Goal: Obtain resource: Download file/media

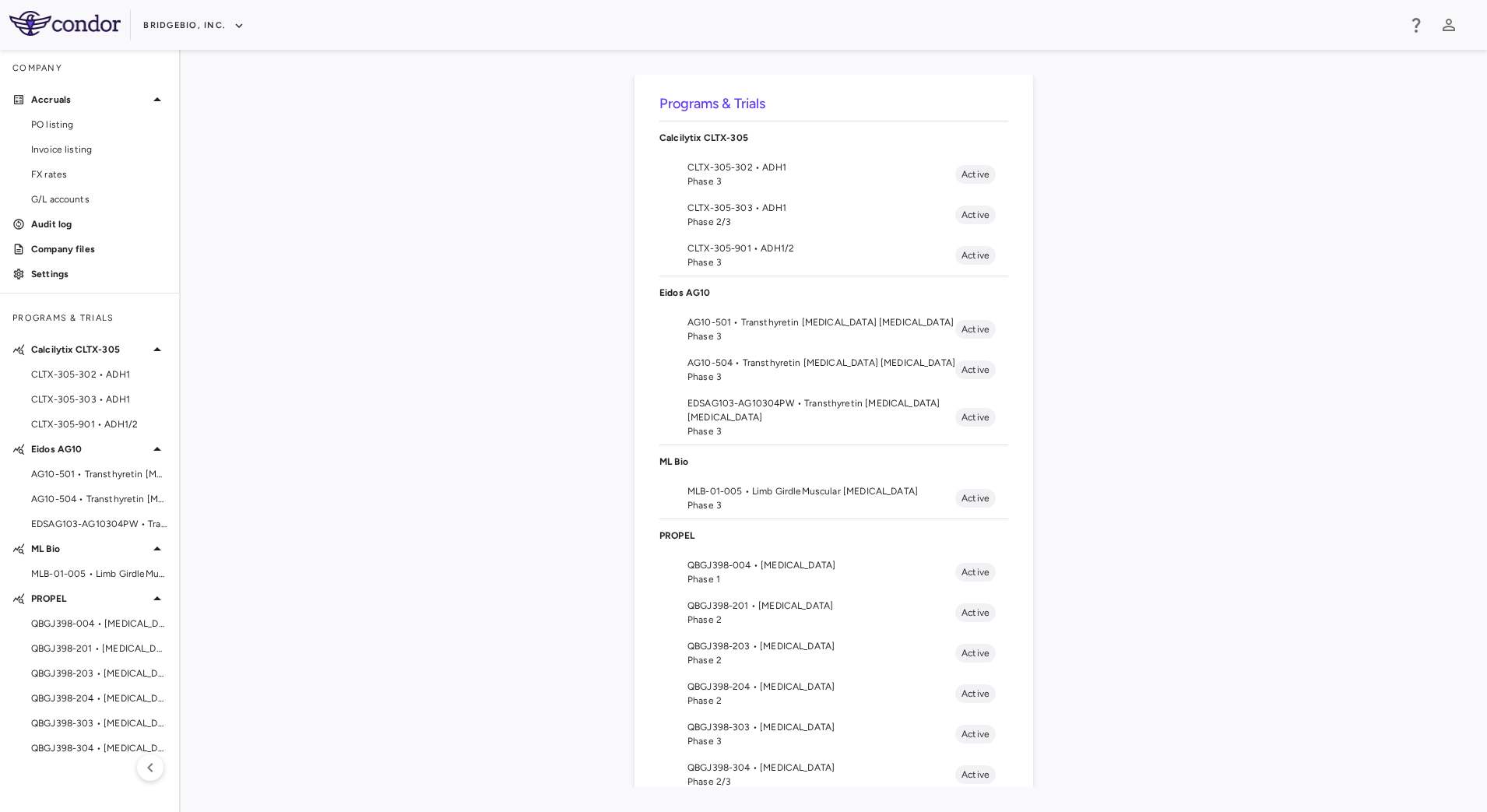
click at [748, 503] on span "Phase 3" at bounding box center [821, 505] width 268 height 14
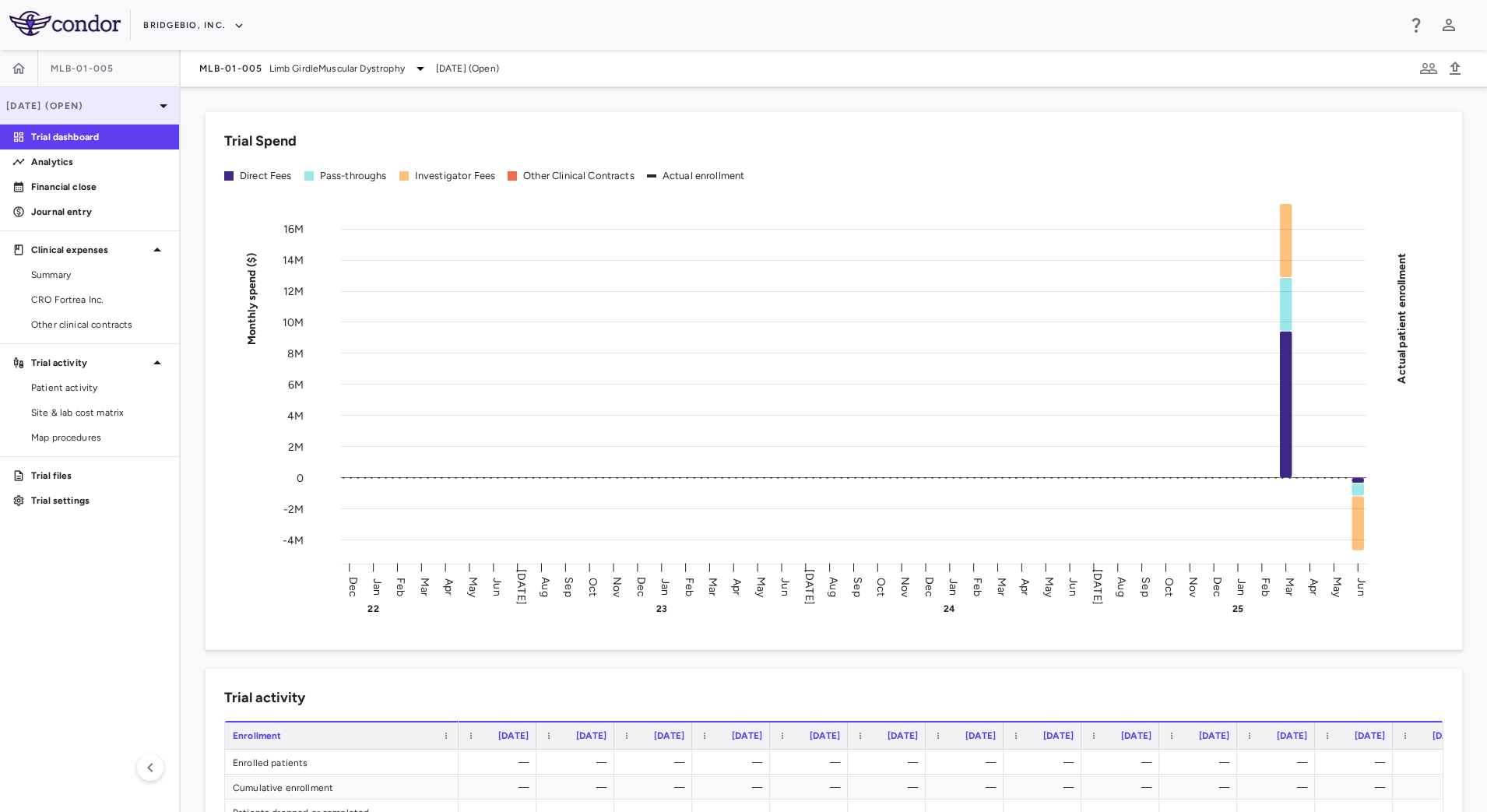
click at [142, 105] on p "[DATE] (Open)" at bounding box center [80, 106] width 148 height 14
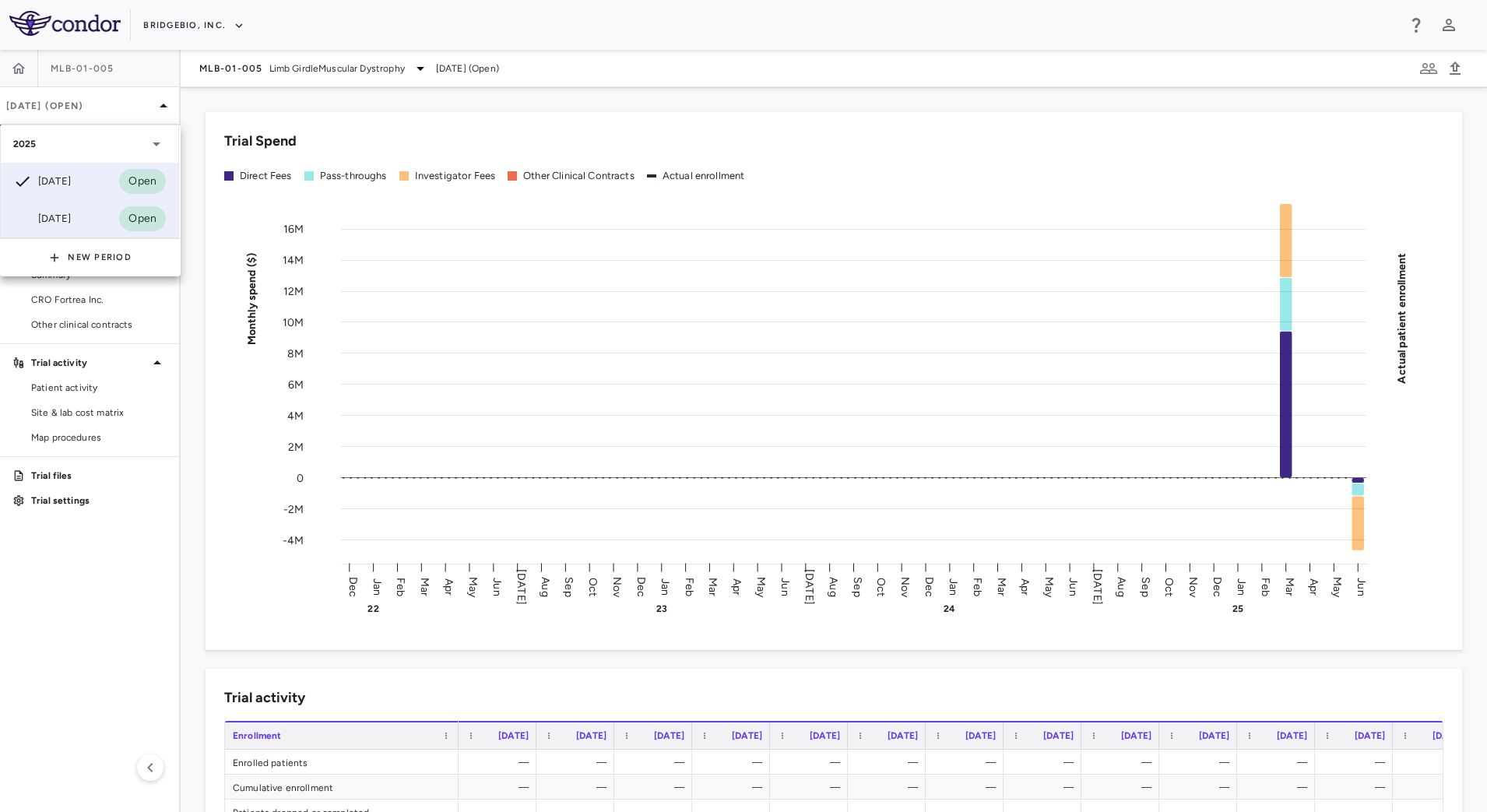
click at [65, 215] on div "[DATE]" at bounding box center [42, 219] width 58 height 19
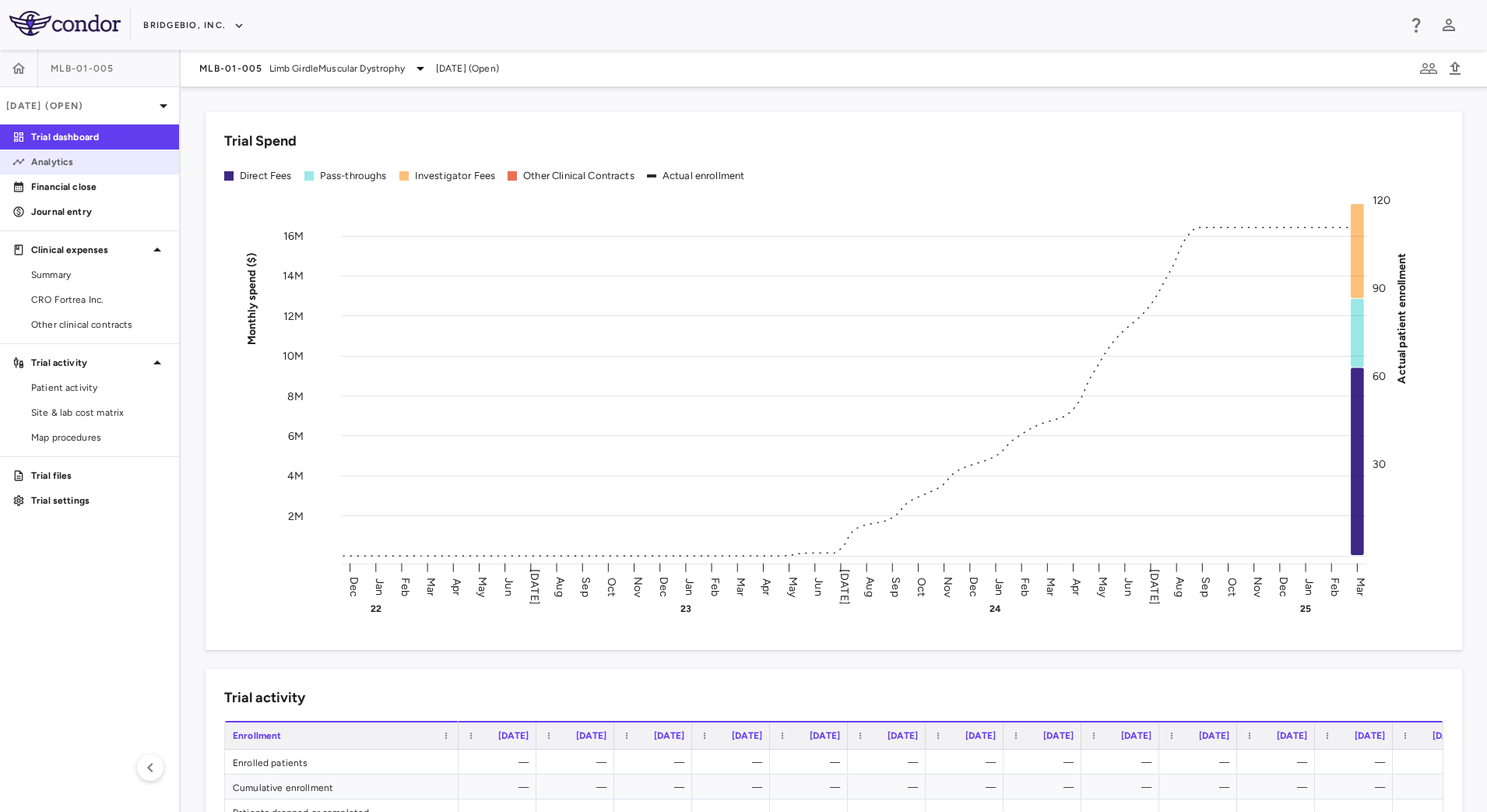
click at [99, 169] on link "Analytics" at bounding box center [89, 162] width 179 height 23
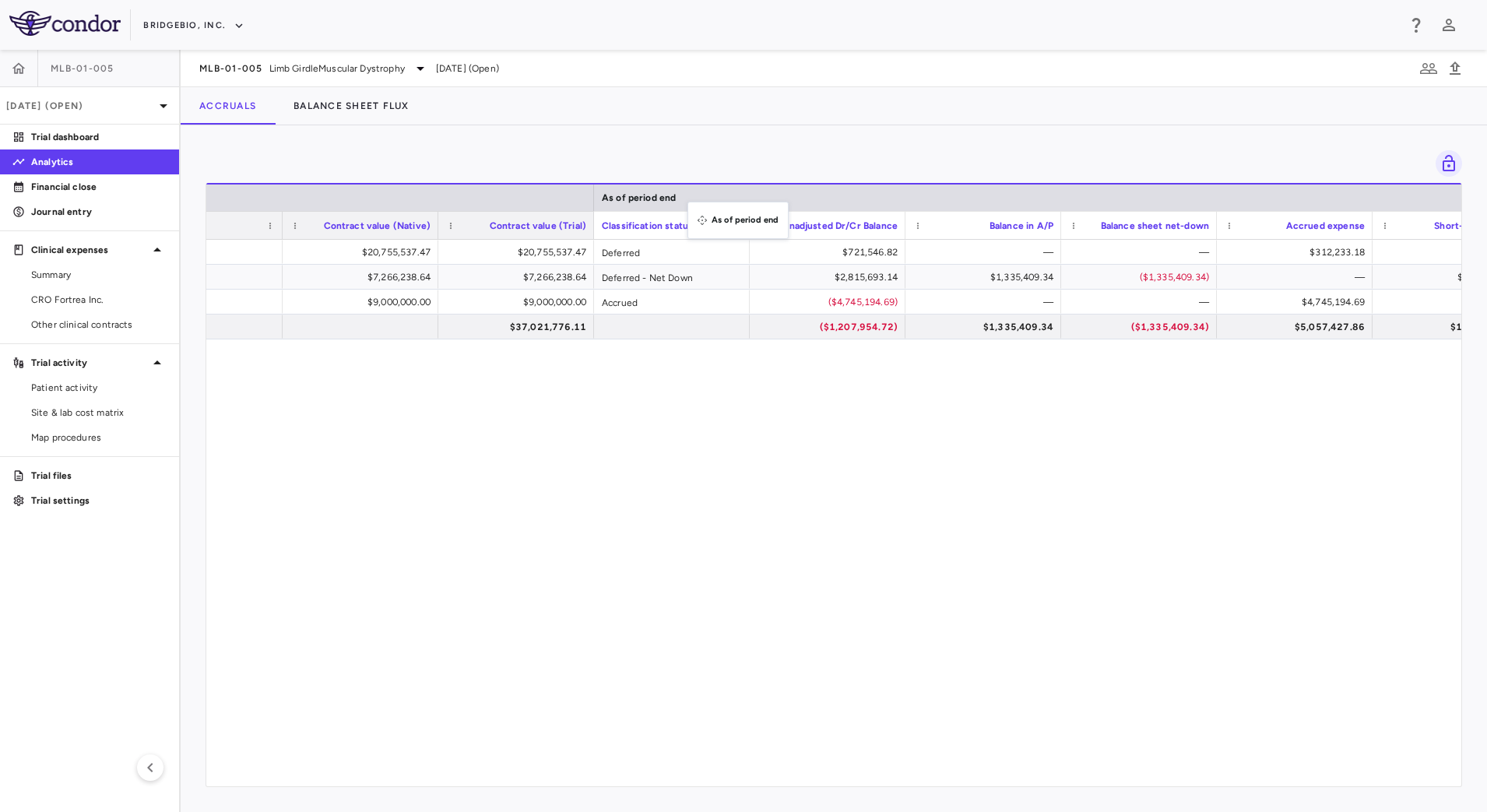
drag, startPoint x: 1358, startPoint y: 191, endPoint x: 695, endPoint y: 211, distance: 663.3
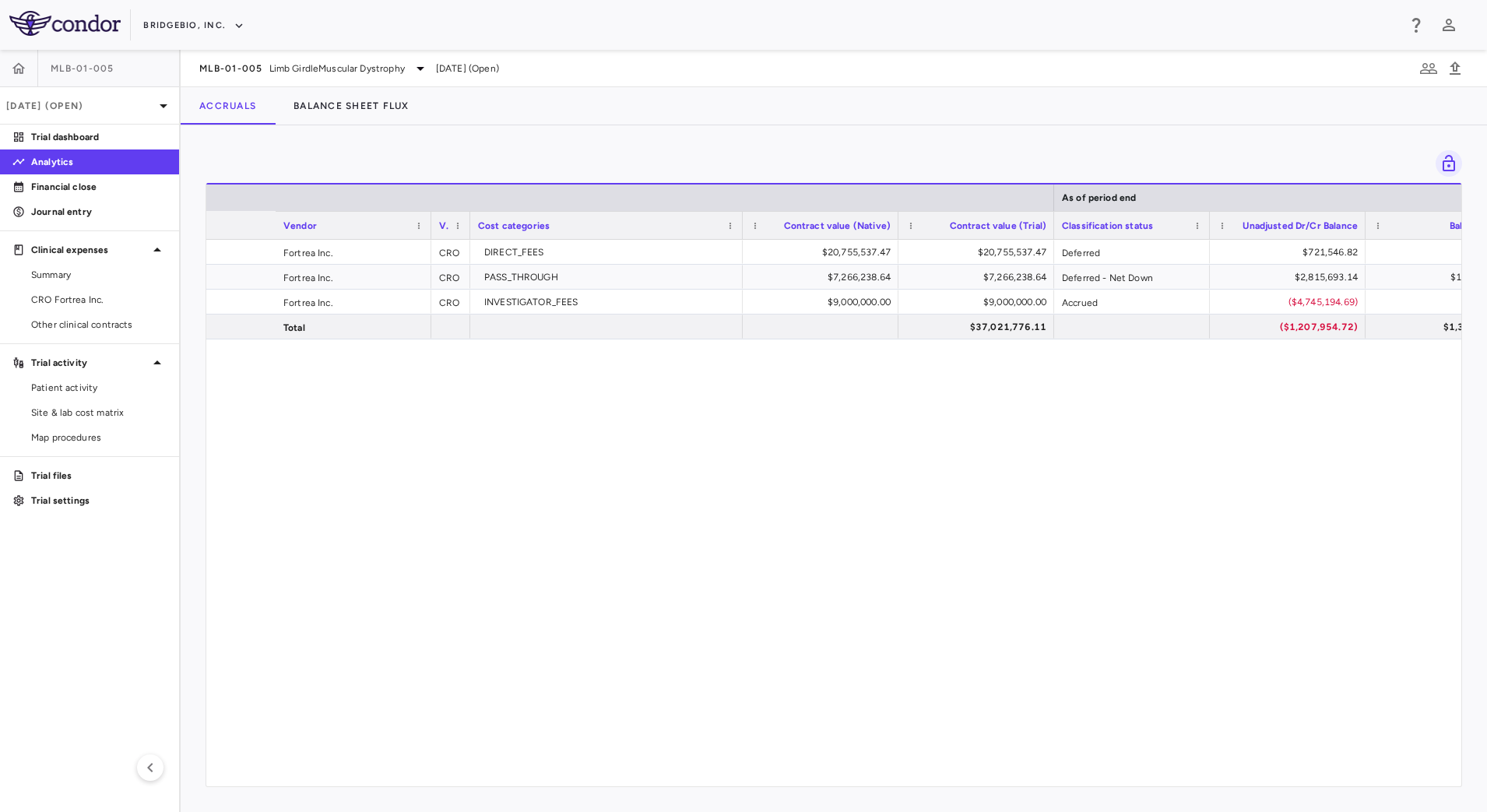
scroll to position [0, 77]
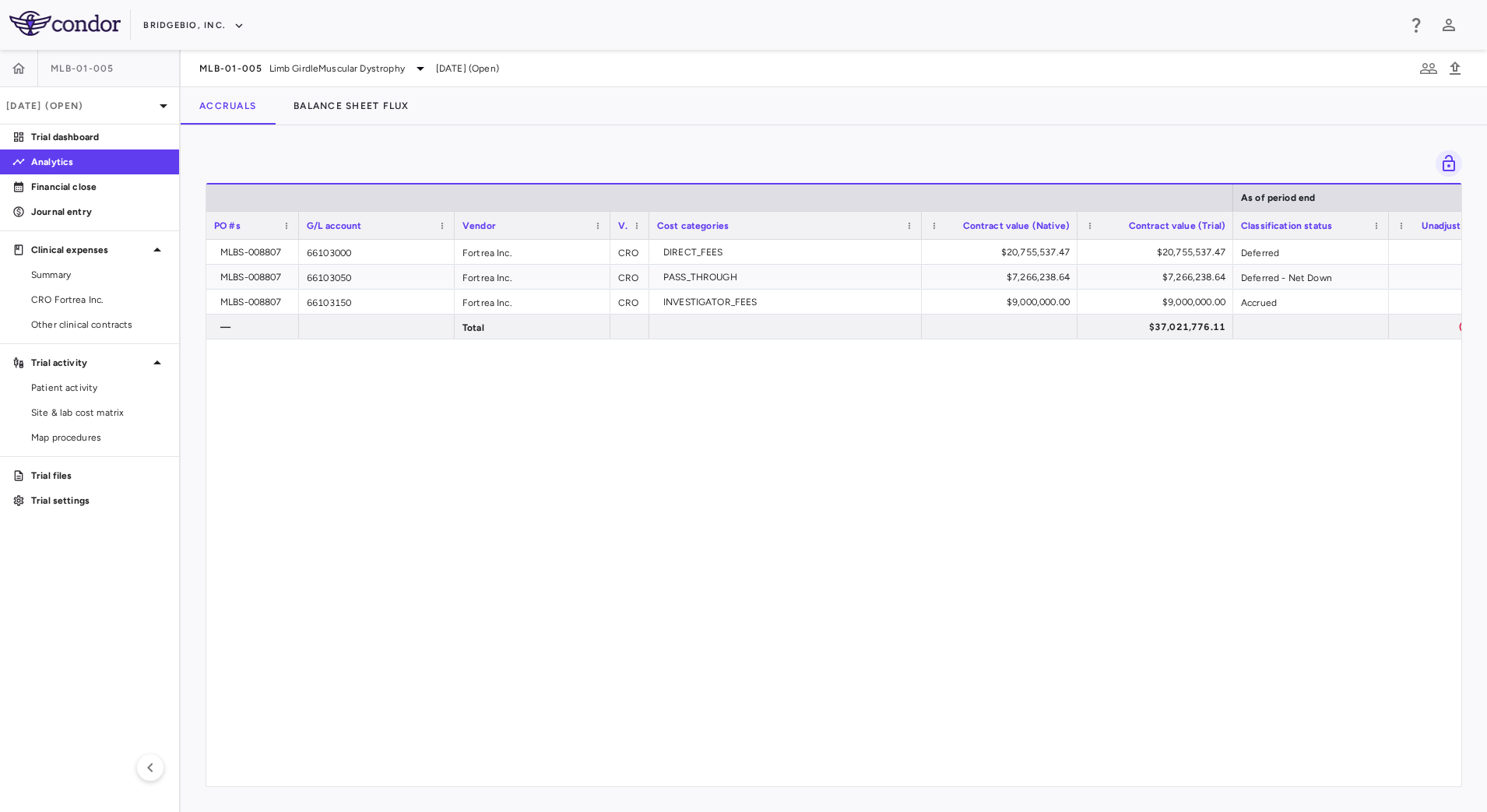
drag, startPoint x: 359, startPoint y: 231, endPoint x: 295, endPoint y: 233, distance: 64.0
click at [295, 233] on div at bounding box center [298, 225] width 6 height 27
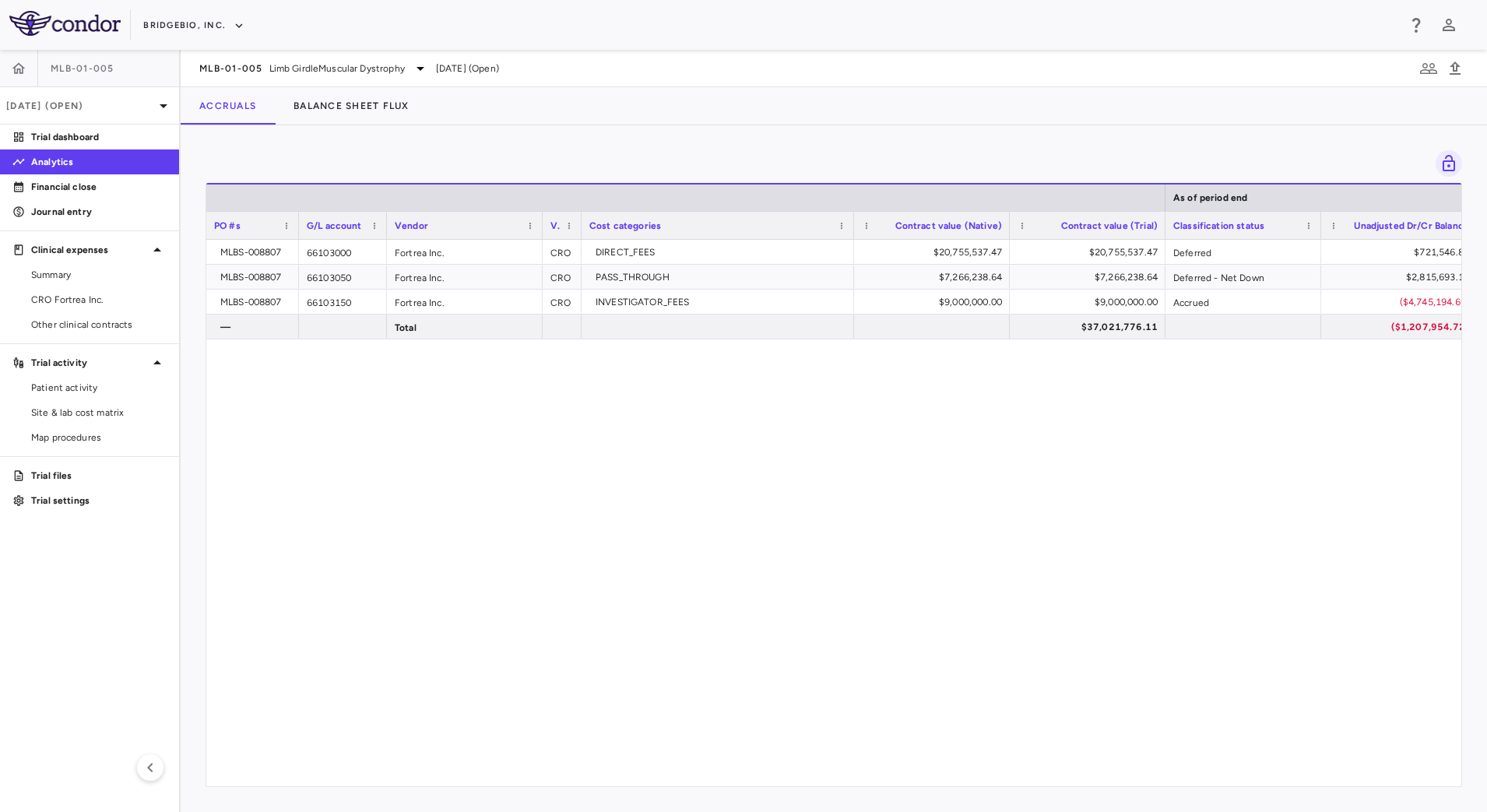
drag, startPoint x: 451, startPoint y: 233, endPoint x: 383, endPoint y: 226, distance: 68.4
click at [383, 226] on div at bounding box center [386, 225] width 6 height 27
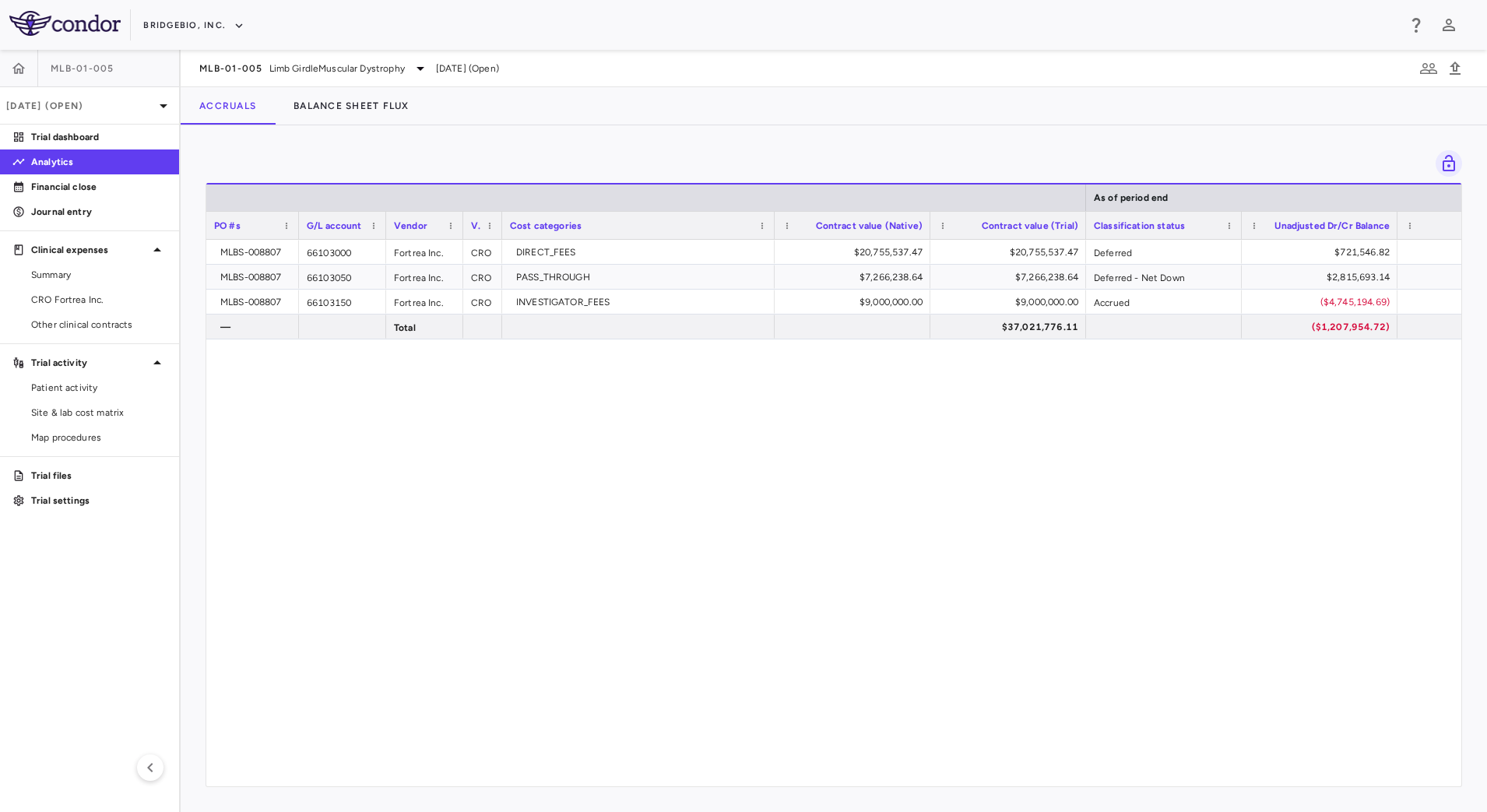
drag, startPoint x: 540, startPoint y: 230, endPoint x: 462, endPoint y: 220, distance: 78.6
click at [462, 220] on div at bounding box center [462, 225] width 6 height 27
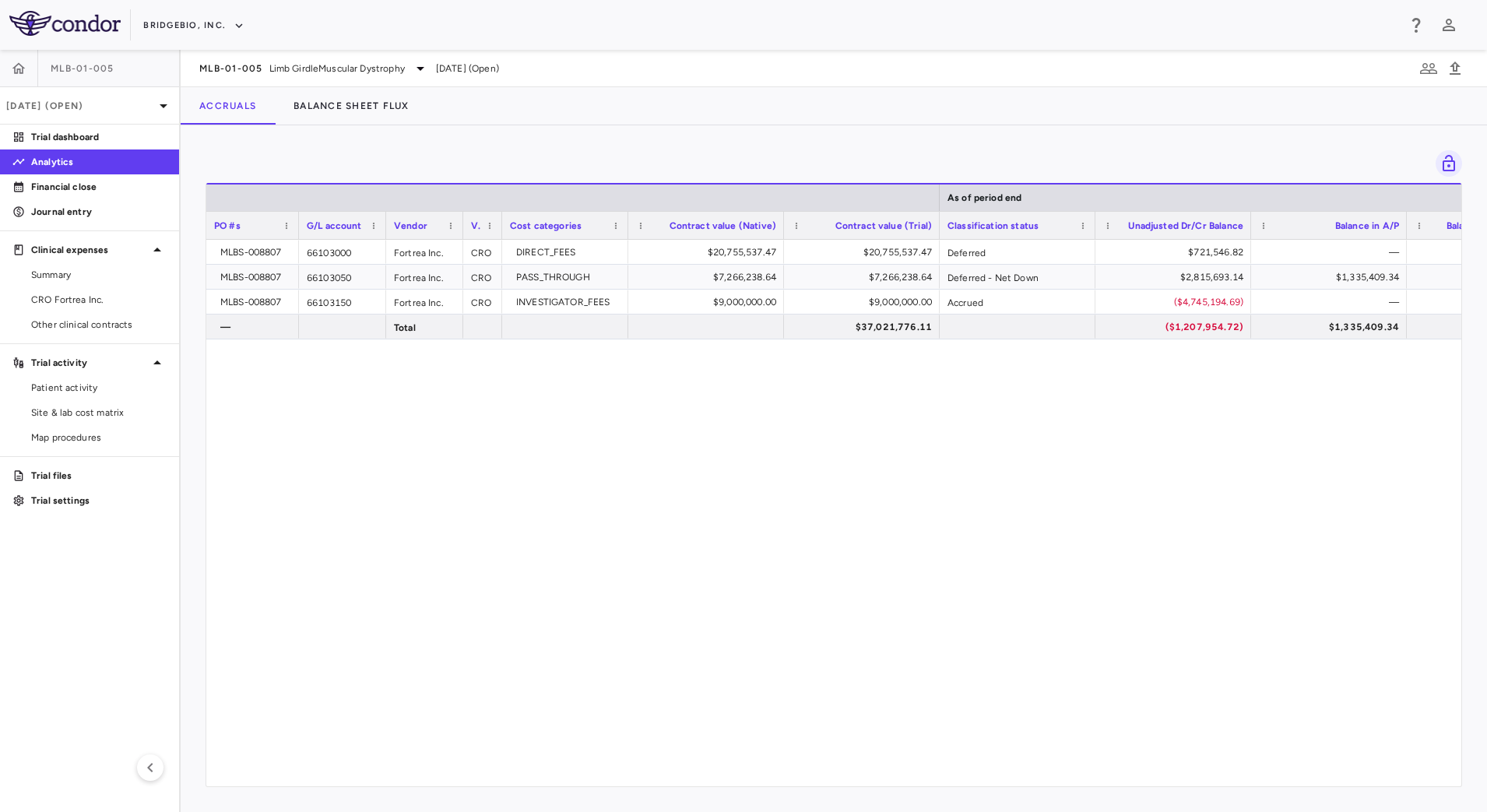
drag, startPoint x: 772, startPoint y: 215, endPoint x: 625, endPoint y: 219, distance: 147.1
click at [625, 219] on div at bounding box center [627, 225] width 6 height 27
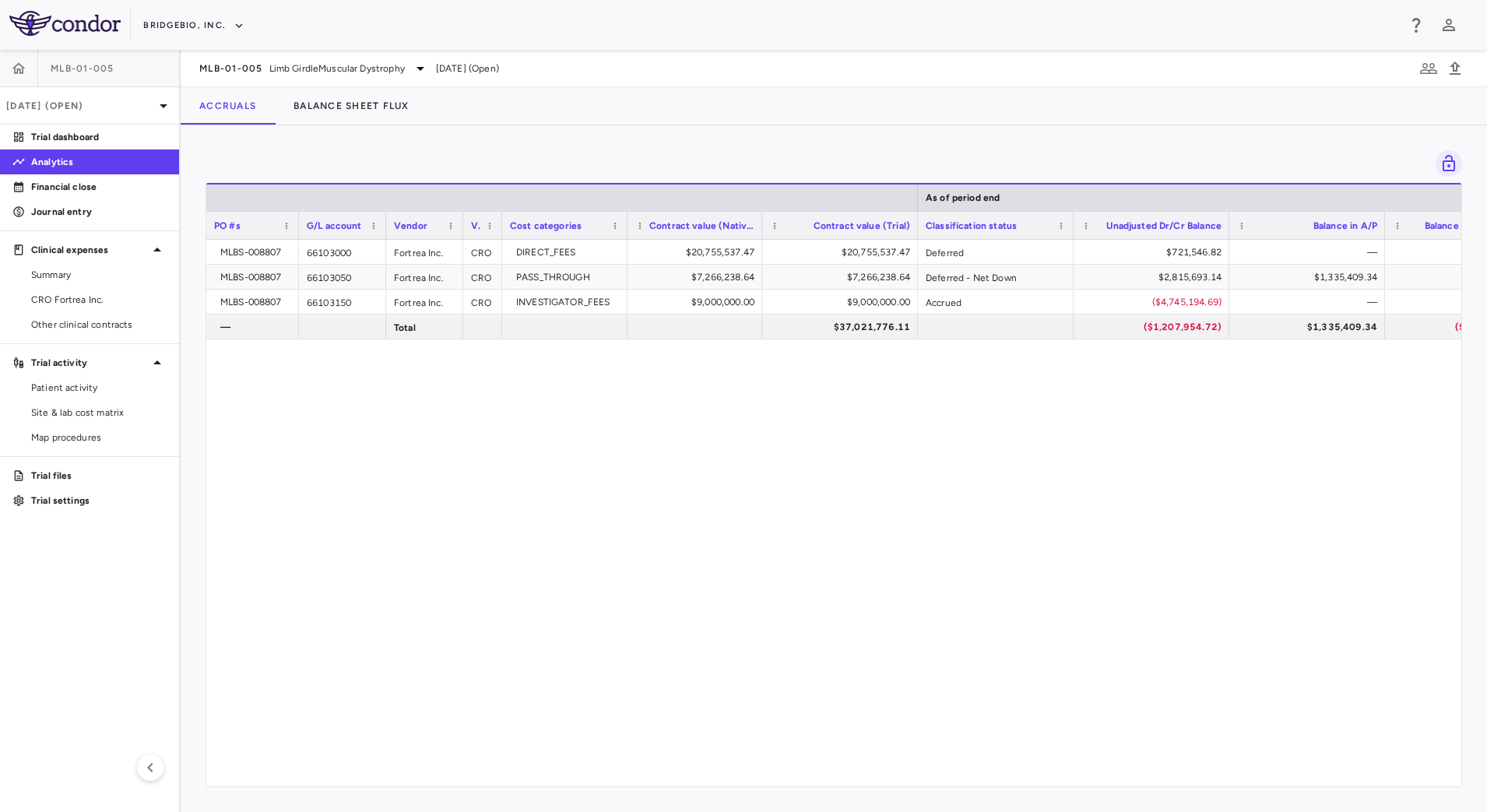
drag, startPoint x: 781, startPoint y: 228, endPoint x: 760, endPoint y: 230, distance: 21.1
click at [760, 230] on div at bounding box center [761, 225] width 6 height 27
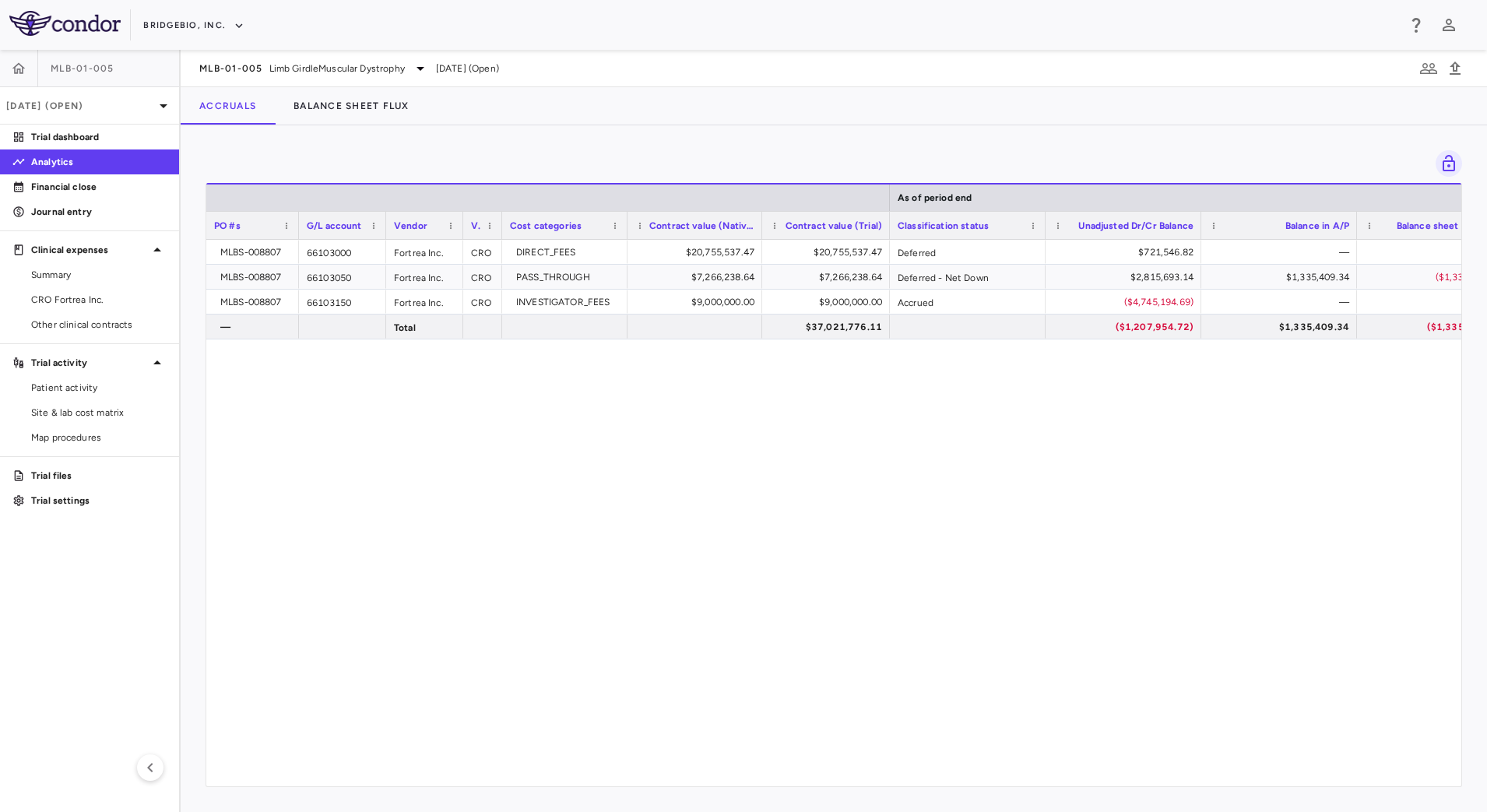
drag, startPoint x: 917, startPoint y: 228, endPoint x: 889, endPoint y: 224, distance: 28.3
click at [889, 224] on div at bounding box center [889, 225] width 6 height 27
drag, startPoint x: 1044, startPoint y: 216, endPoint x: 1014, endPoint y: 215, distance: 30.0
click at [1014, 215] on div at bounding box center [1015, 225] width 6 height 27
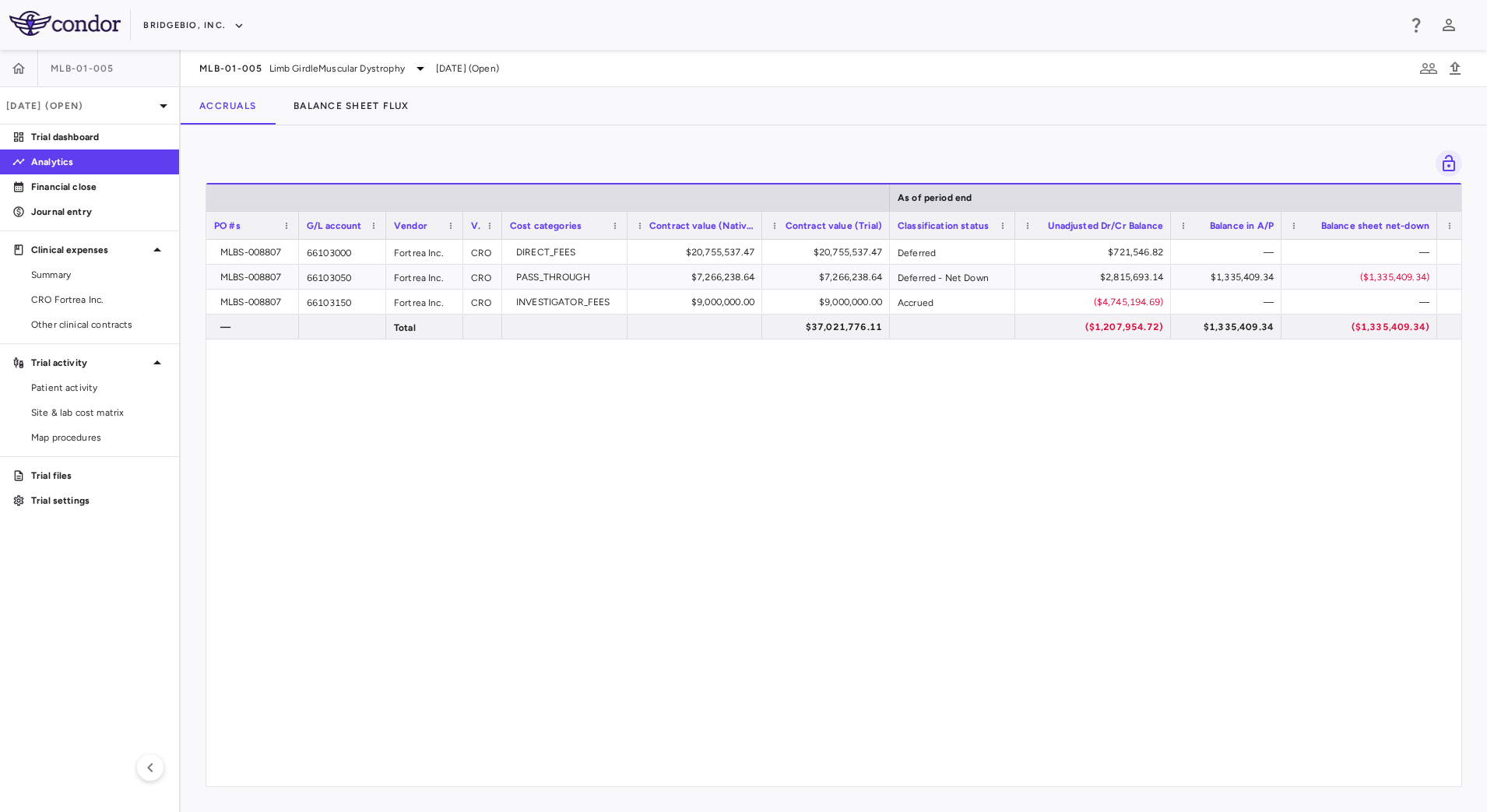
drag, startPoint x: 1325, startPoint y: 217, endPoint x: 1409, endPoint y: 215, distance: 84.0
click at [1279, 216] on div at bounding box center [1281, 225] width 6 height 27
drag, startPoint x: 1435, startPoint y: 220, endPoint x: 1418, endPoint y: 219, distance: 17.0
click at [1418, 219] on div at bounding box center [1419, 225] width 6 height 27
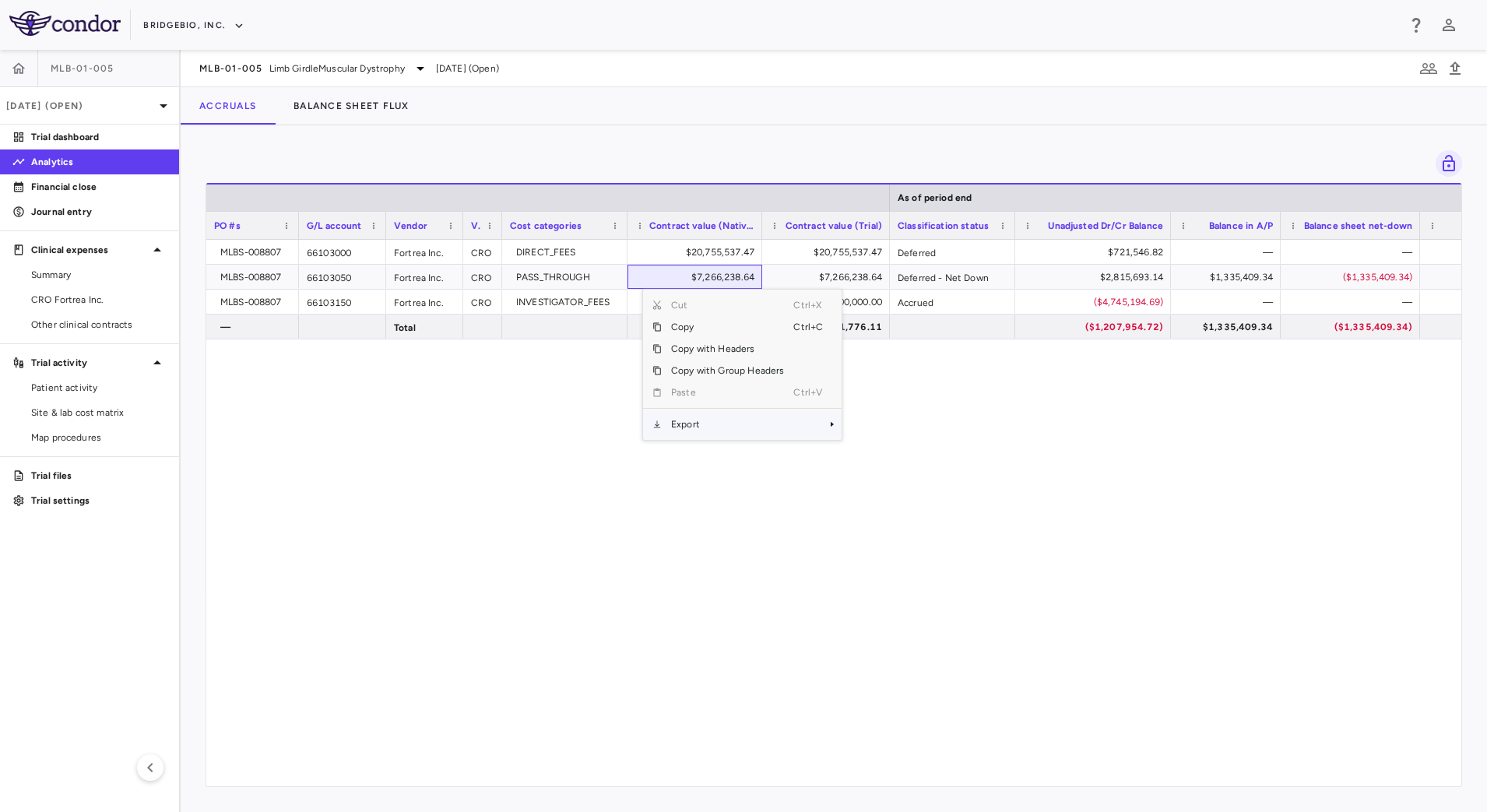
click at [732, 428] on span "Export" at bounding box center [727, 424] width 131 height 22
click at [865, 435] on span "CSV Export" at bounding box center [893, 429] width 73 height 22
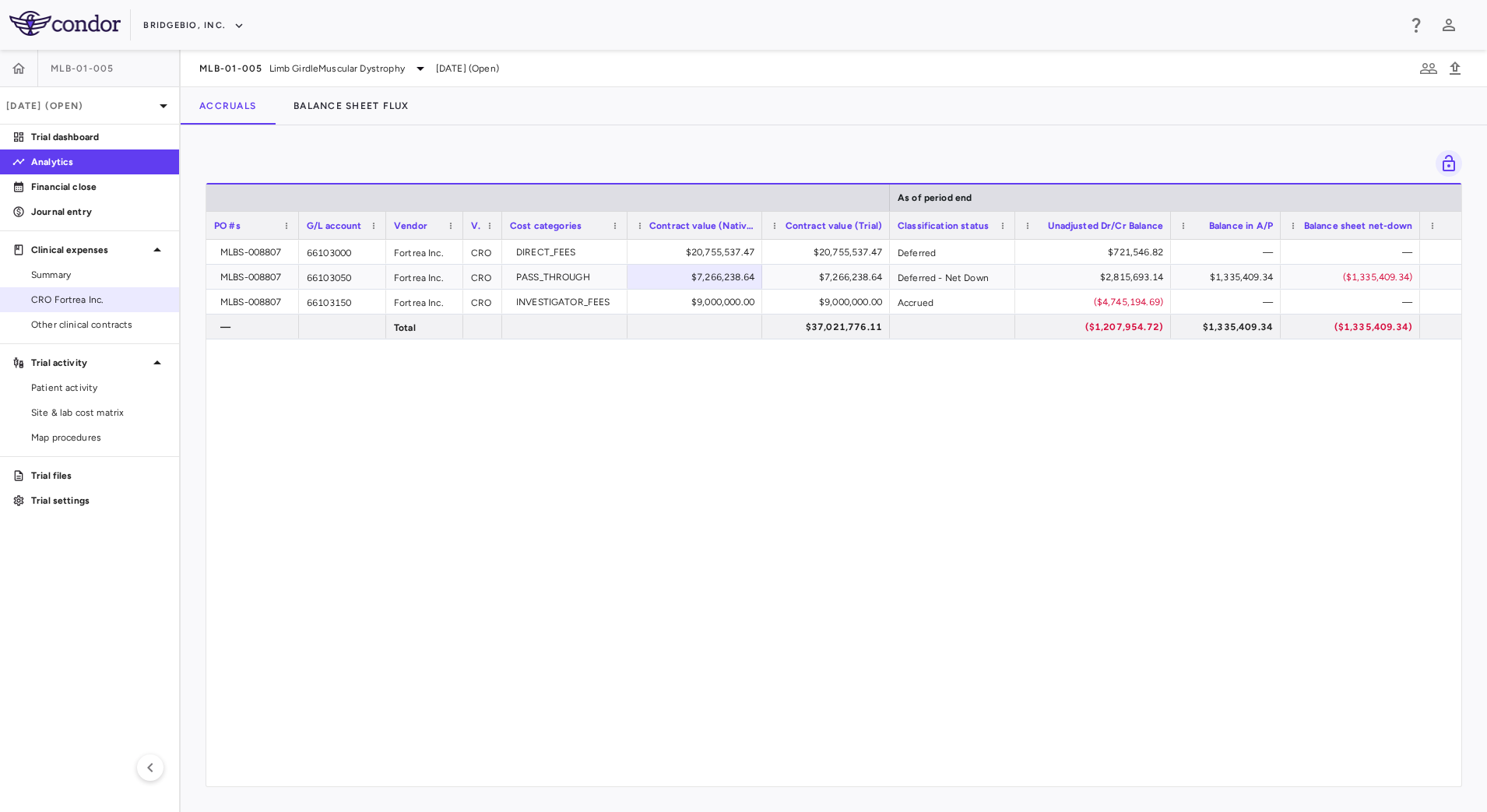
click at [110, 299] on span "CRO Fortrea Inc." at bounding box center [98, 300] width 135 height 14
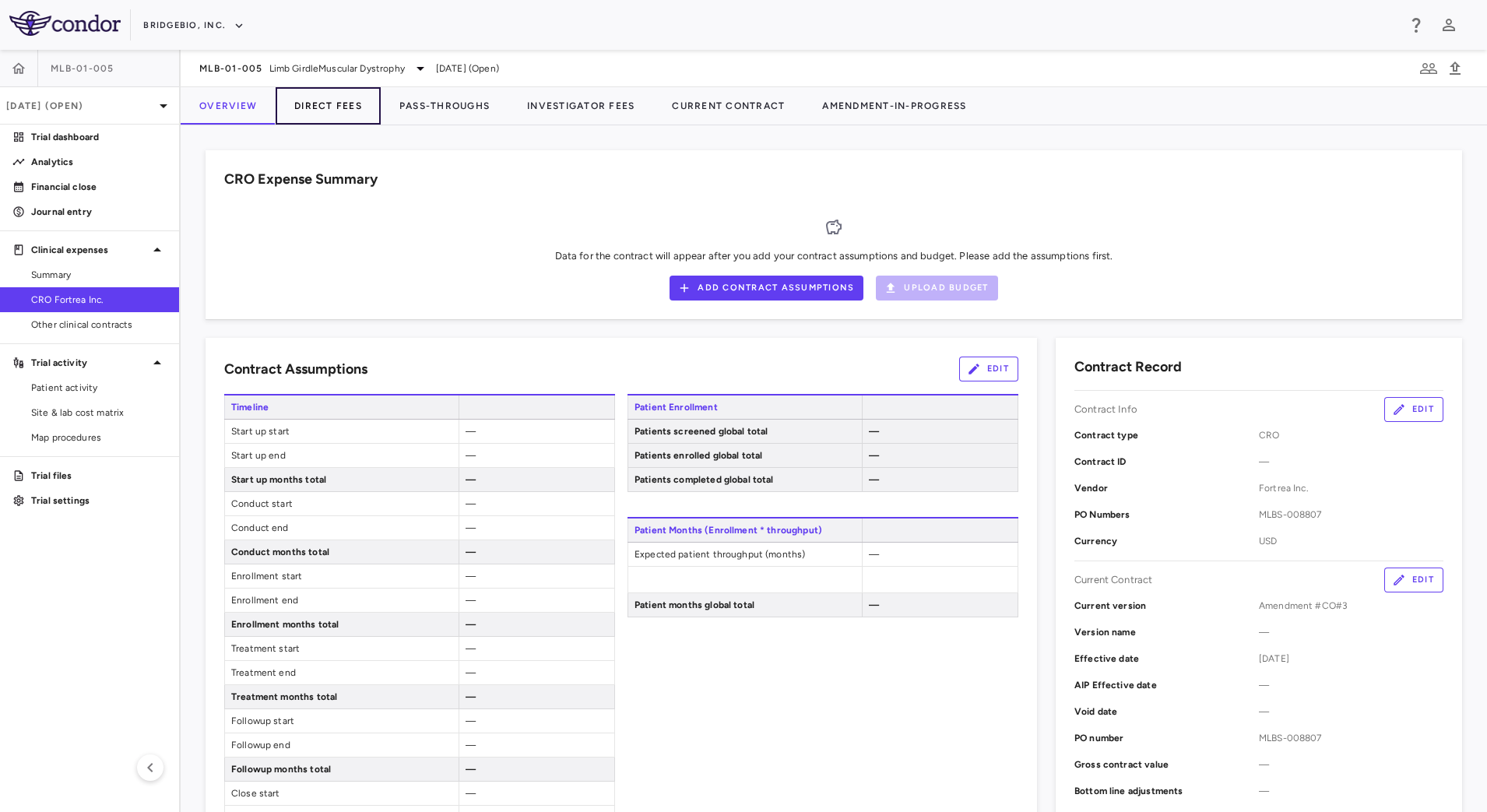
click at [317, 108] on button "Direct Fees" at bounding box center [328, 106] width 105 height 37
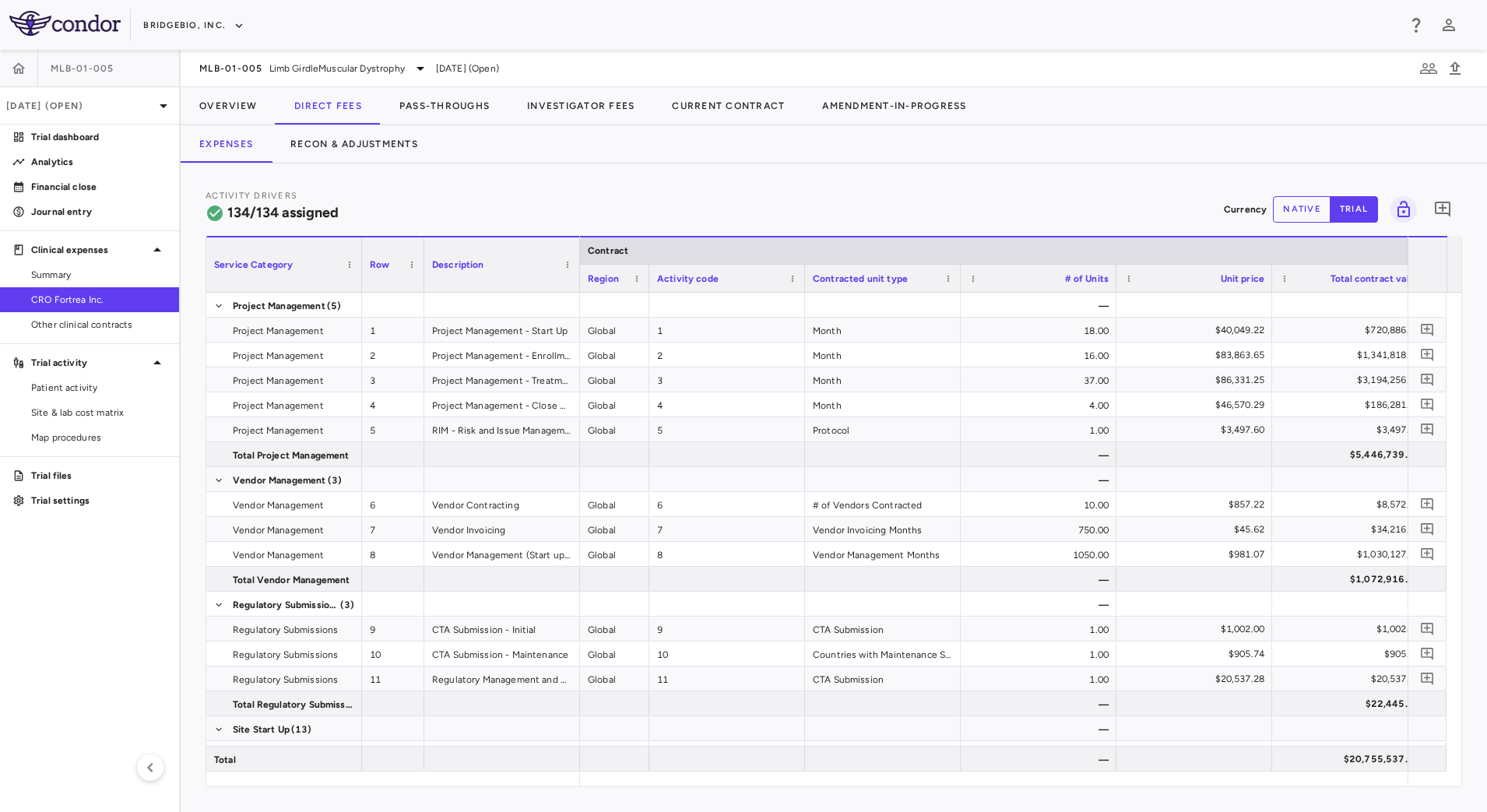
drag, startPoint x: 733, startPoint y: 272, endPoint x: 646, endPoint y: 270, distance: 87.0
click at [646, 270] on div at bounding box center [648, 278] width 6 height 27
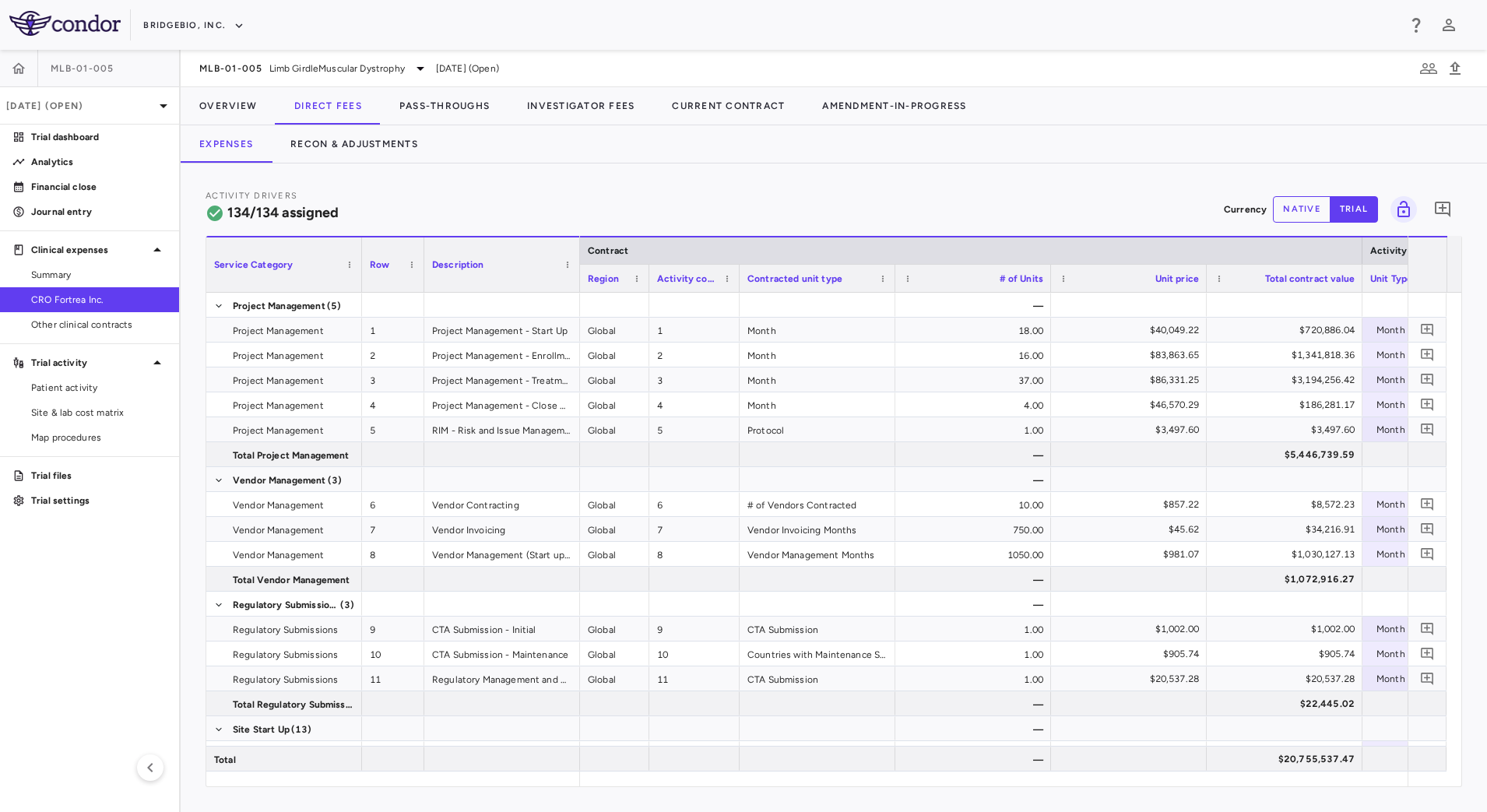
drag, startPoint x: 801, startPoint y: 271, endPoint x: 736, endPoint y: 266, distance: 65.2
click at [736, 266] on div at bounding box center [739, 278] width 6 height 27
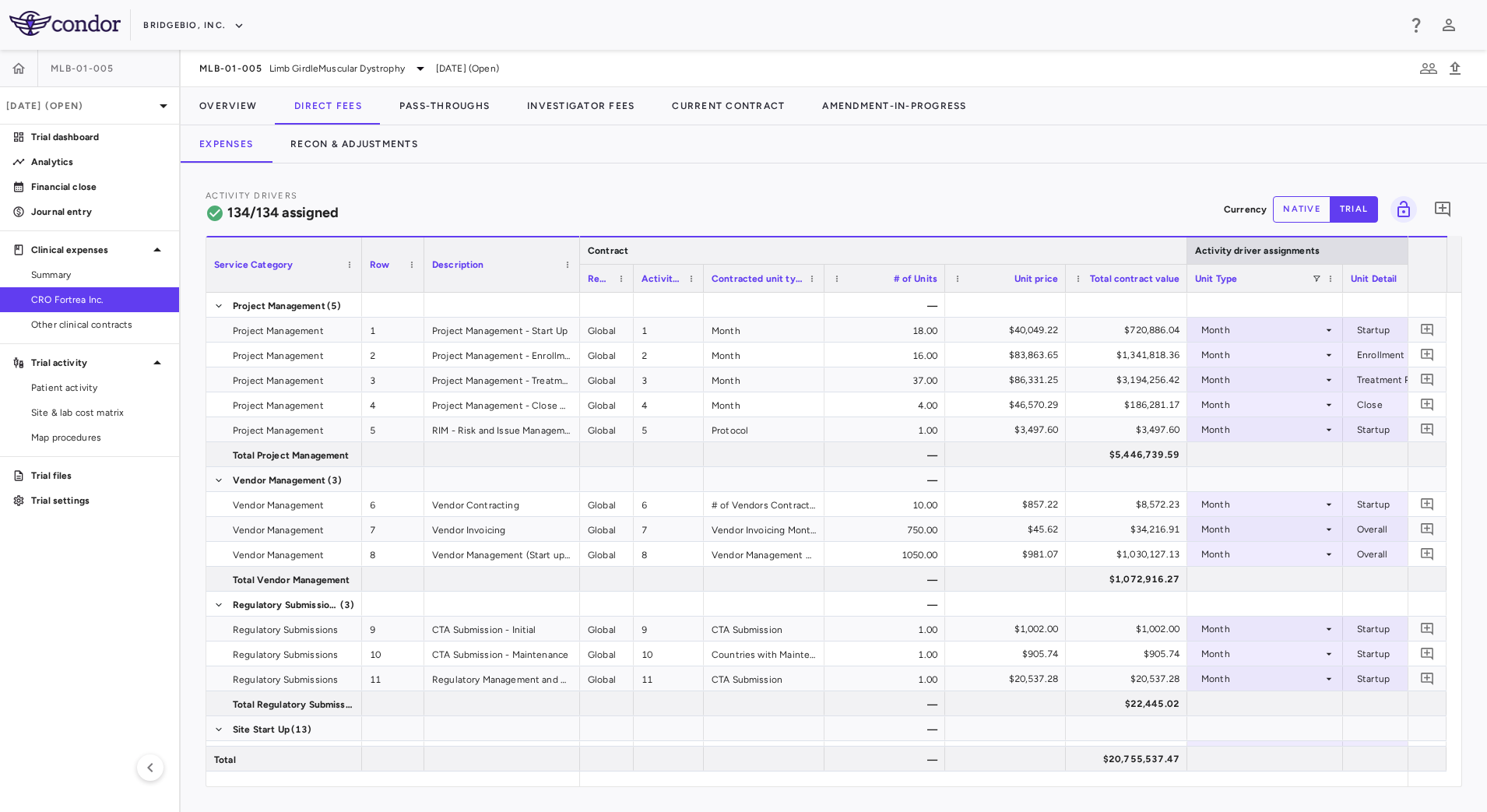
drag, startPoint x: 1361, startPoint y: 250, endPoint x: 1186, endPoint y: 252, distance: 175.0
click at [1186, 252] on div at bounding box center [1186, 251] width 6 height 27
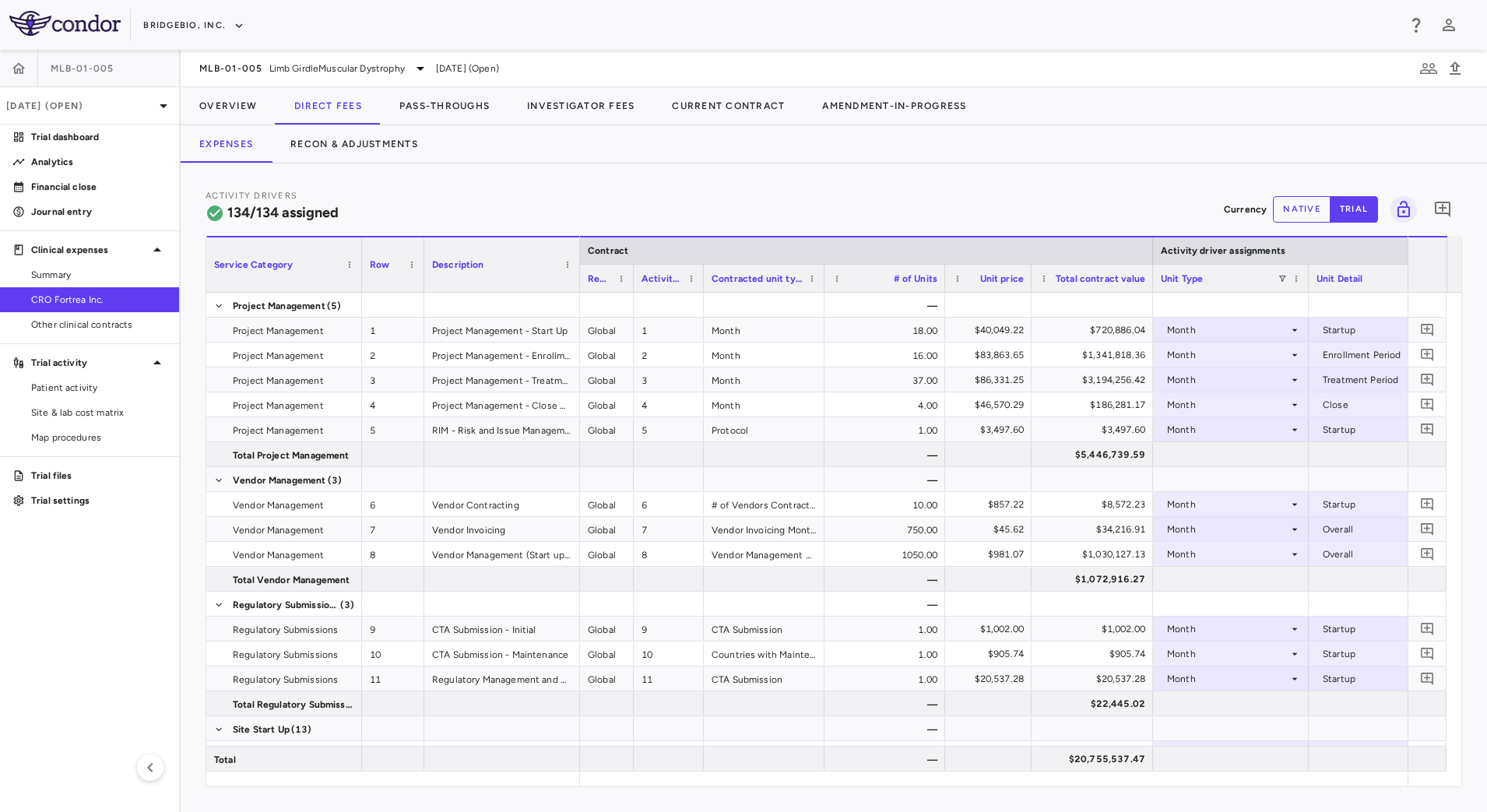
drag, startPoint x: 1064, startPoint y: 286, endPoint x: 1030, endPoint y: 282, distance: 34.2
click at [1030, 282] on div at bounding box center [1031, 278] width 6 height 27
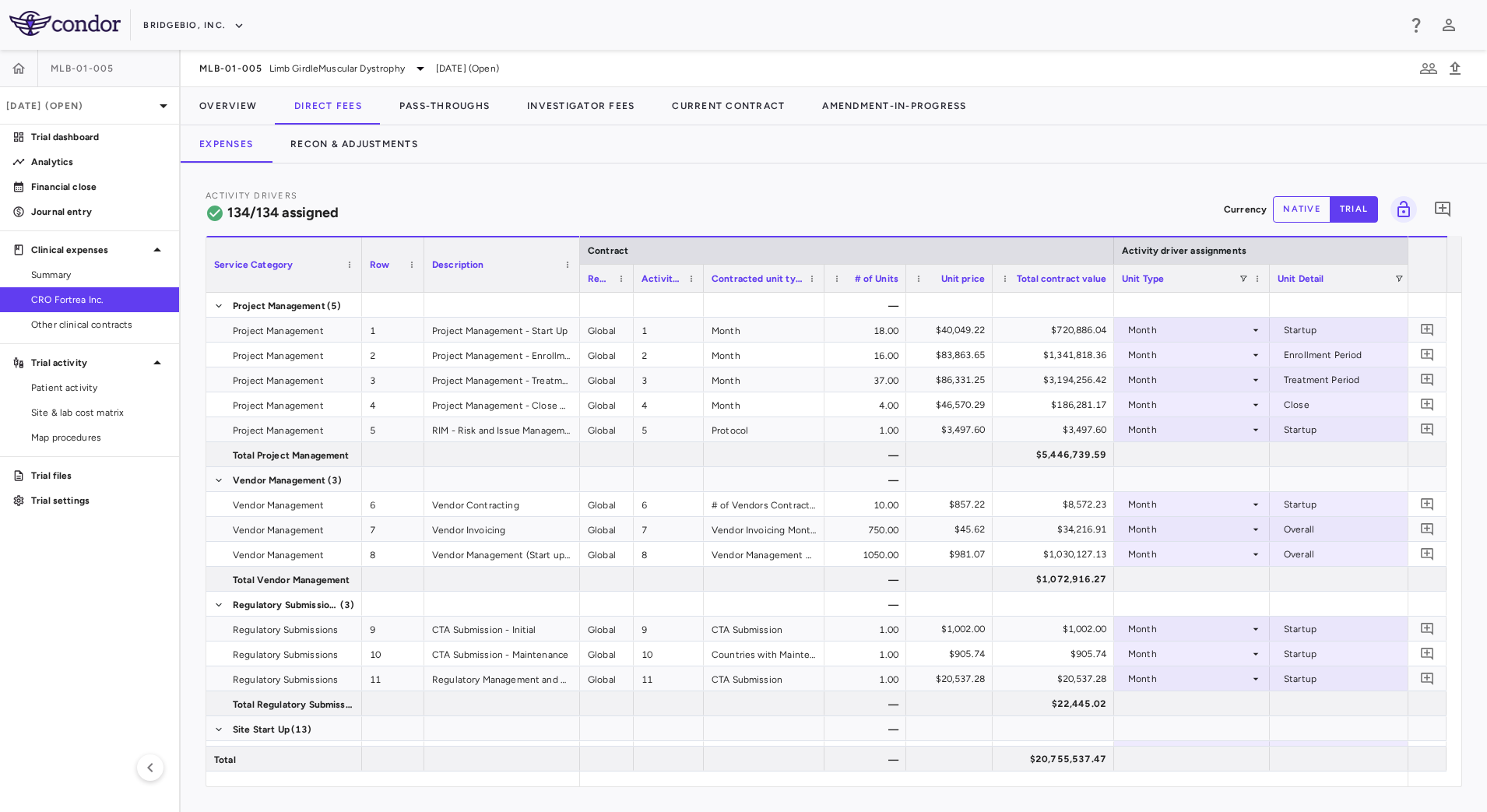
drag, startPoint x: 944, startPoint y: 288, endPoint x: 905, endPoint y: 284, distance: 39.2
click at [905, 284] on div at bounding box center [905, 278] width 6 height 27
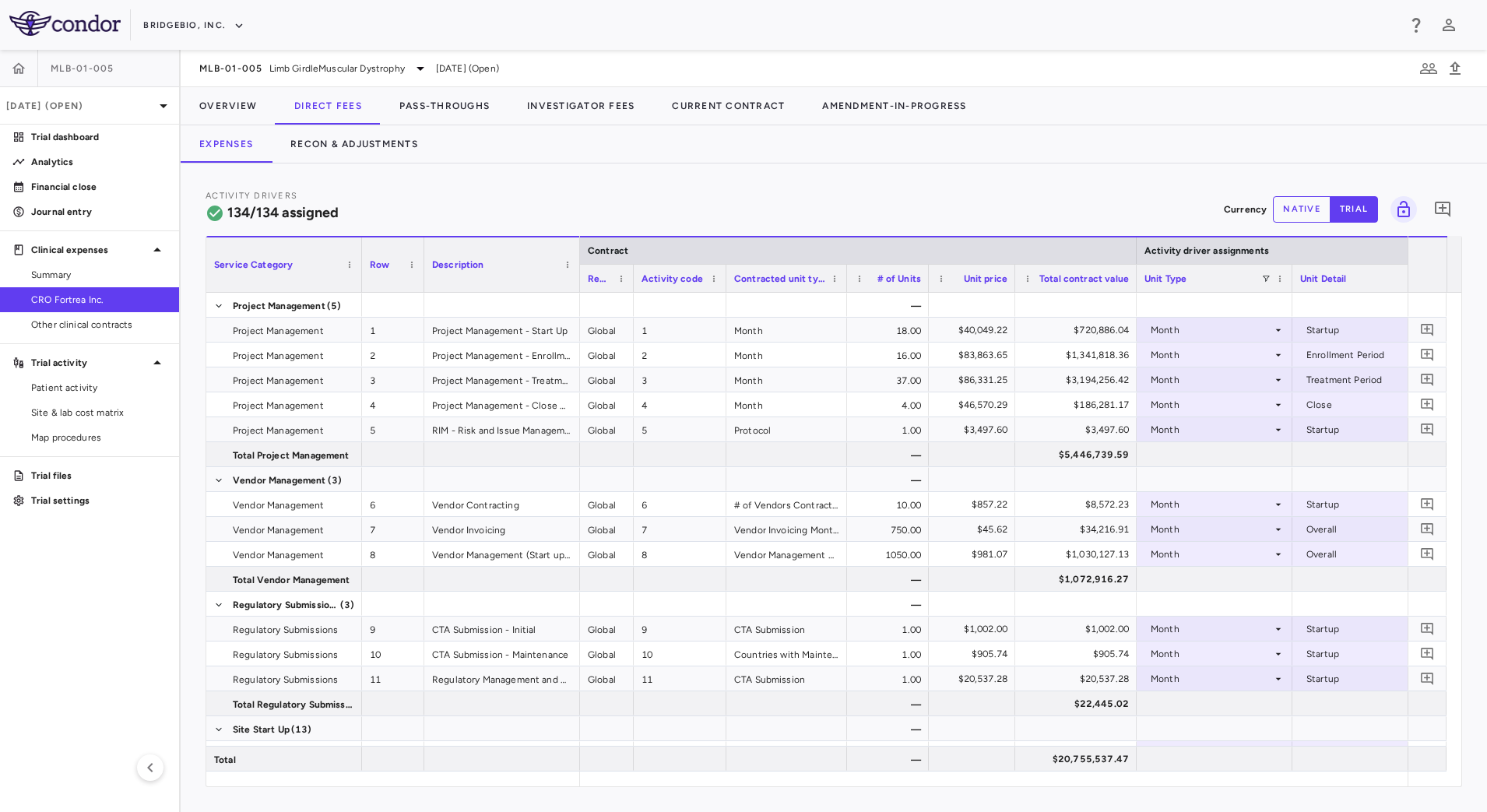
drag, startPoint x: 701, startPoint y: 287, endPoint x: 724, endPoint y: 290, distance: 23.2
click at [724, 290] on div at bounding box center [726, 278] width 6 height 27
drag, startPoint x: 846, startPoint y: 288, endPoint x: 856, endPoint y: 289, distance: 10.0
click at [856, 289] on div at bounding box center [856, 278] width 6 height 27
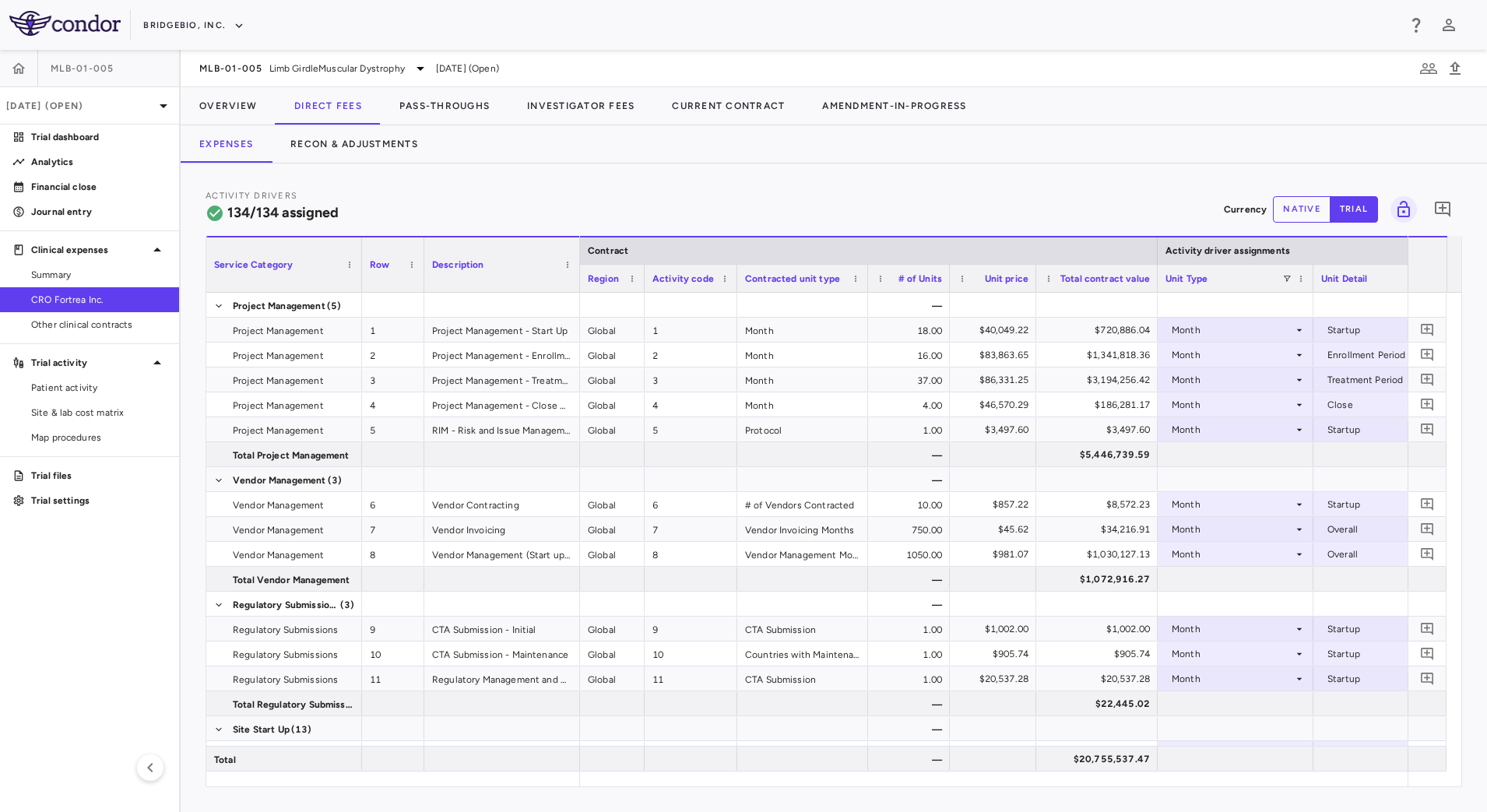
drag, startPoint x: 630, startPoint y: 287, endPoint x: 641, endPoint y: 290, distance: 11.4
click at [641, 290] on div at bounding box center [644, 278] width 6 height 27
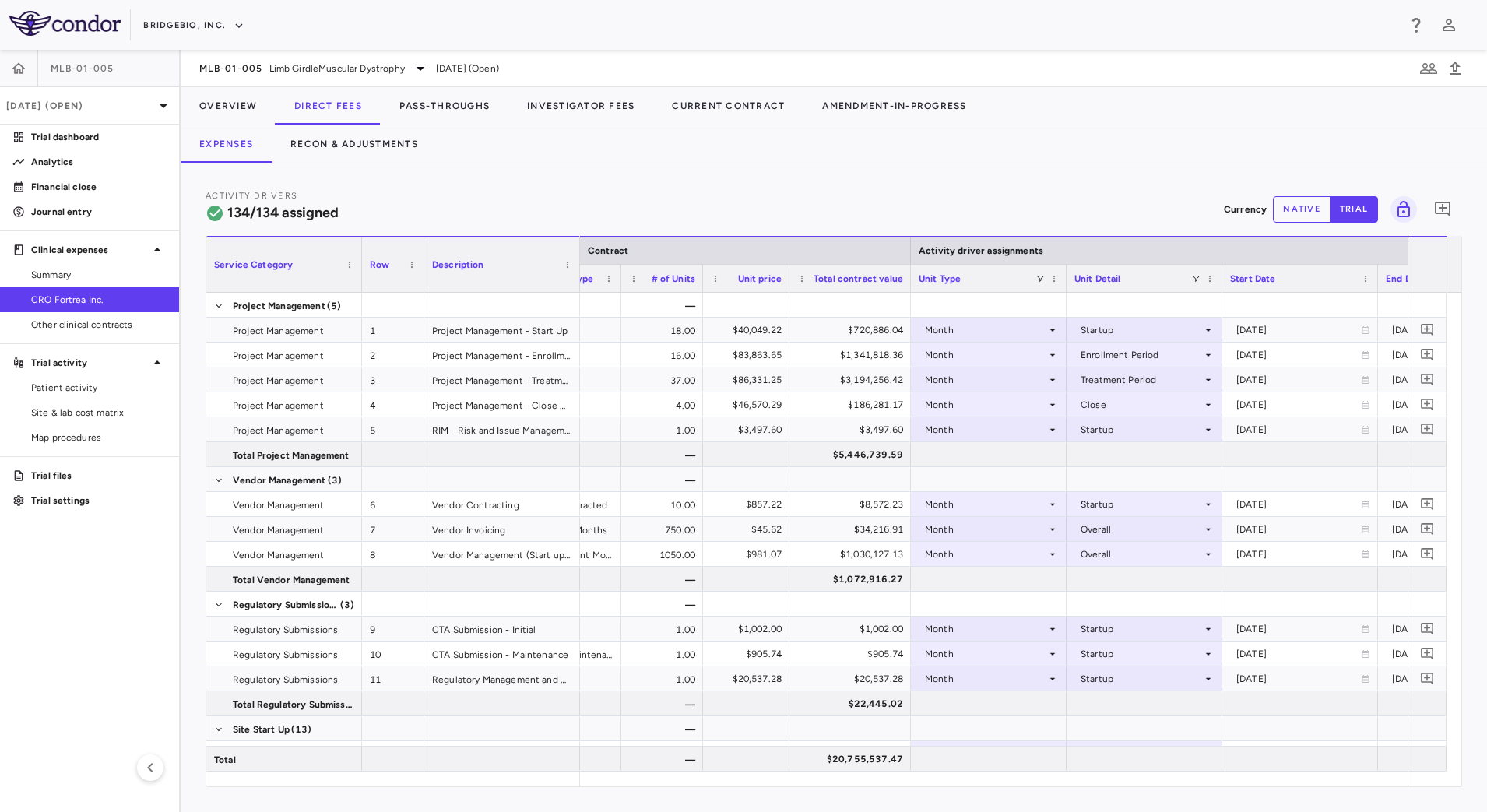
scroll to position [0, 404]
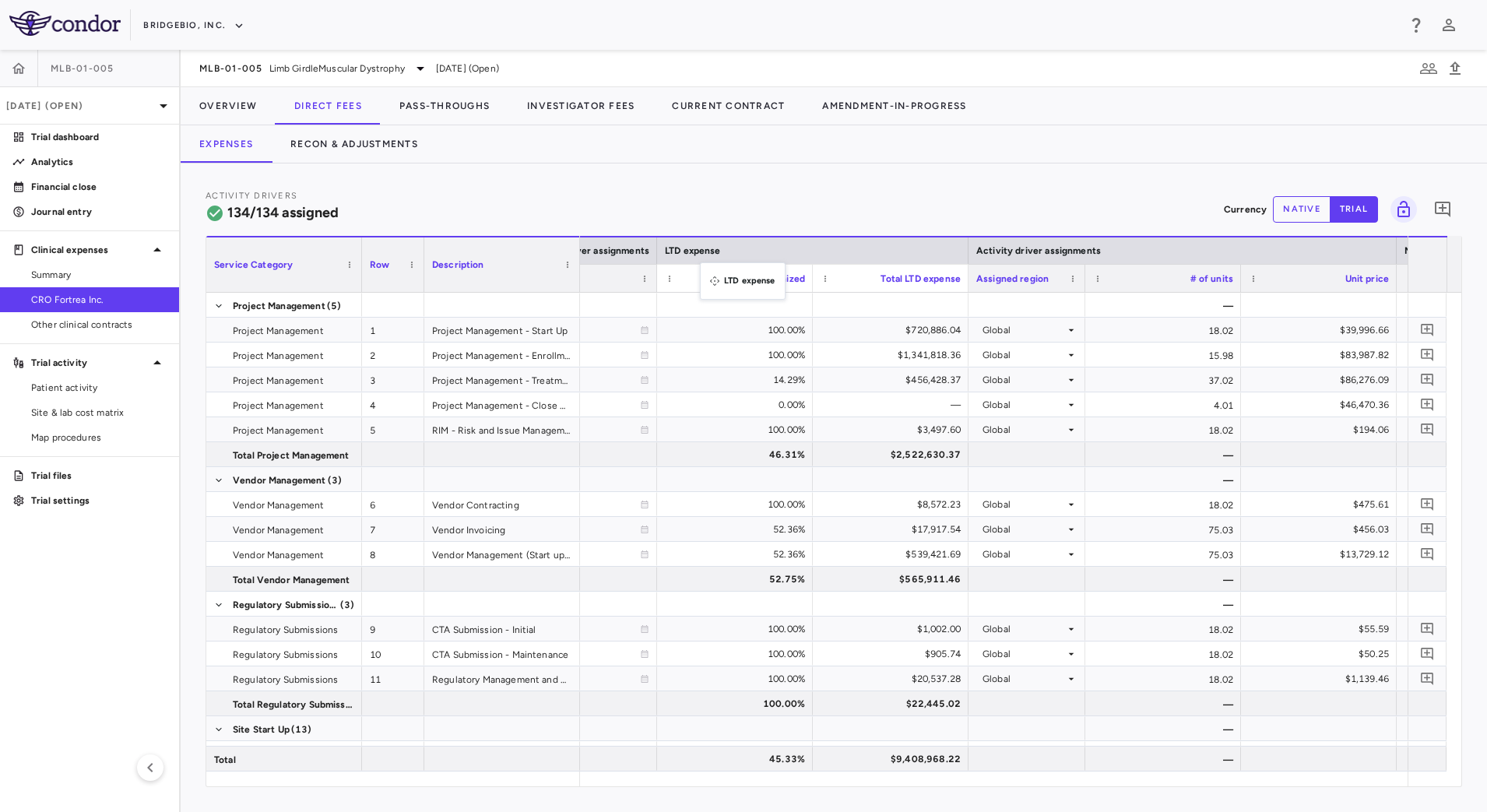
drag, startPoint x: 1195, startPoint y: 249, endPoint x: 708, endPoint y: 272, distance: 487.5
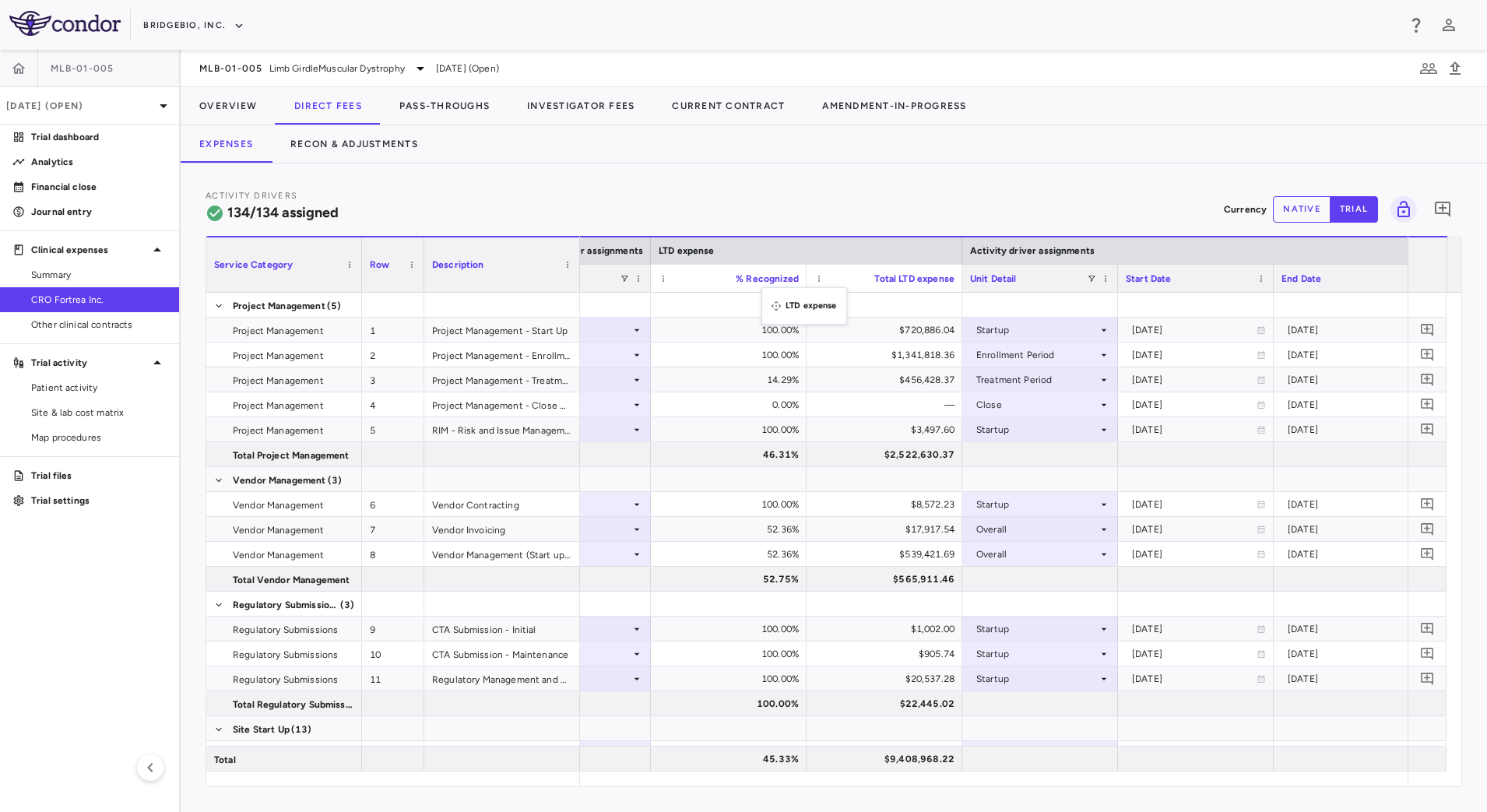
drag, startPoint x: 1245, startPoint y: 248, endPoint x: 769, endPoint y: 297, distance: 478.5
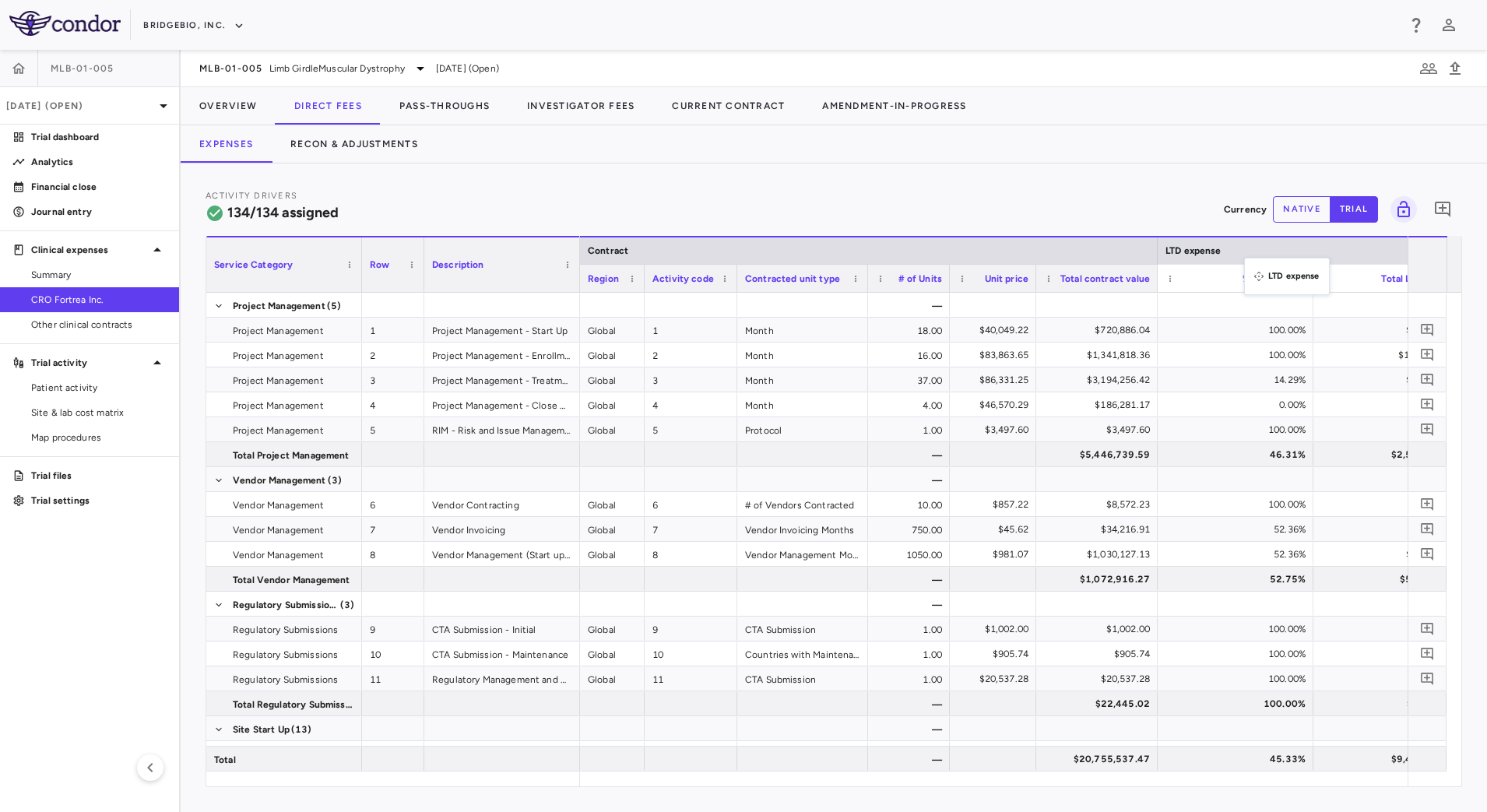
drag, startPoint x: 1387, startPoint y: 252, endPoint x: 1252, endPoint y: 267, distance: 135.8
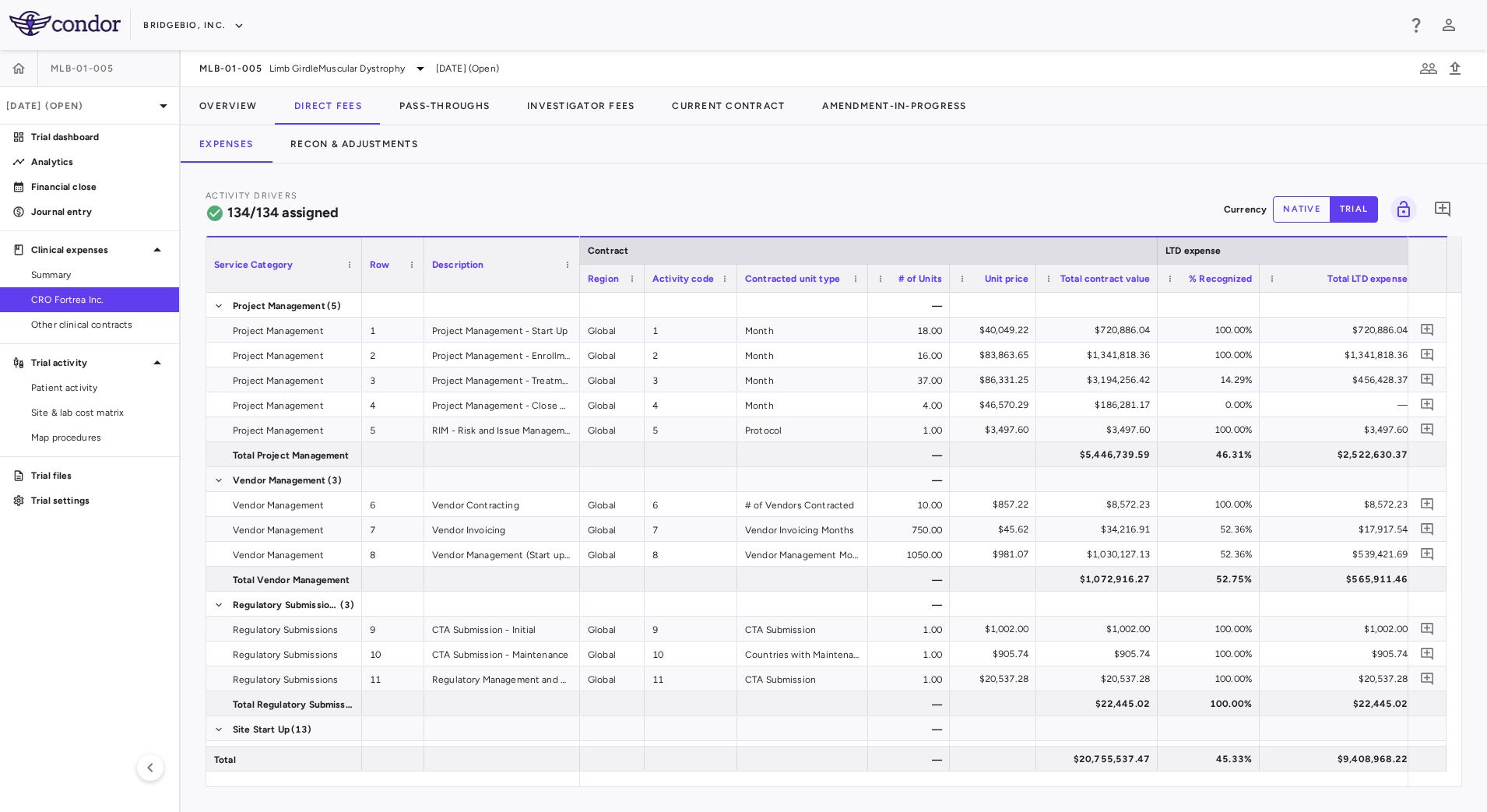
drag, startPoint x: 1310, startPoint y: 283, endPoint x: 1257, endPoint y: 282, distance: 53.0
click at [1257, 282] on div at bounding box center [1259, 278] width 6 height 27
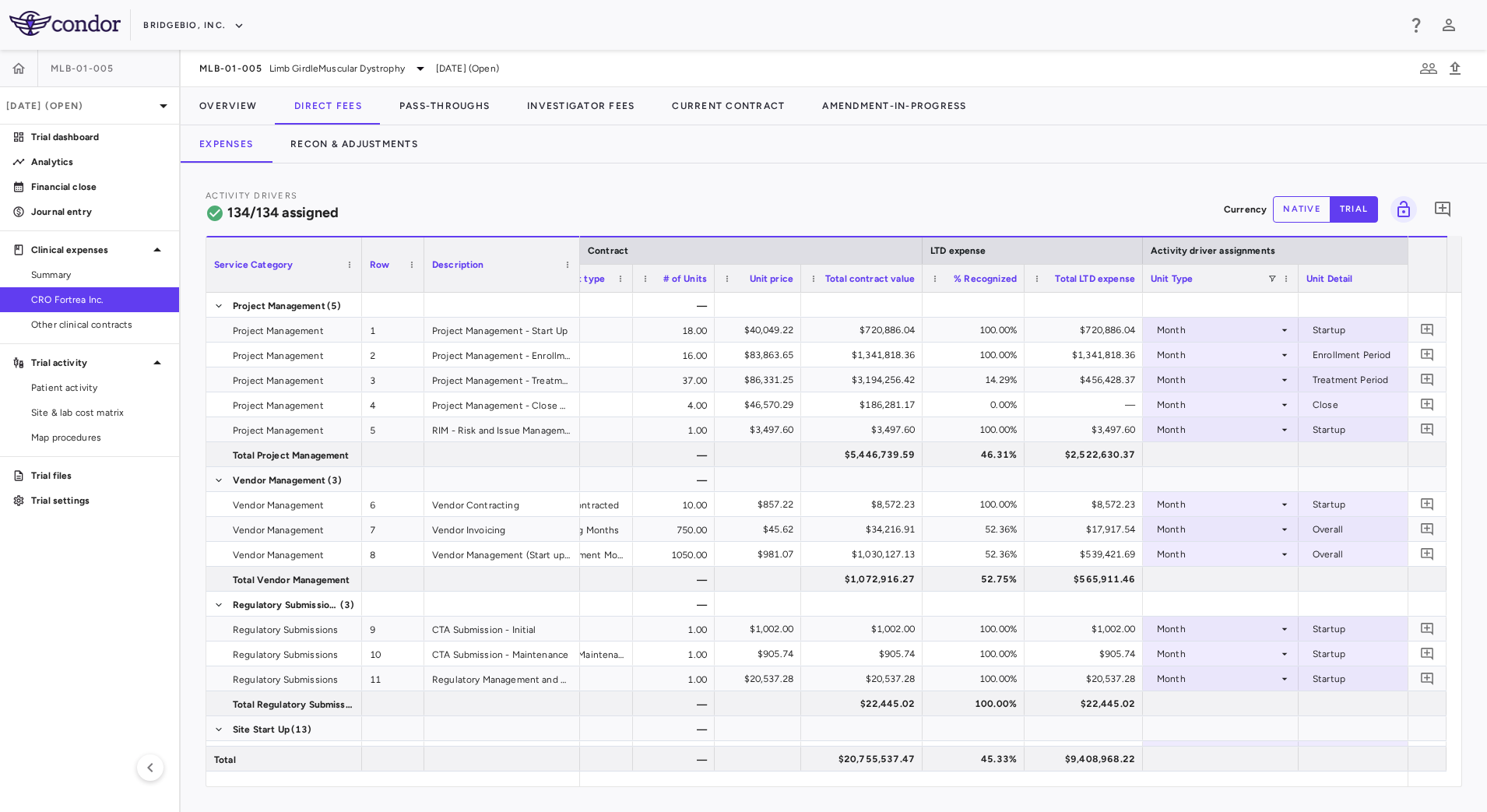
drag, startPoint x: 1177, startPoint y: 272, endPoint x: 1139, endPoint y: 269, distance: 38.1
click at [1139, 269] on div at bounding box center [1142, 278] width 6 height 27
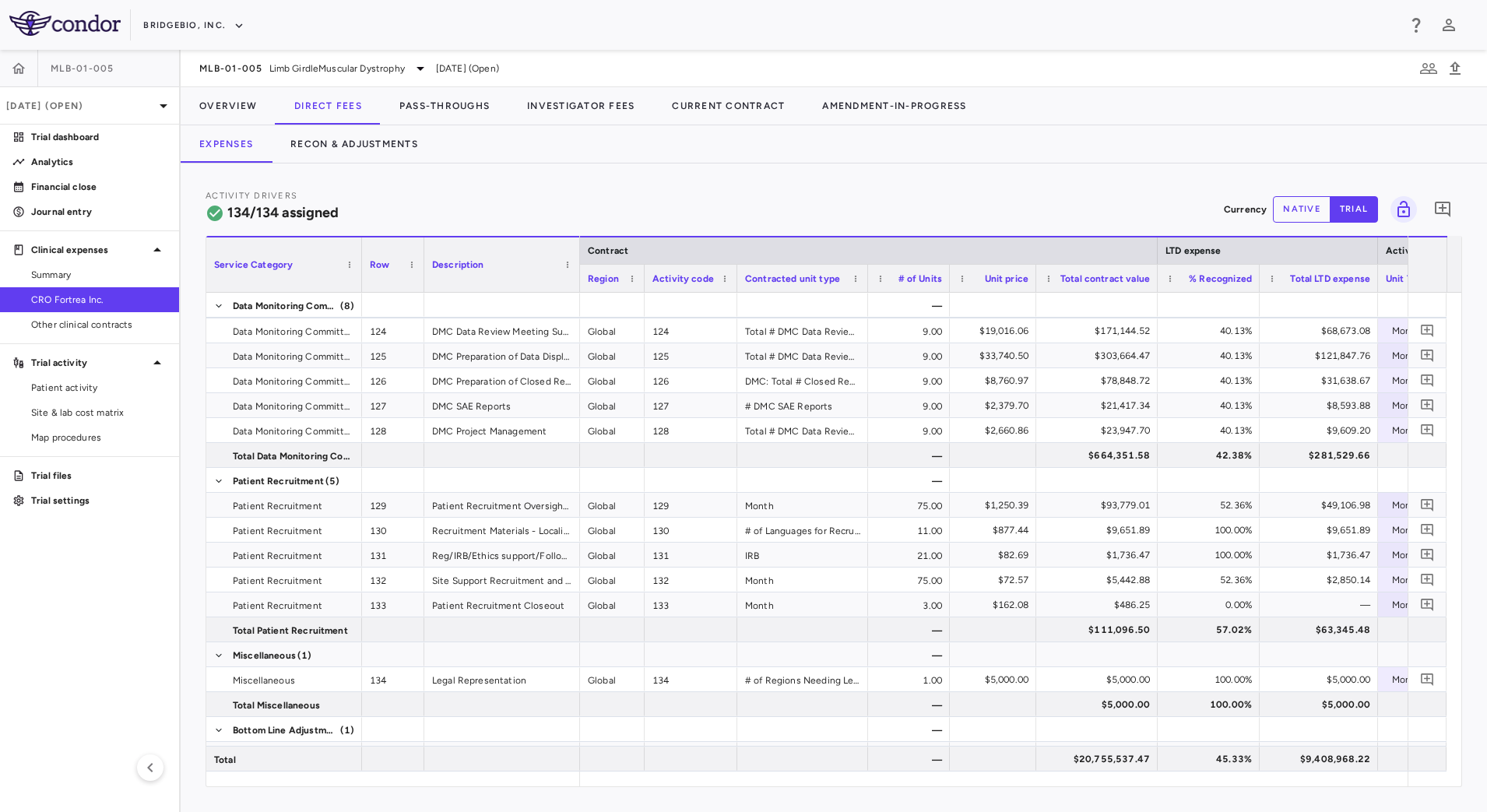
scroll to position [3706, 0]
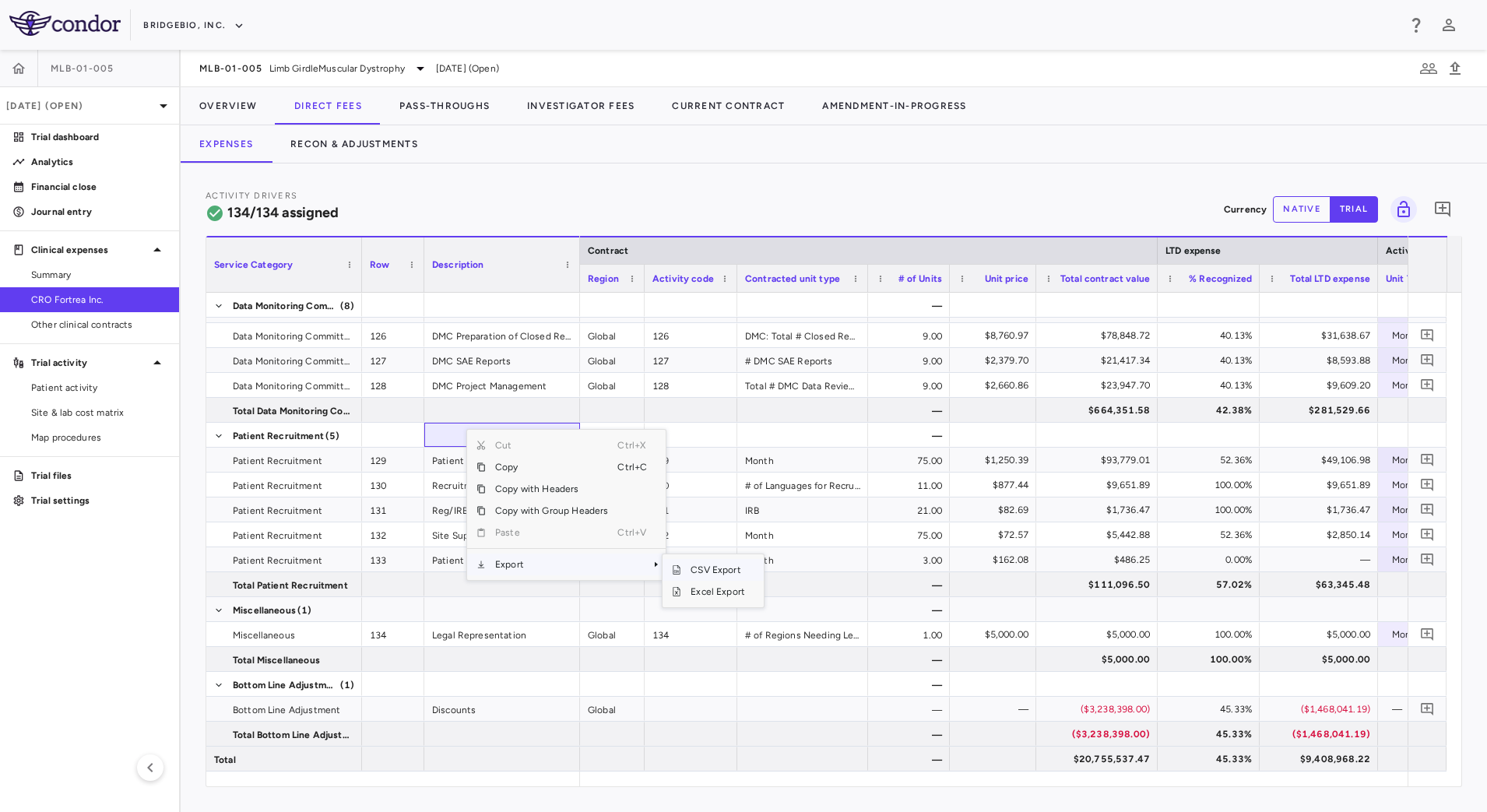
click at [735, 564] on span "CSV Export" at bounding box center [718, 570] width 73 height 22
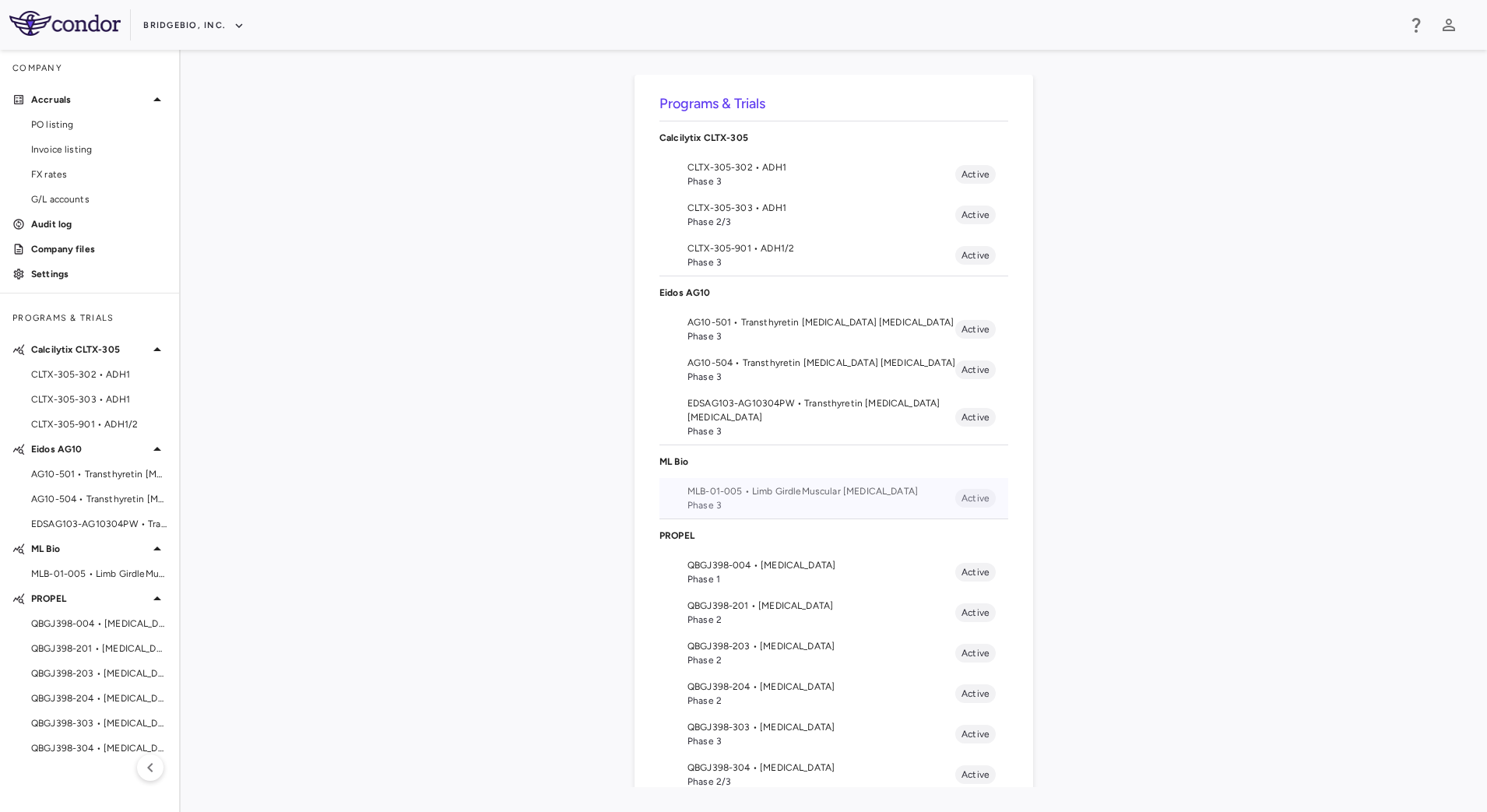
click at [744, 491] on span "MLB-01-005 • Limb GirdleMuscular [MEDICAL_DATA]" at bounding box center [821, 491] width 268 height 14
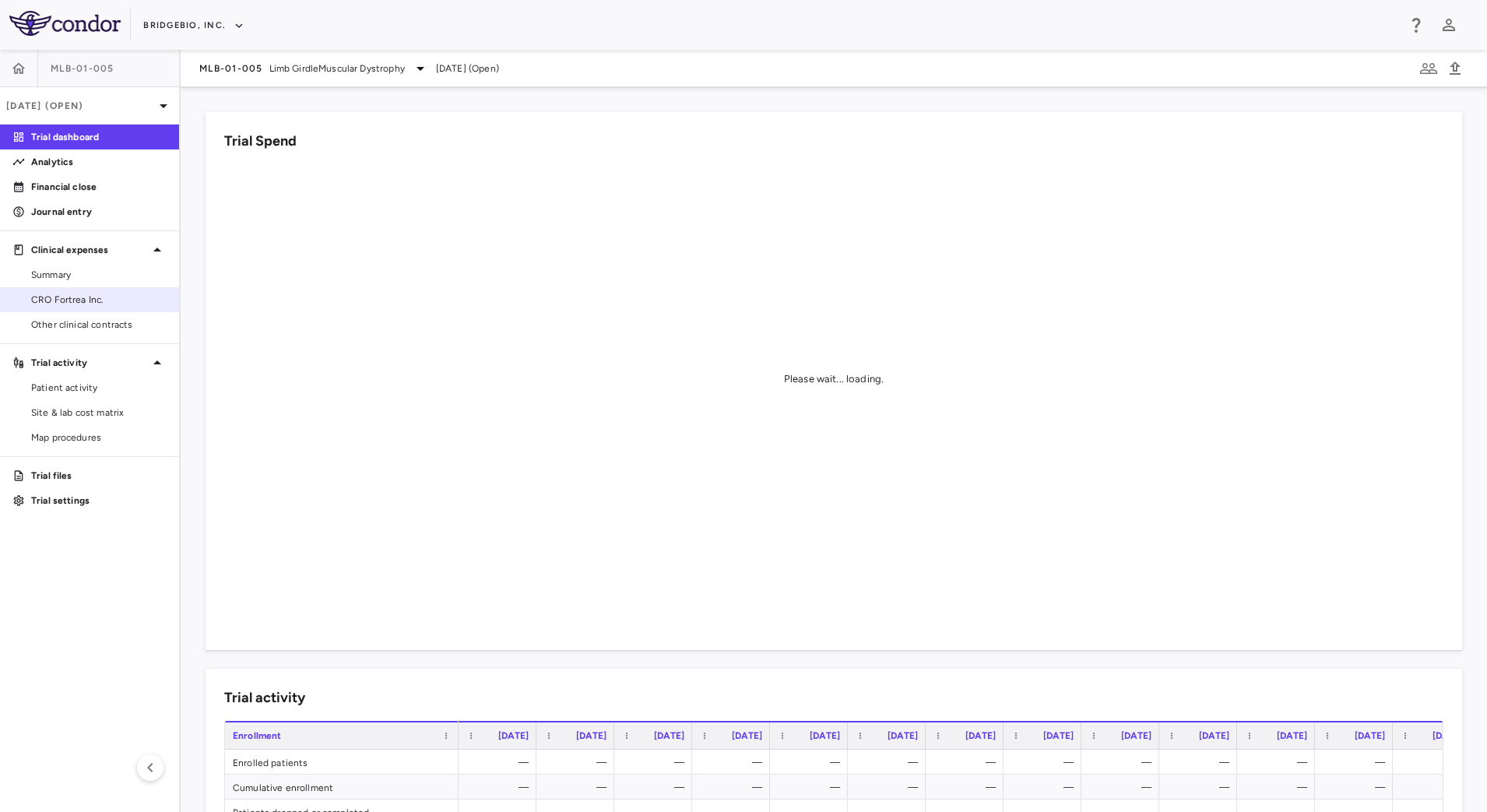
click at [119, 301] on span "CRO Fortrea Inc." at bounding box center [98, 300] width 135 height 14
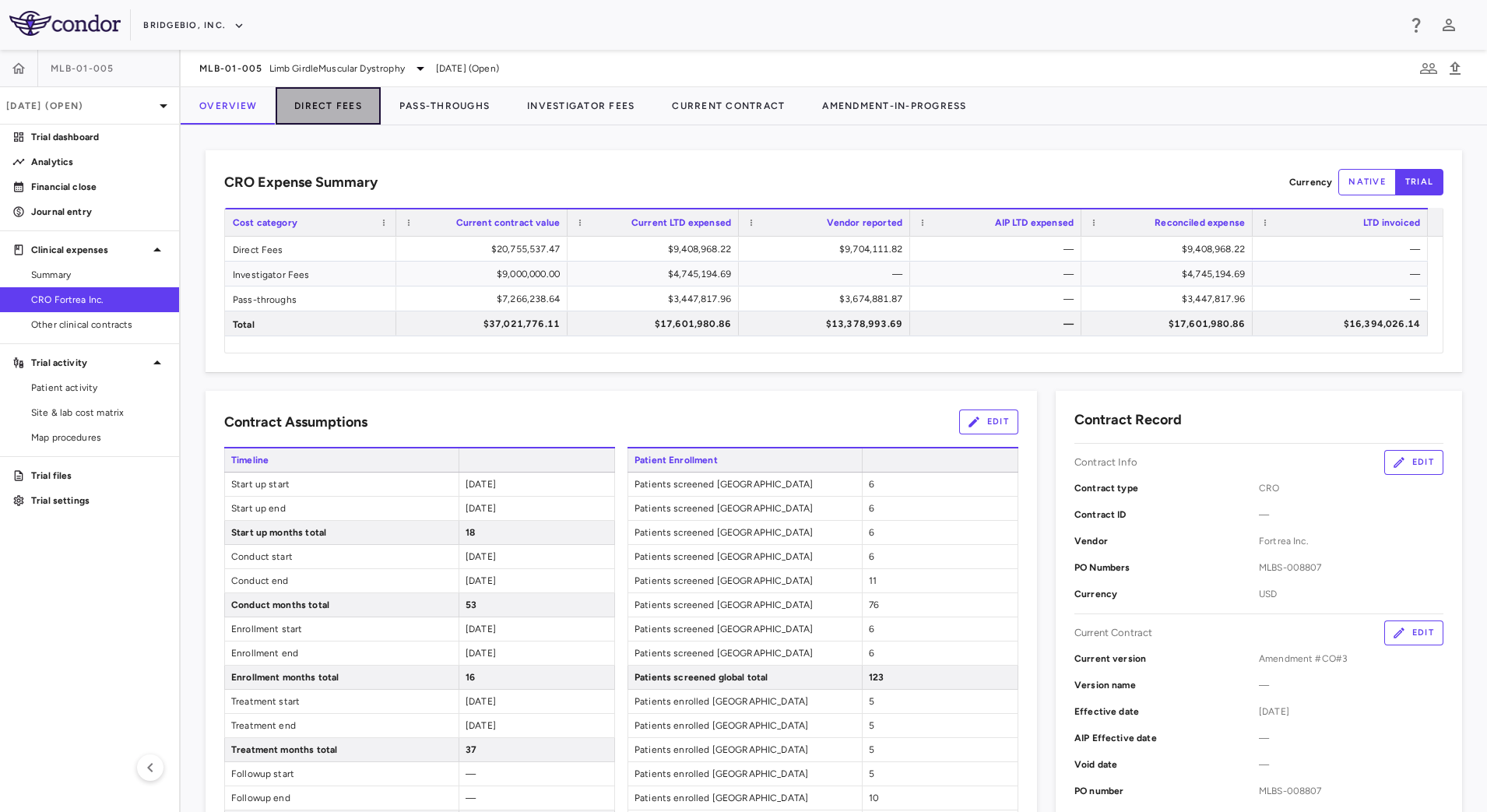
click at [325, 108] on button "Direct Fees" at bounding box center [328, 106] width 105 height 37
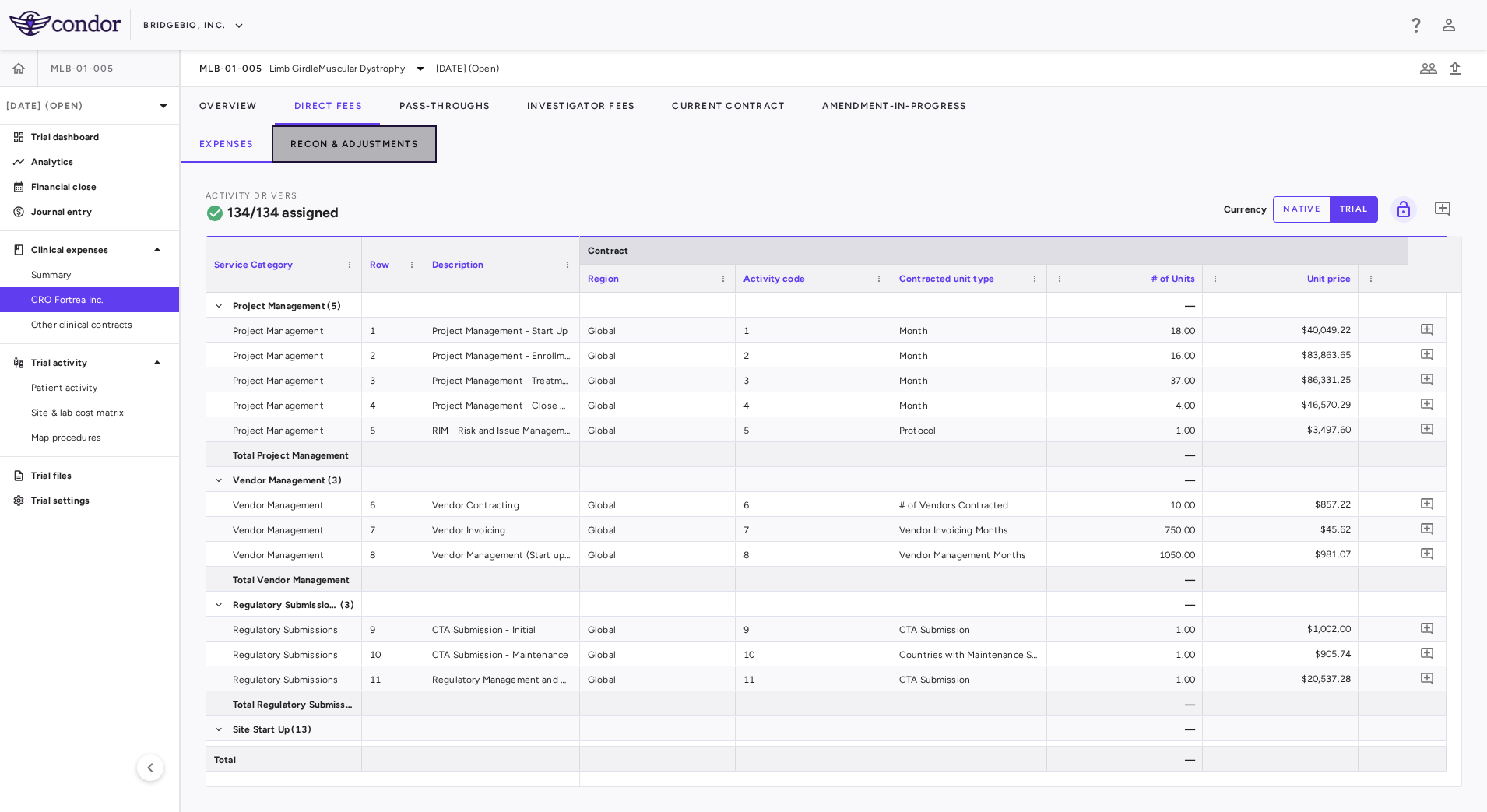
click at [313, 143] on button "Recon & Adjustments" at bounding box center [354, 144] width 165 height 37
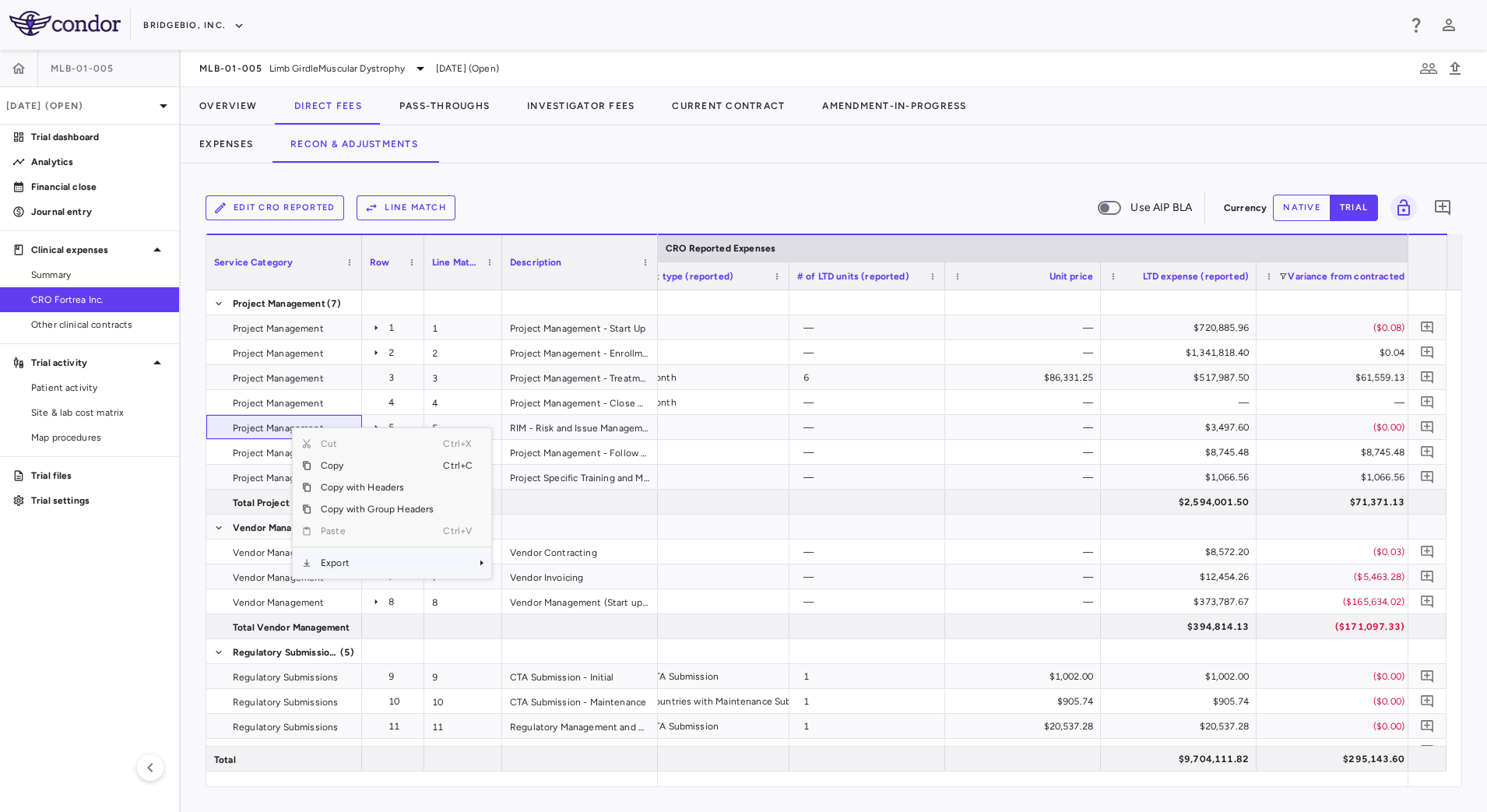
click at [352, 562] on span "Export" at bounding box center [377, 563] width 131 height 22
click at [515, 564] on span "CSV Export" at bounding box center [544, 568] width 73 height 22
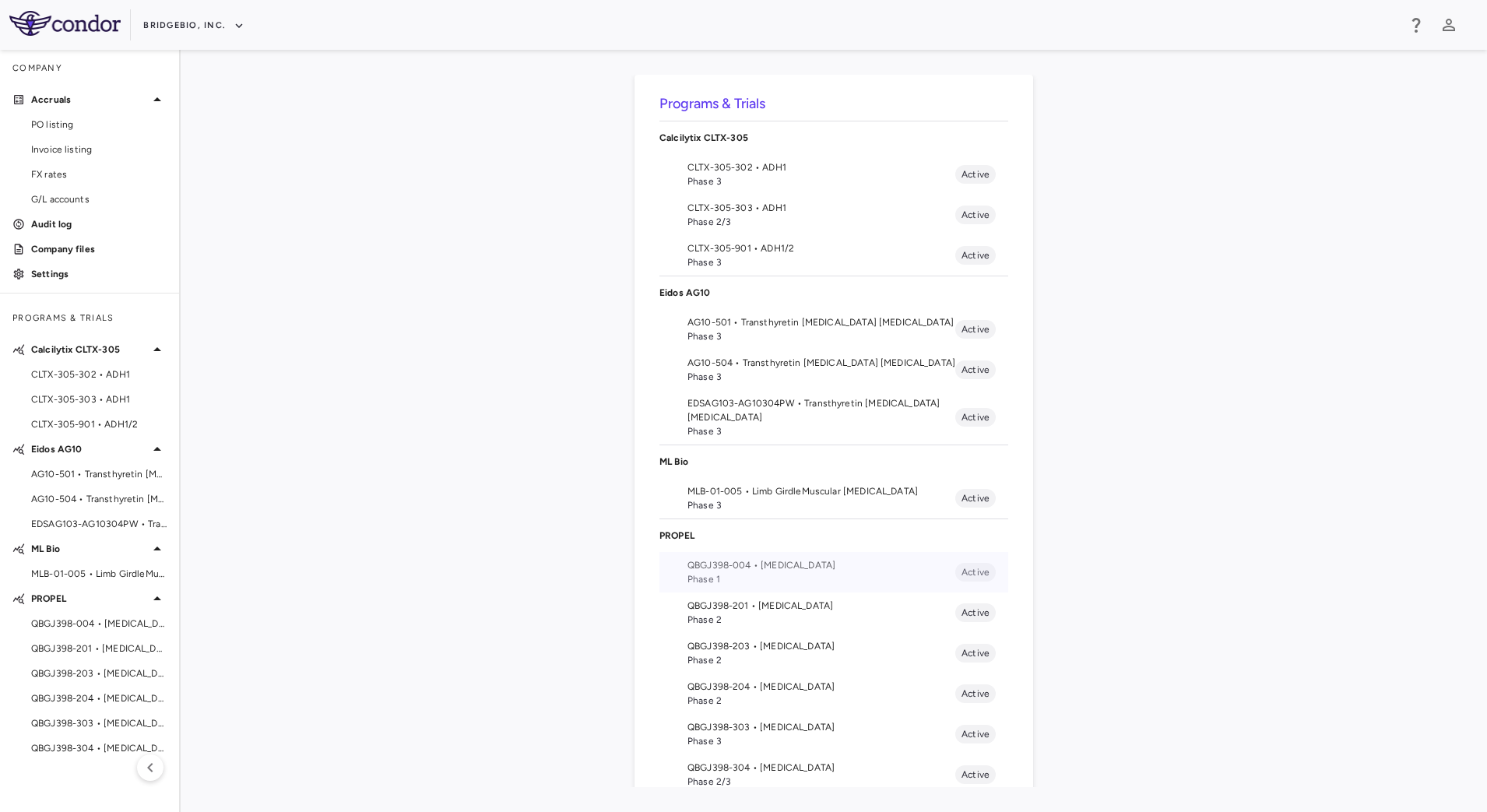
click at [803, 570] on span "QBGJ398-004 • [MEDICAL_DATA]" at bounding box center [821, 565] width 268 height 14
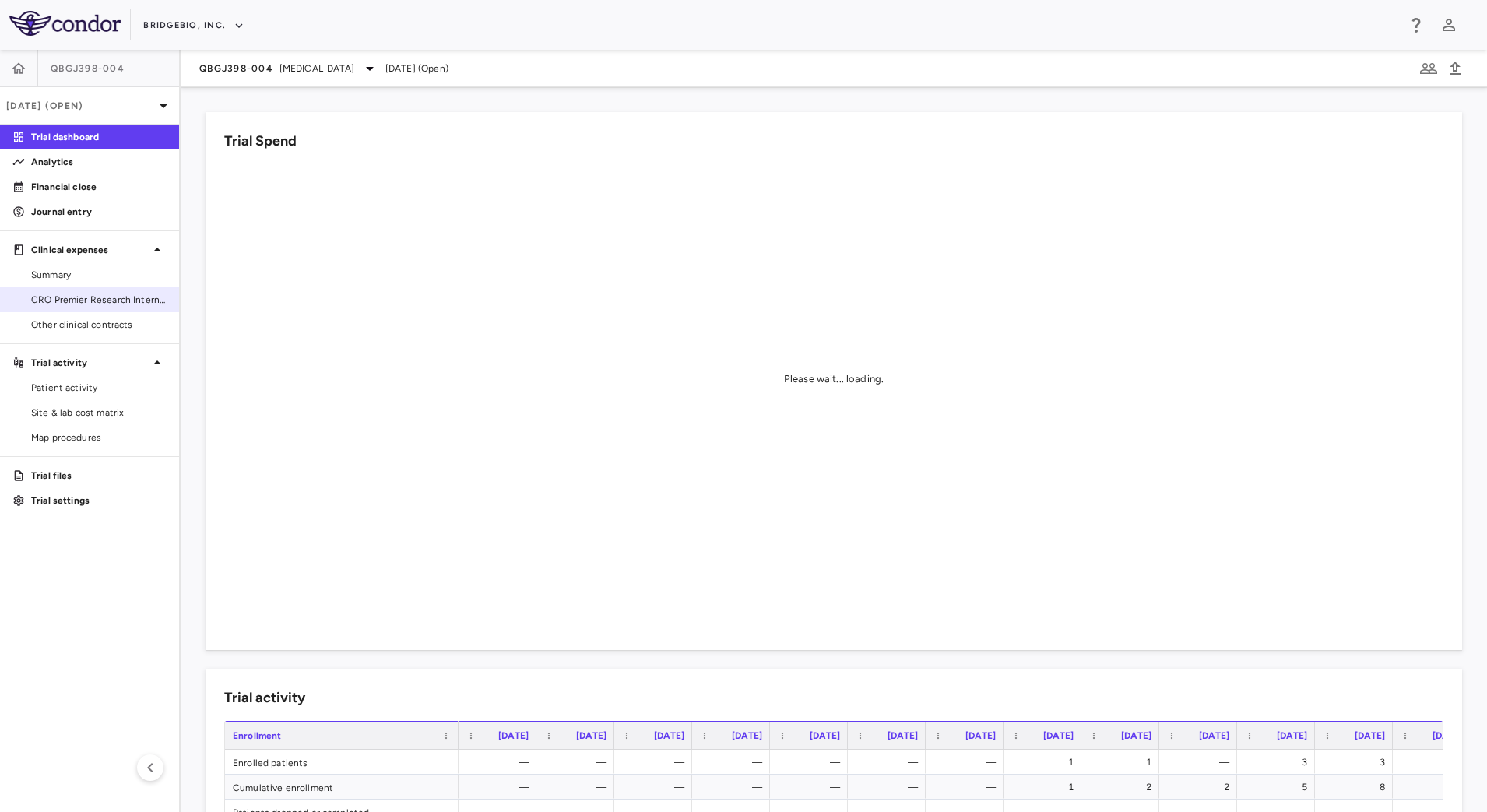
click at [84, 296] on span "CRO Premier Research International" at bounding box center [98, 300] width 135 height 14
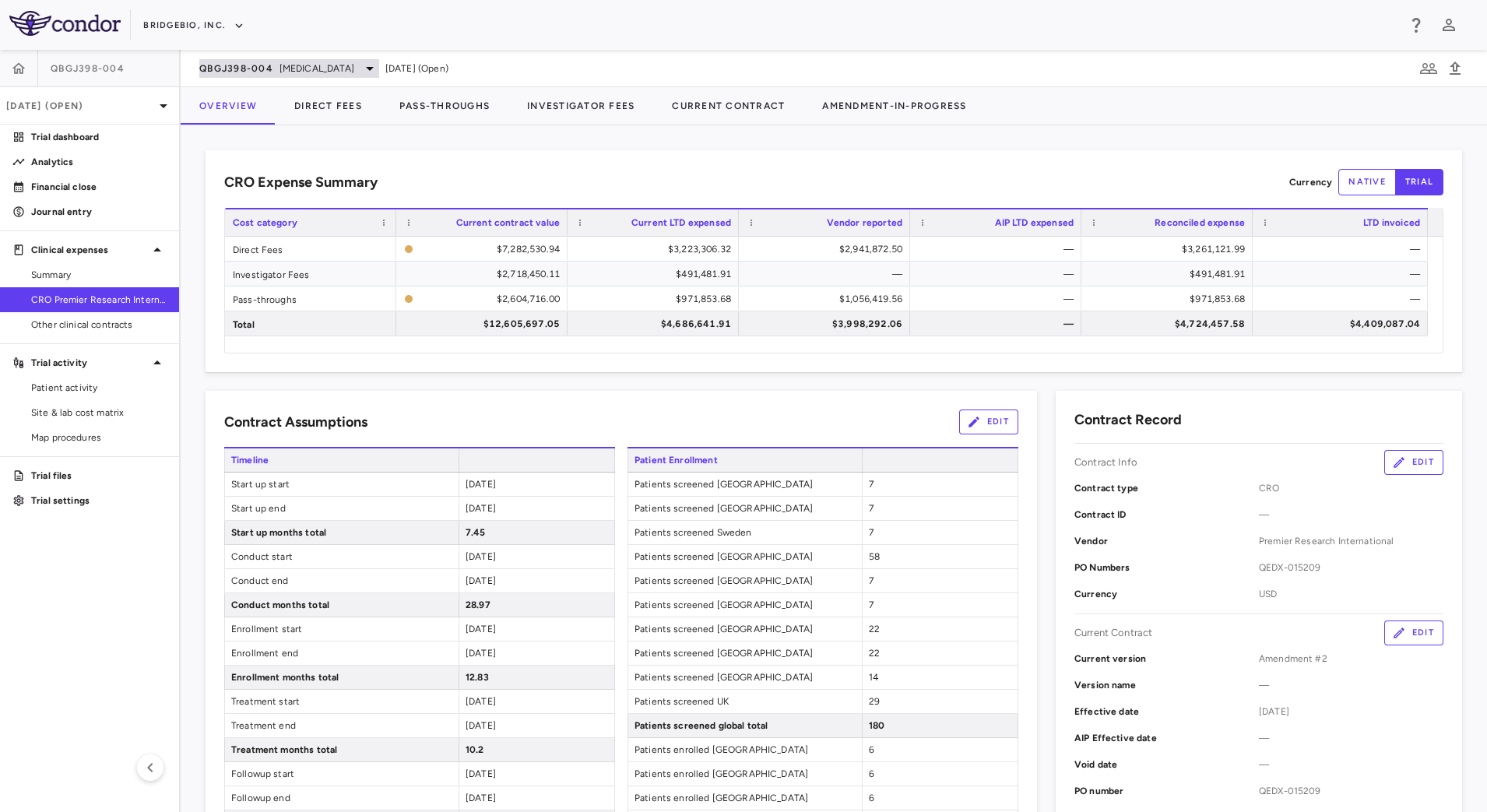
click at [288, 71] on span "Hypochondroplasia" at bounding box center [317, 69] width 75 height 14
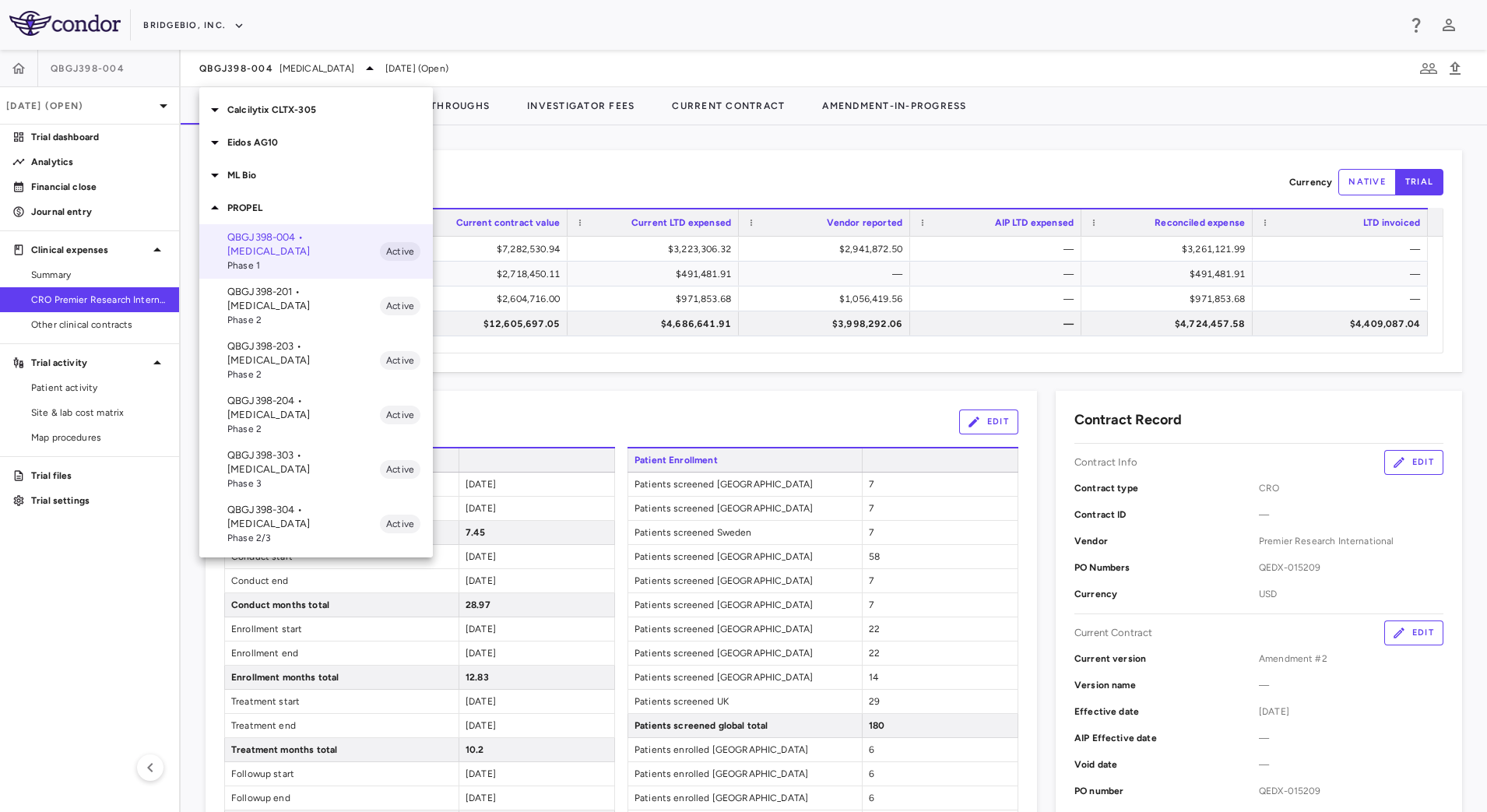
click at [312, 503] on p "QBGJ398-304 • [MEDICAL_DATA]" at bounding box center [303, 517] width 152 height 28
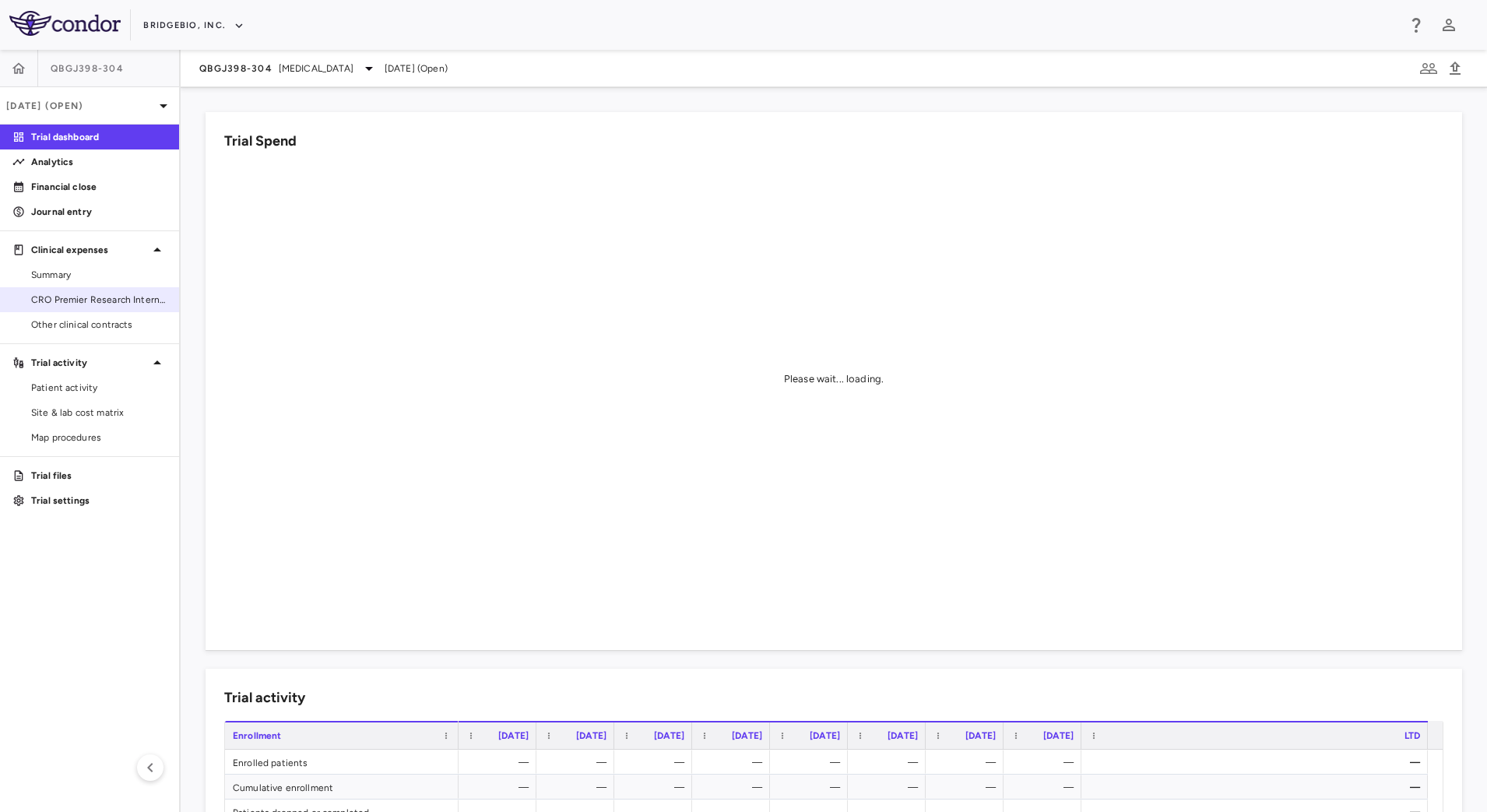
drag, startPoint x: 123, startPoint y: 306, endPoint x: 132, endPoint y: 304, distance: 9.2
click at [123, 305] on span "CRO Premier Research International LLC" at bounding box center [98, 300] width 135 height 14
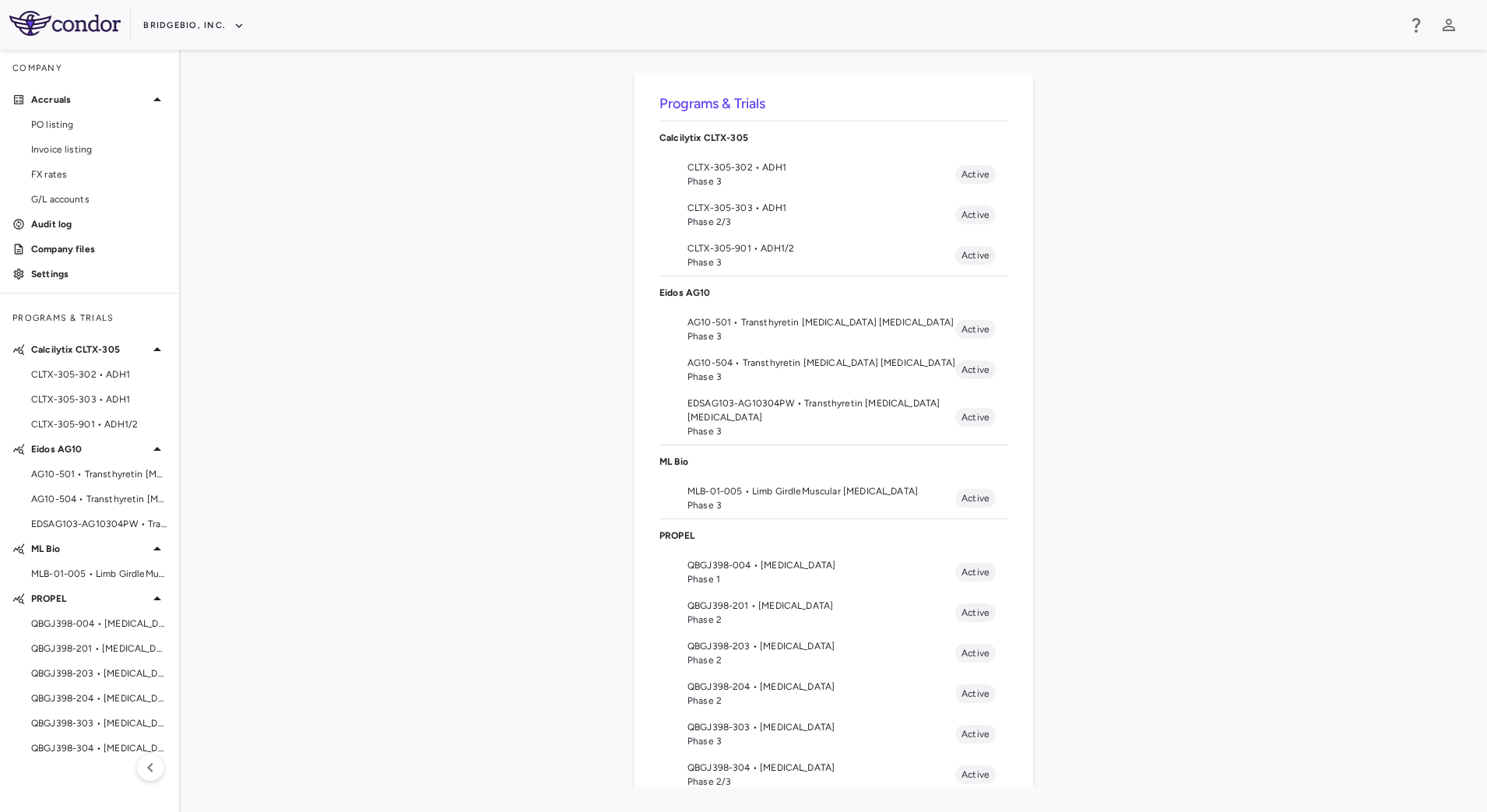
click at [819, 498] on span "Phase 3" at bounding box center [821, 505] width 268 height 14
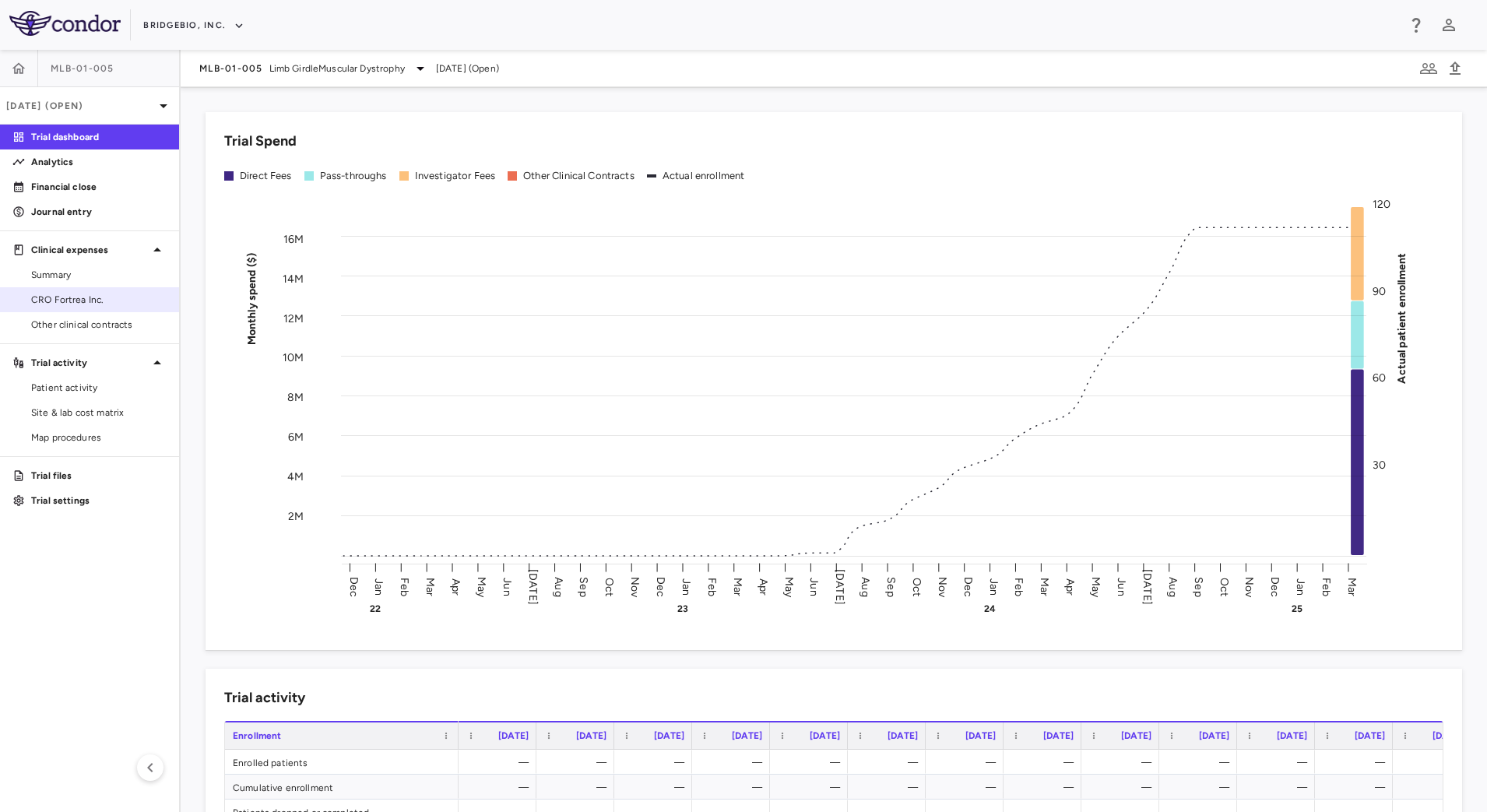
click at [89, 303] on span "CRO Fortrea Inc." at bounding box center [98, 300] width 135 height 14
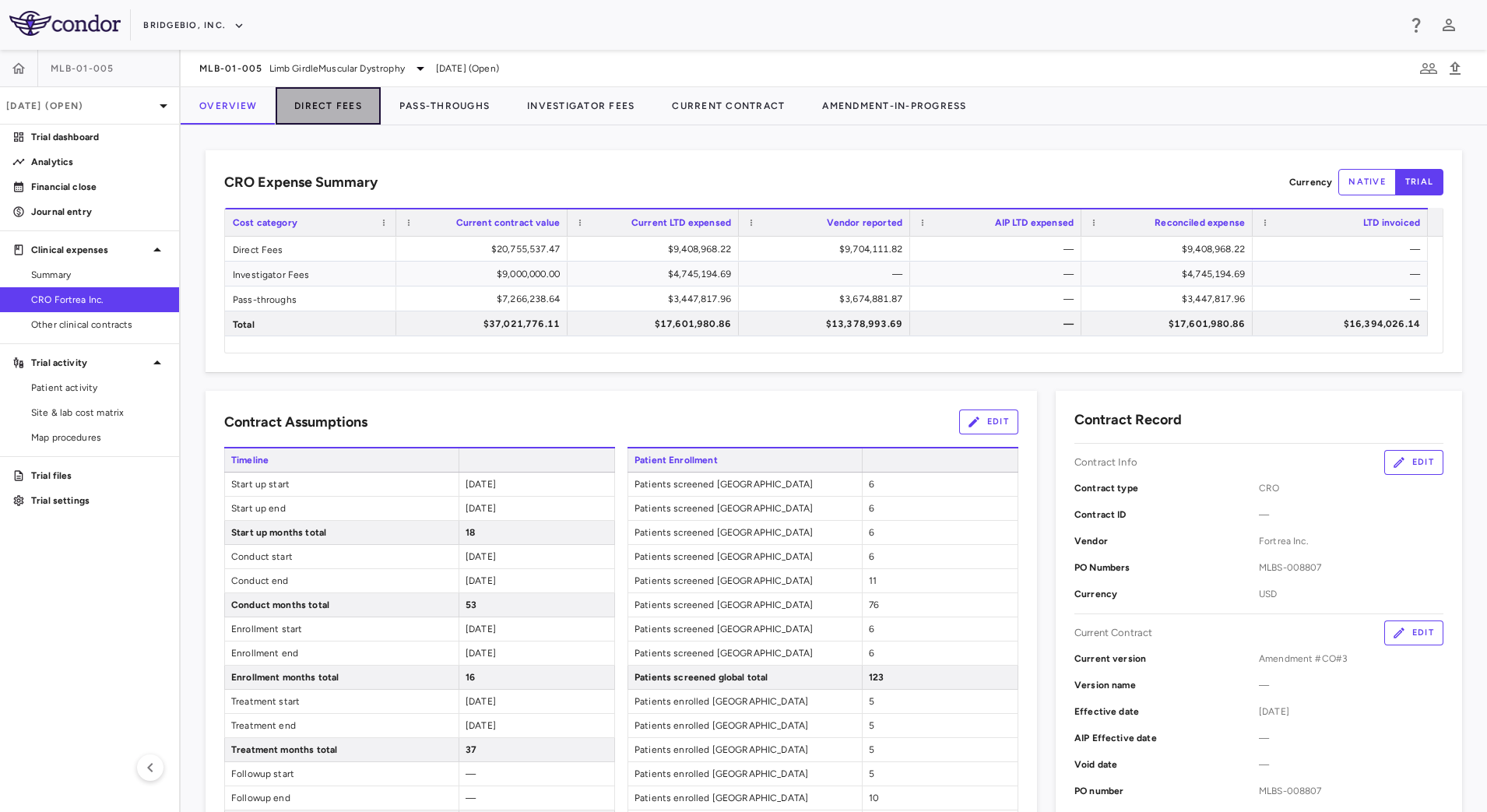
click at [359, 106] on button "Direct Fees" at bounding box center [328, 106] width 105 height 37
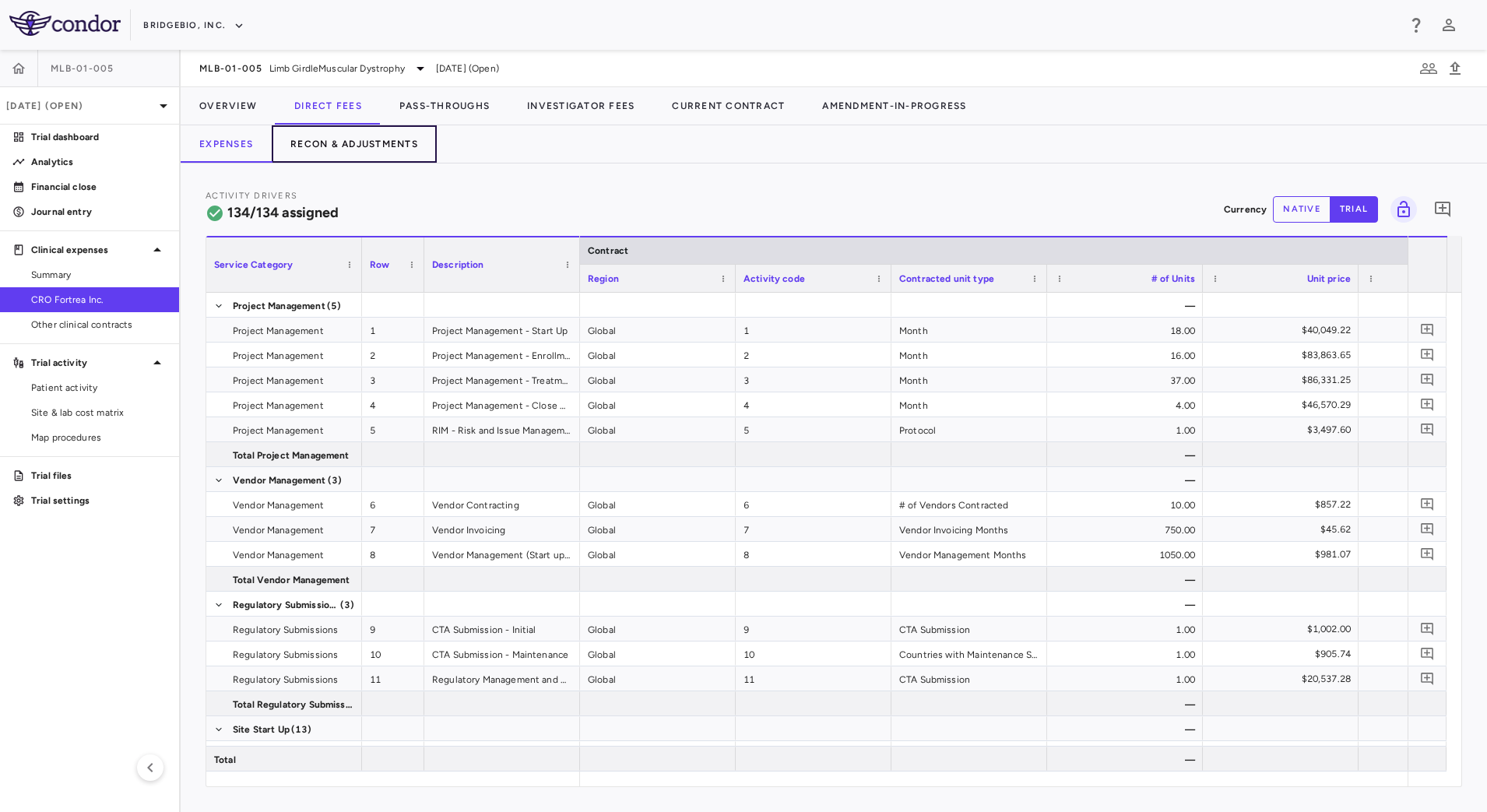
click at [380, 144] on button "Recon & Adjustments" at bounding box center [354, 144] width 165 height 37
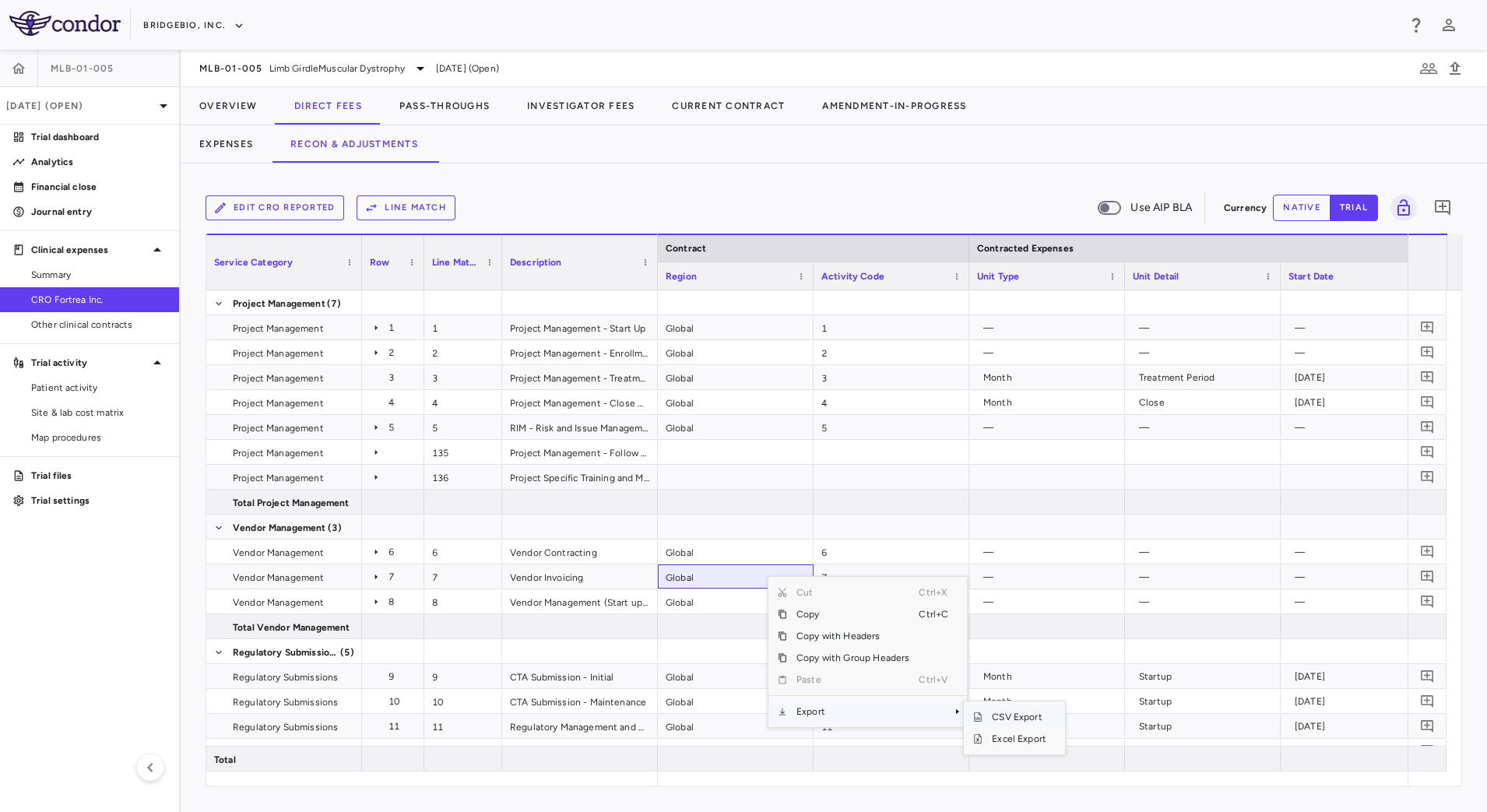
click at [1014, 713] on span "CSV Export" at bounding box center [1019, 717] width 73 height 22
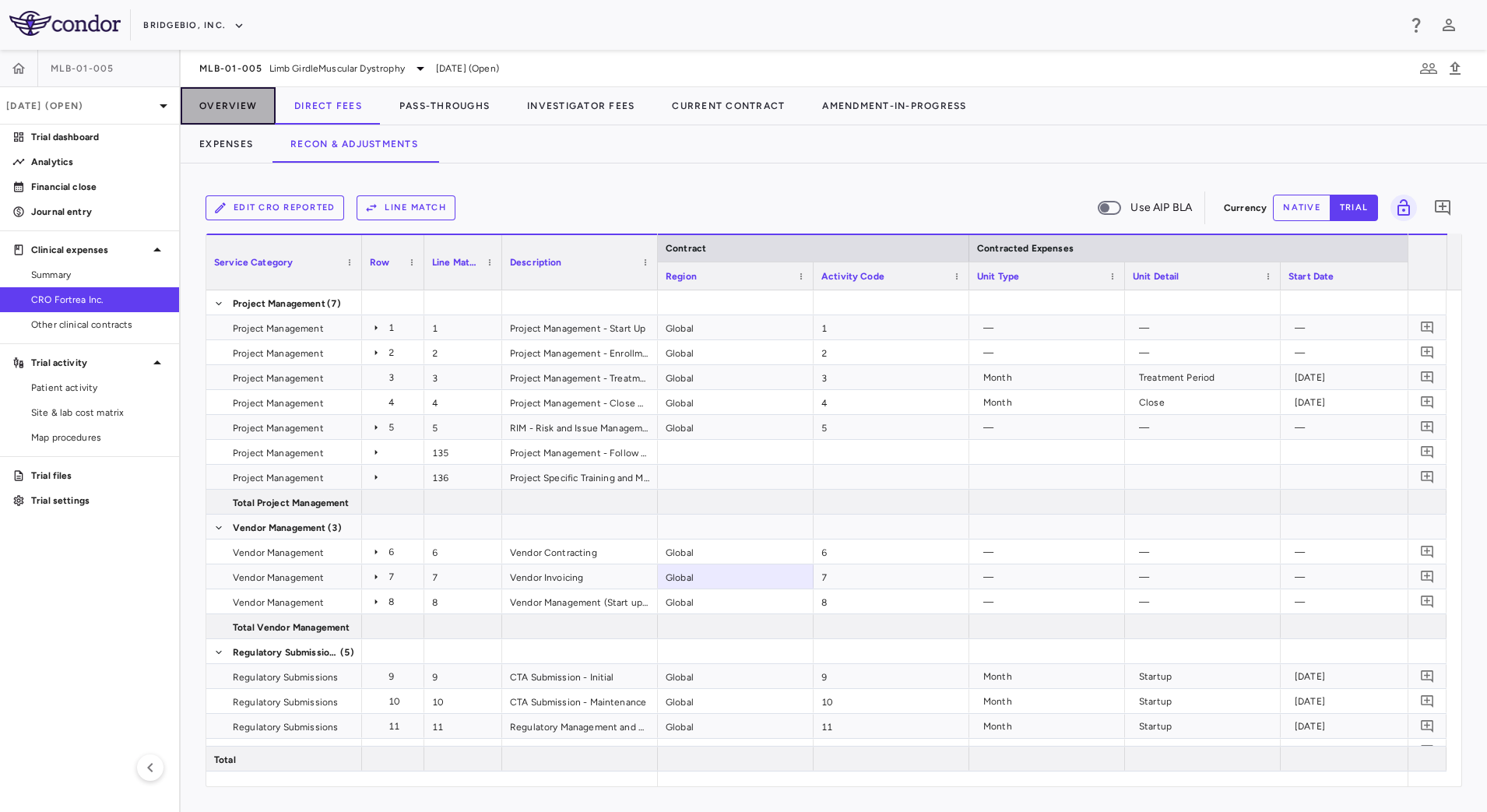
click at [246, 97] on button "Overview" at bounding box center [228, 106] width 95 height 37
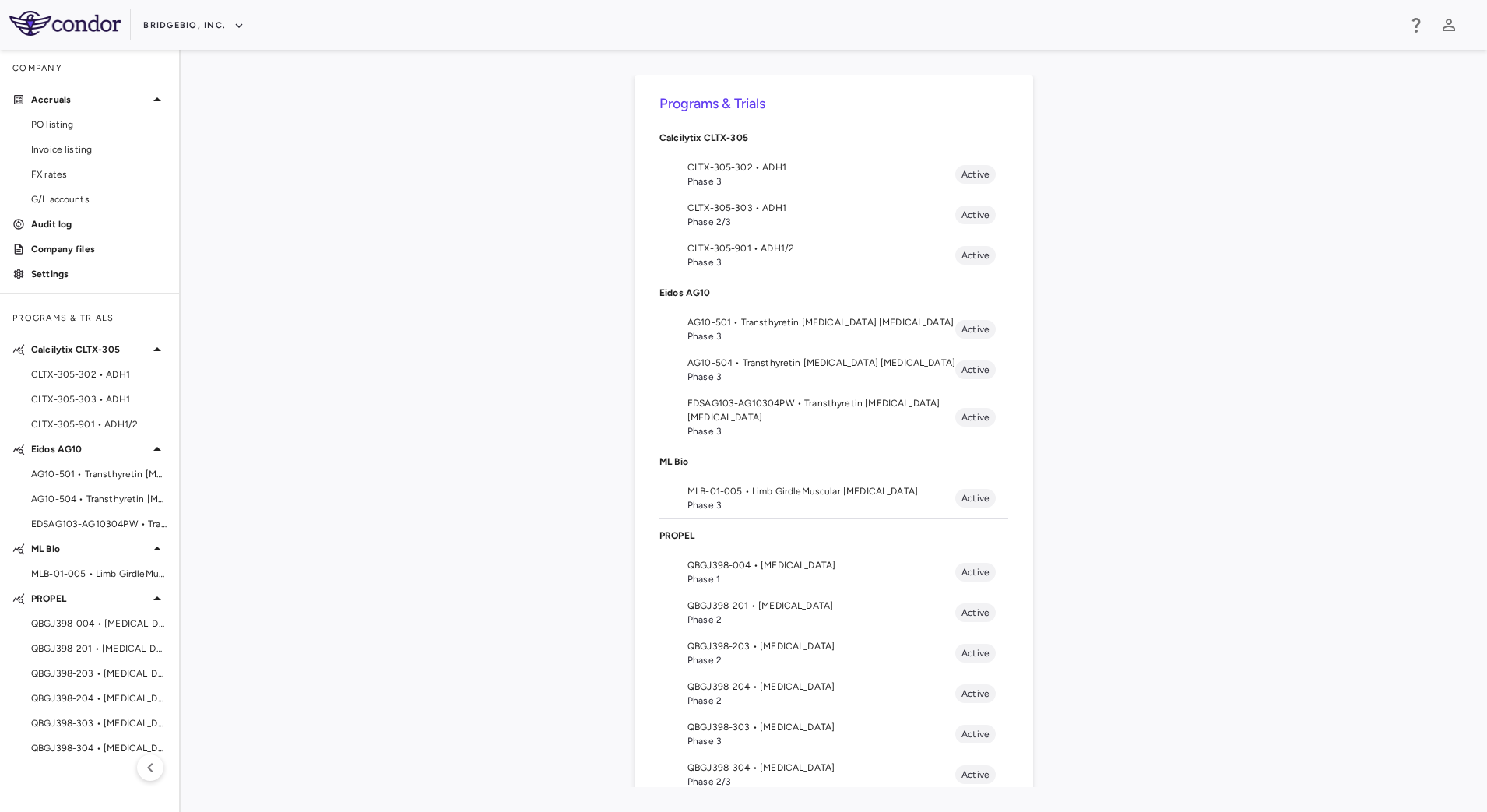
click at [688, 479] on li "MLB-01-005 • Limb GirdleMuscular [MEDICAL_DATA] Phase 3 Active" at bounding box center [833, 498] width 349 height 41
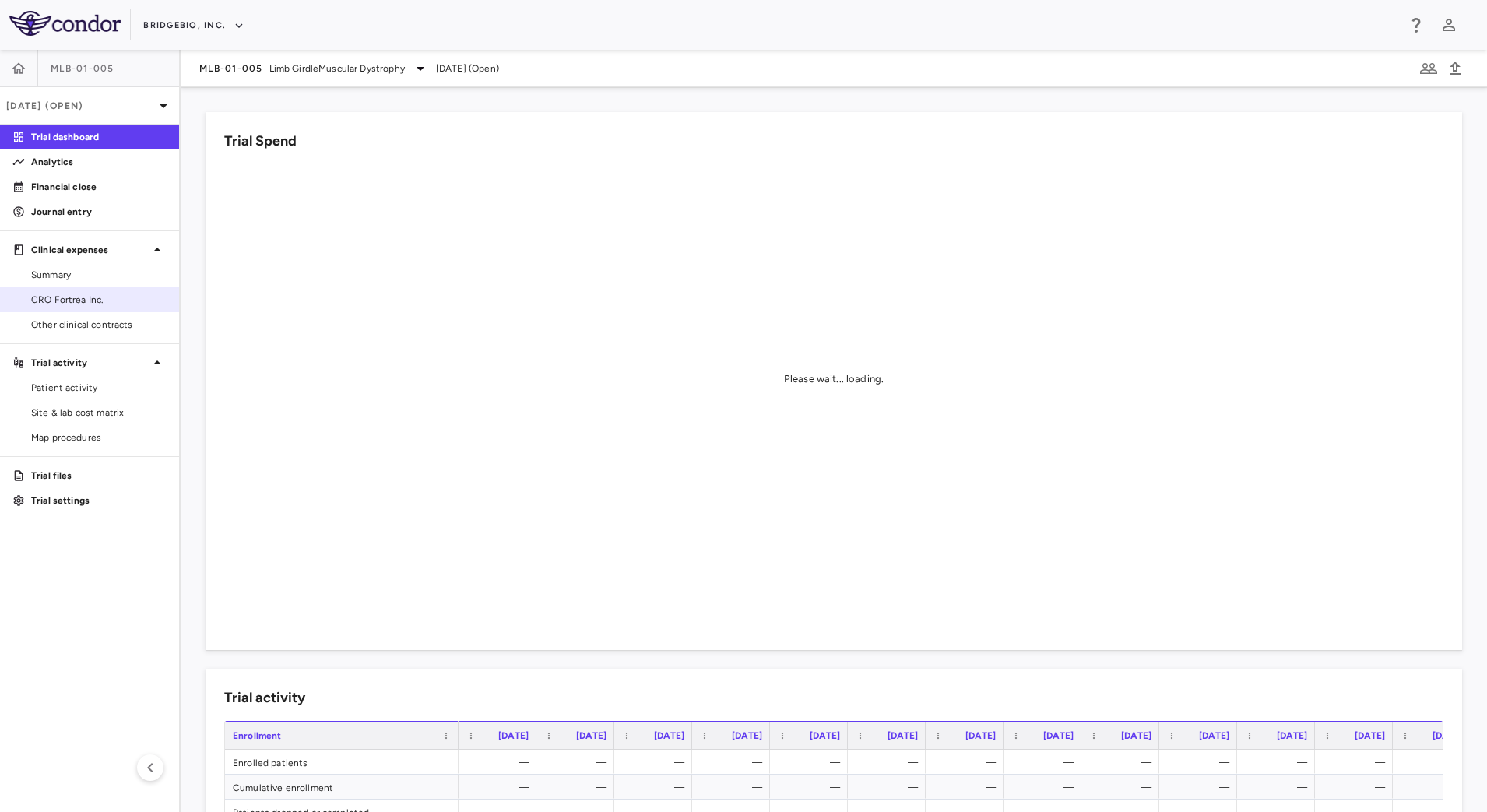
click at [100, 299] on span "CRO Fortrea Inc." at bounding box center [98, 300] width 135 height 14
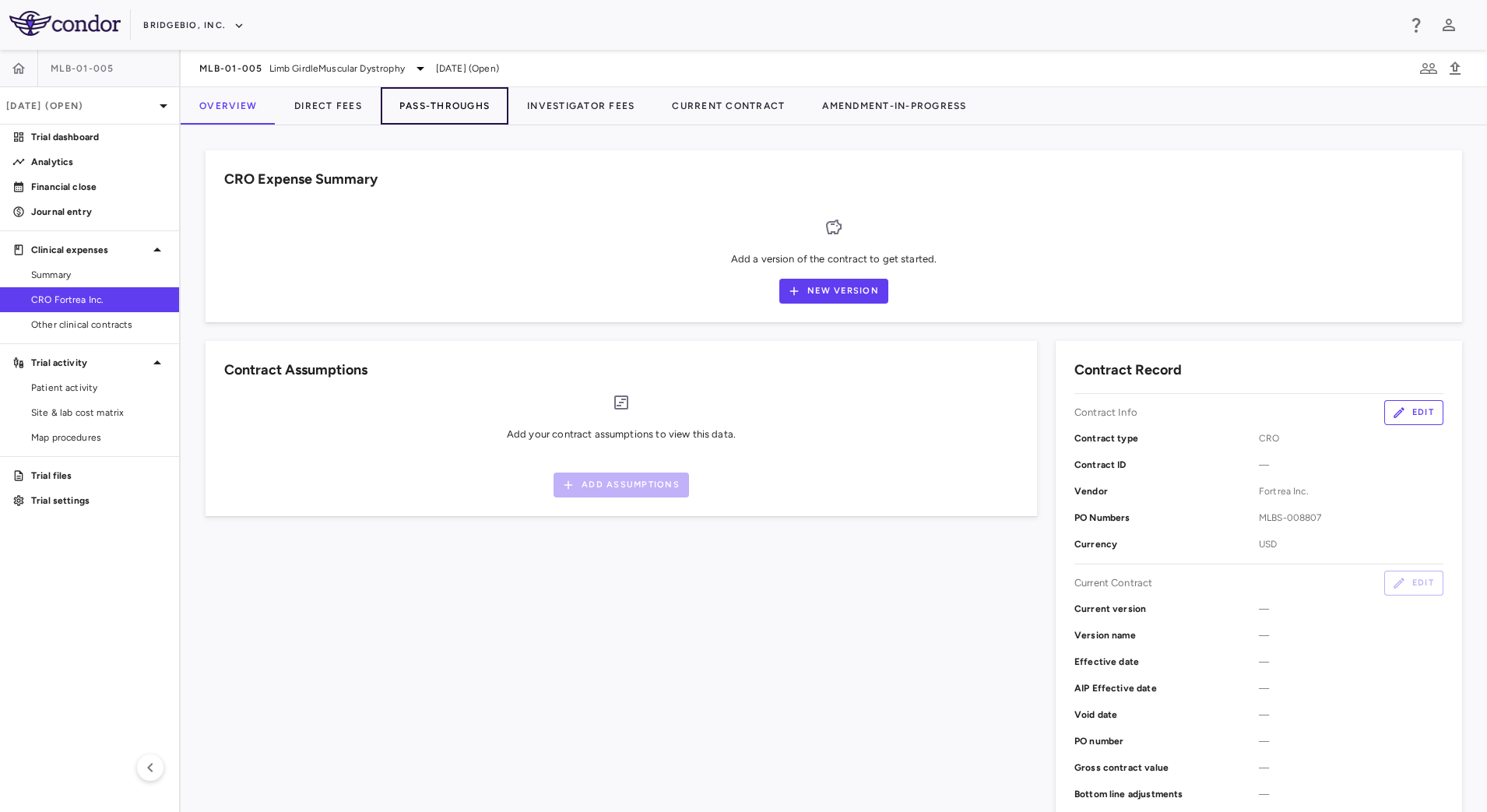
click at [483, 109] on button "Pass-Throughs" at bounding box center [444, 106] width 127 height 37
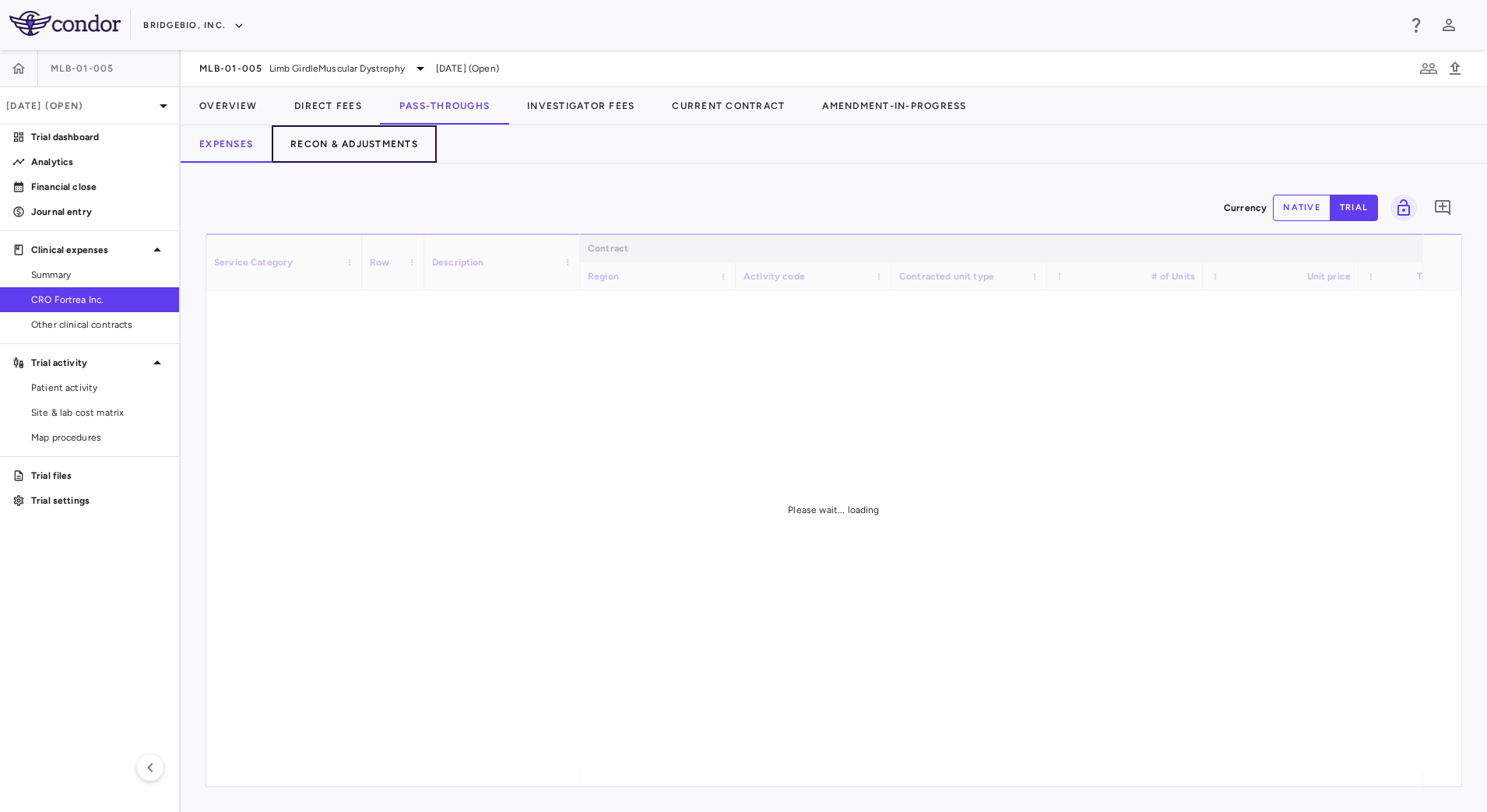
click at [403, 147] on button "Recon & Adjustments" at bounding box center [354, 144] width 165 height 37
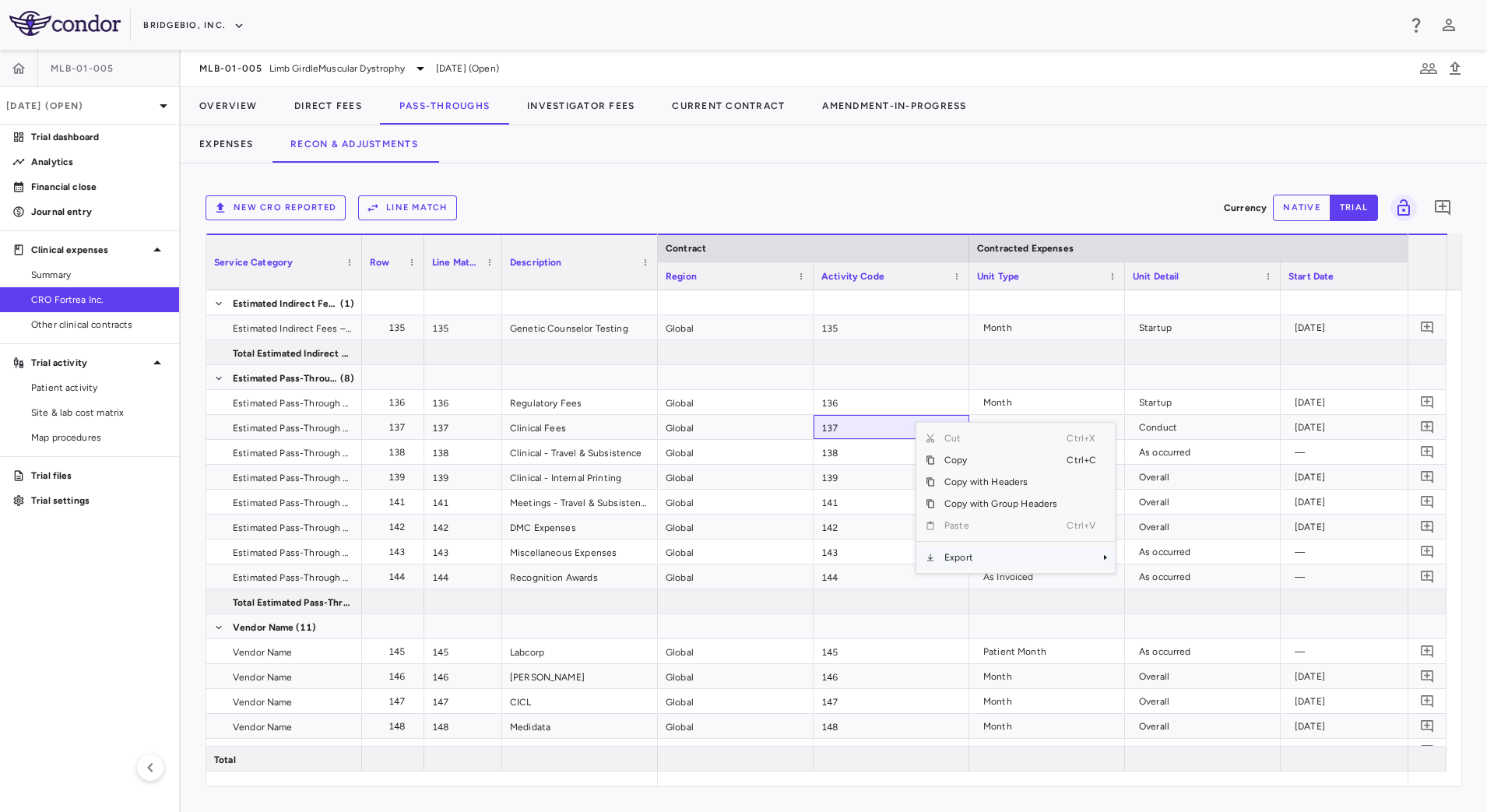
click at [992, 565] on span "Export" at bounding box center [1000, 557] width 131 height 22
click at [1137, 559] on span "CSV Export" at bounding box center [1167, 563] width 73 height 22
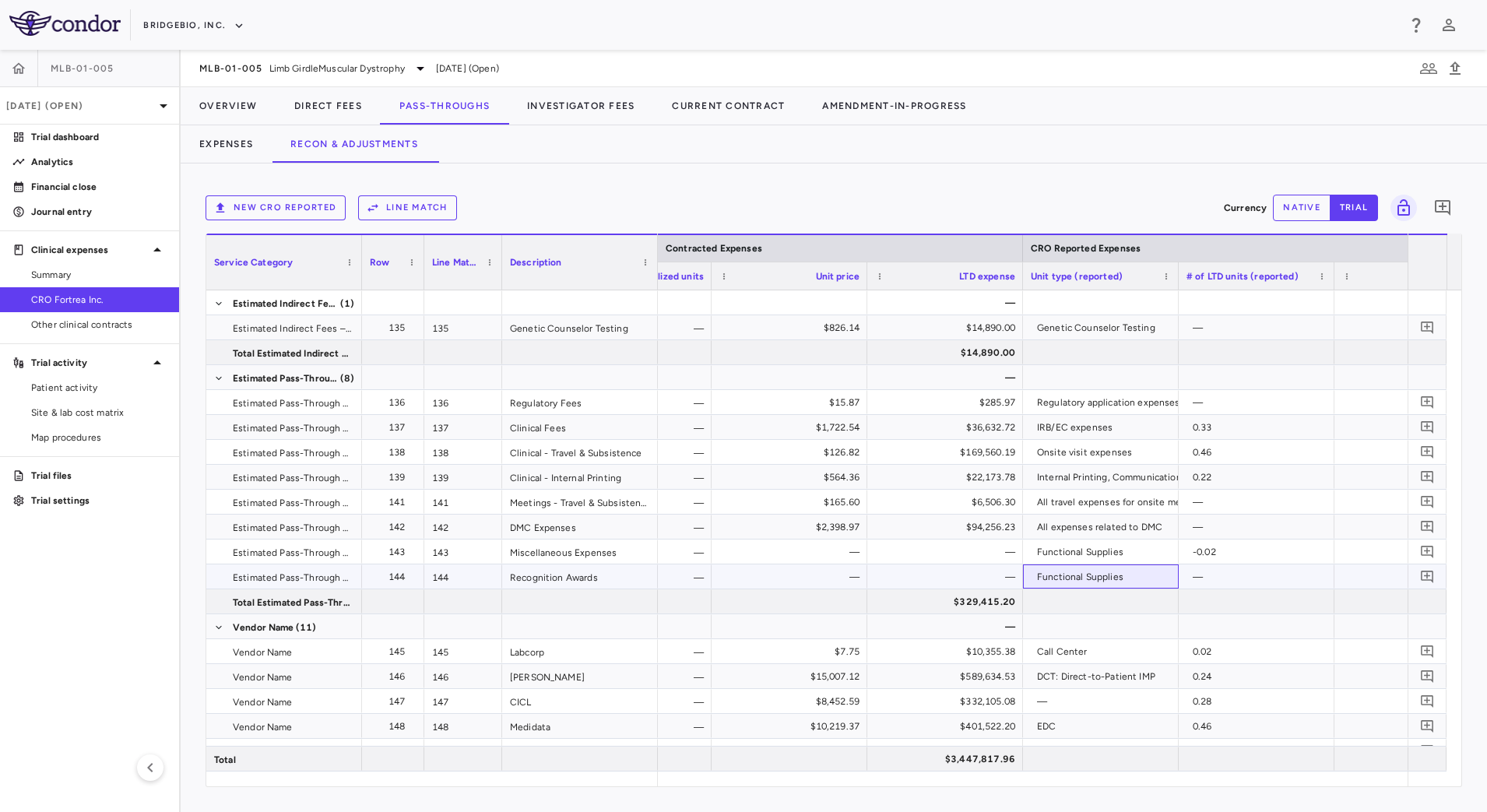
click at [1153, 582] on div "Functional Supplies" at bounding box center [1104, 577] width 134 height 25
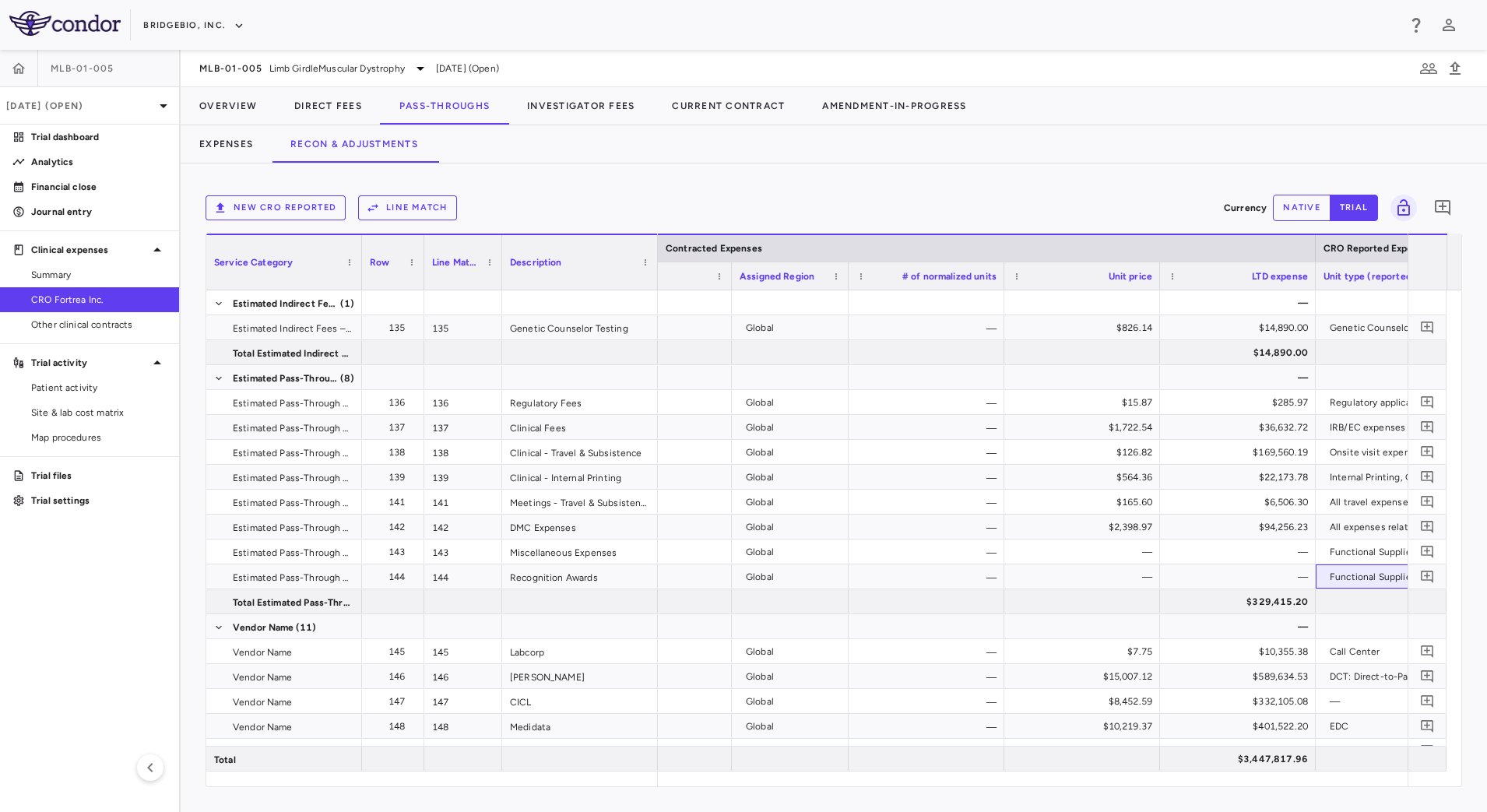
scroll to position [0, 100]
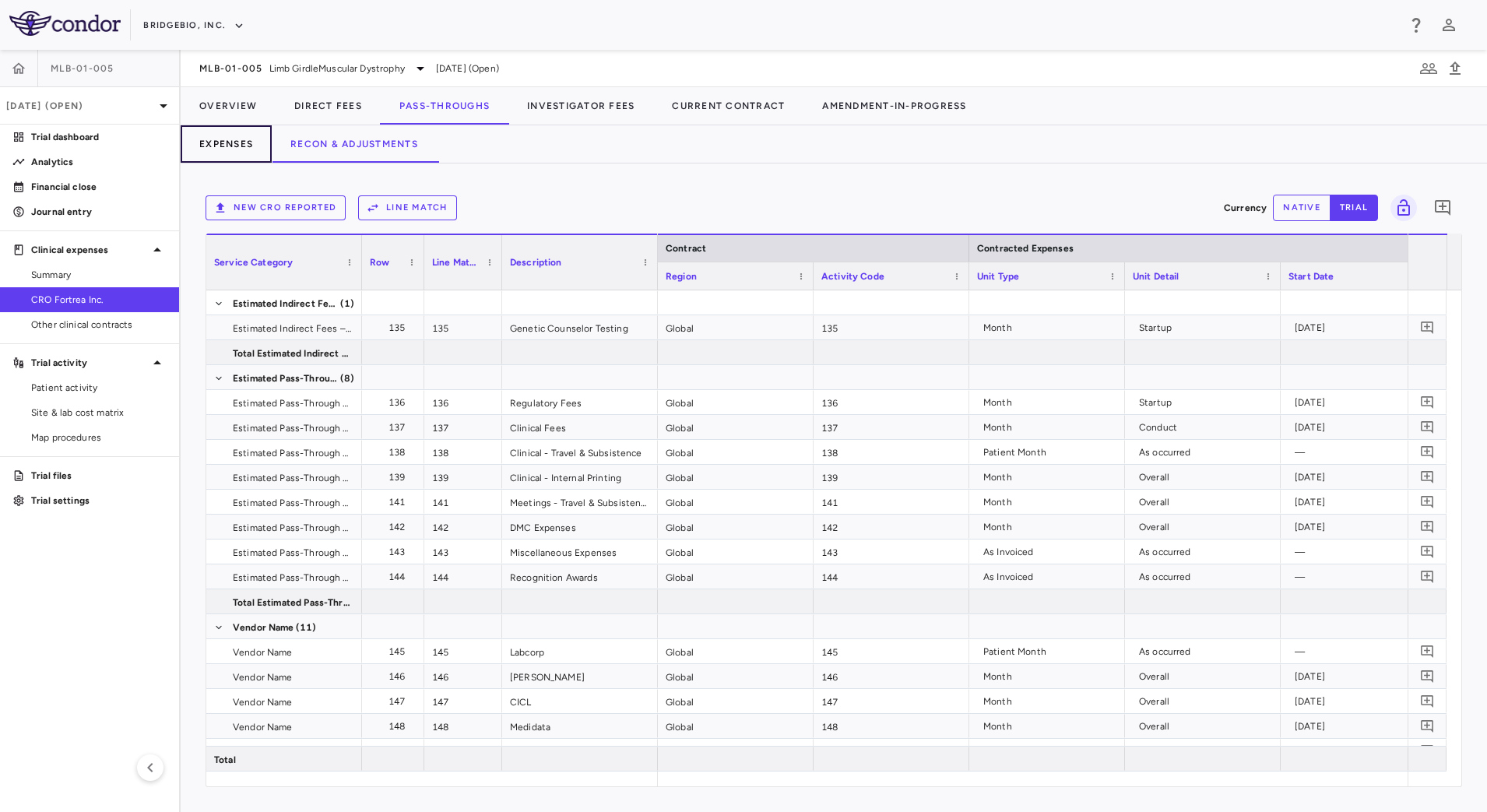
click at [251, 148] on button "Expenses" at bounding box center [226, 144] width 91 height 37
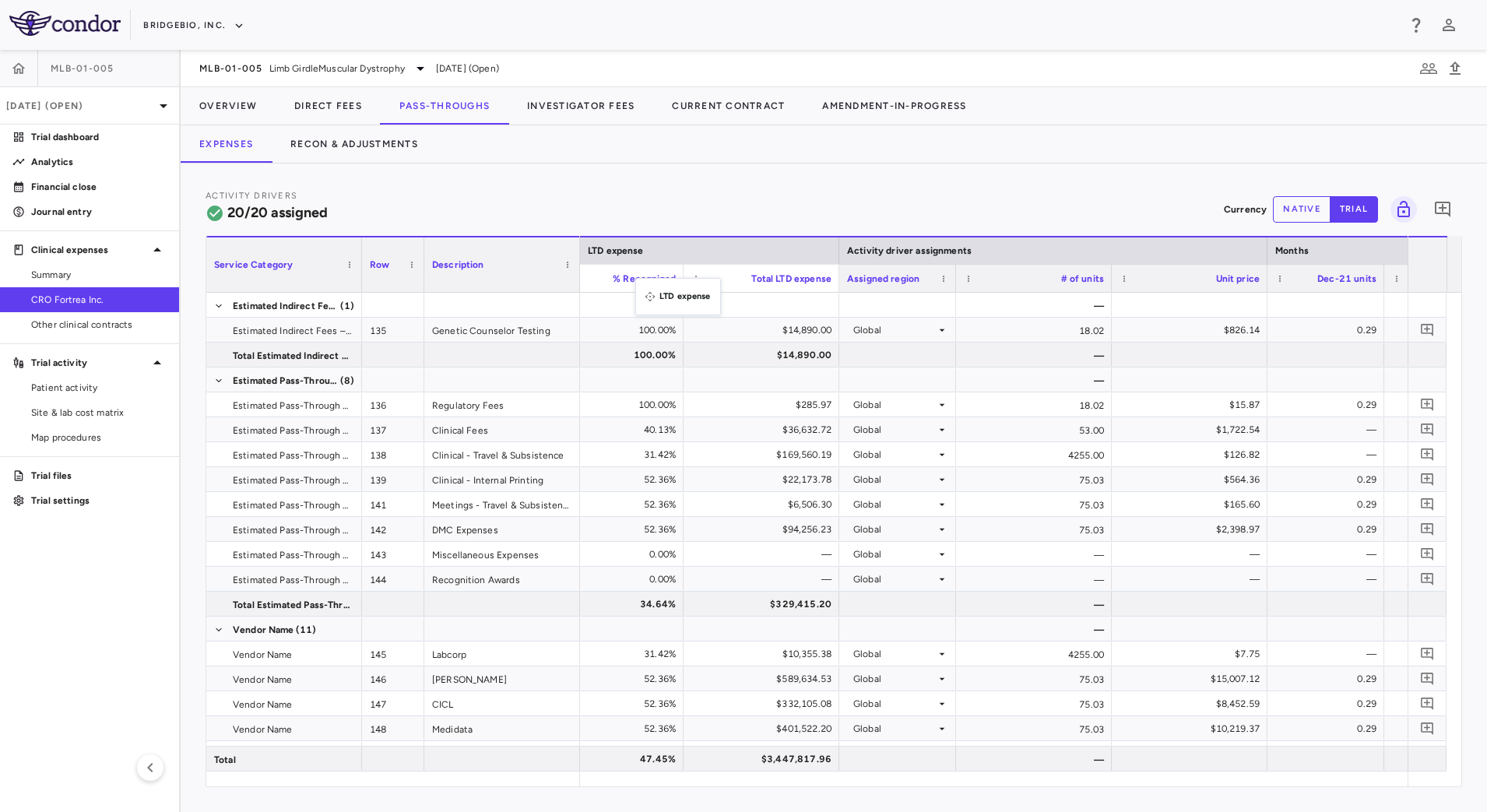
drag, startPoint x: 1118, startPoint y: 244, endPoint x: 643, endPoint y: 287, distance: 476.9
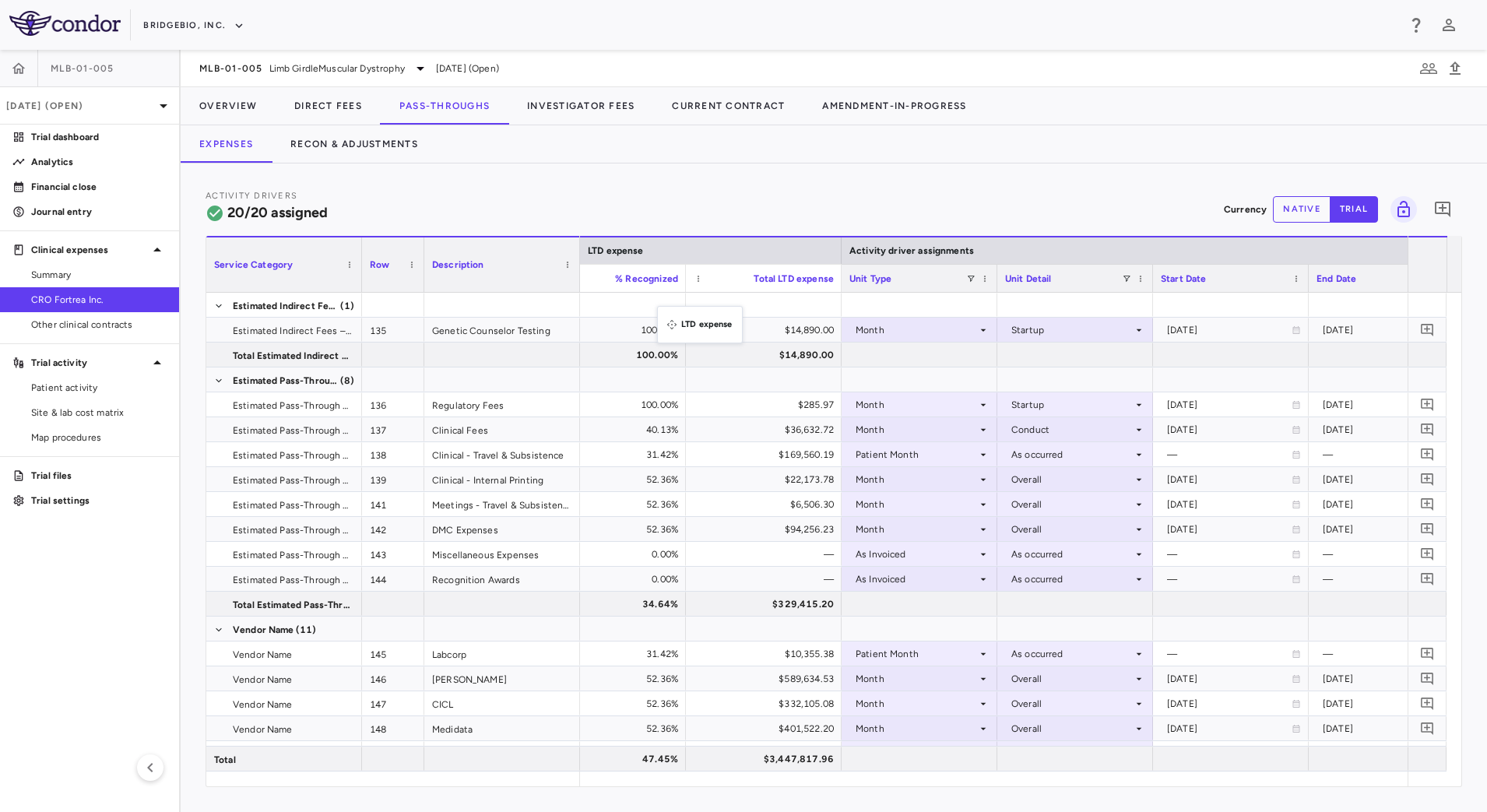
drag, startPoint x: 1271, startPoint y: 247, endPoint x: 665, endPoint y: 315, distance: 609.8
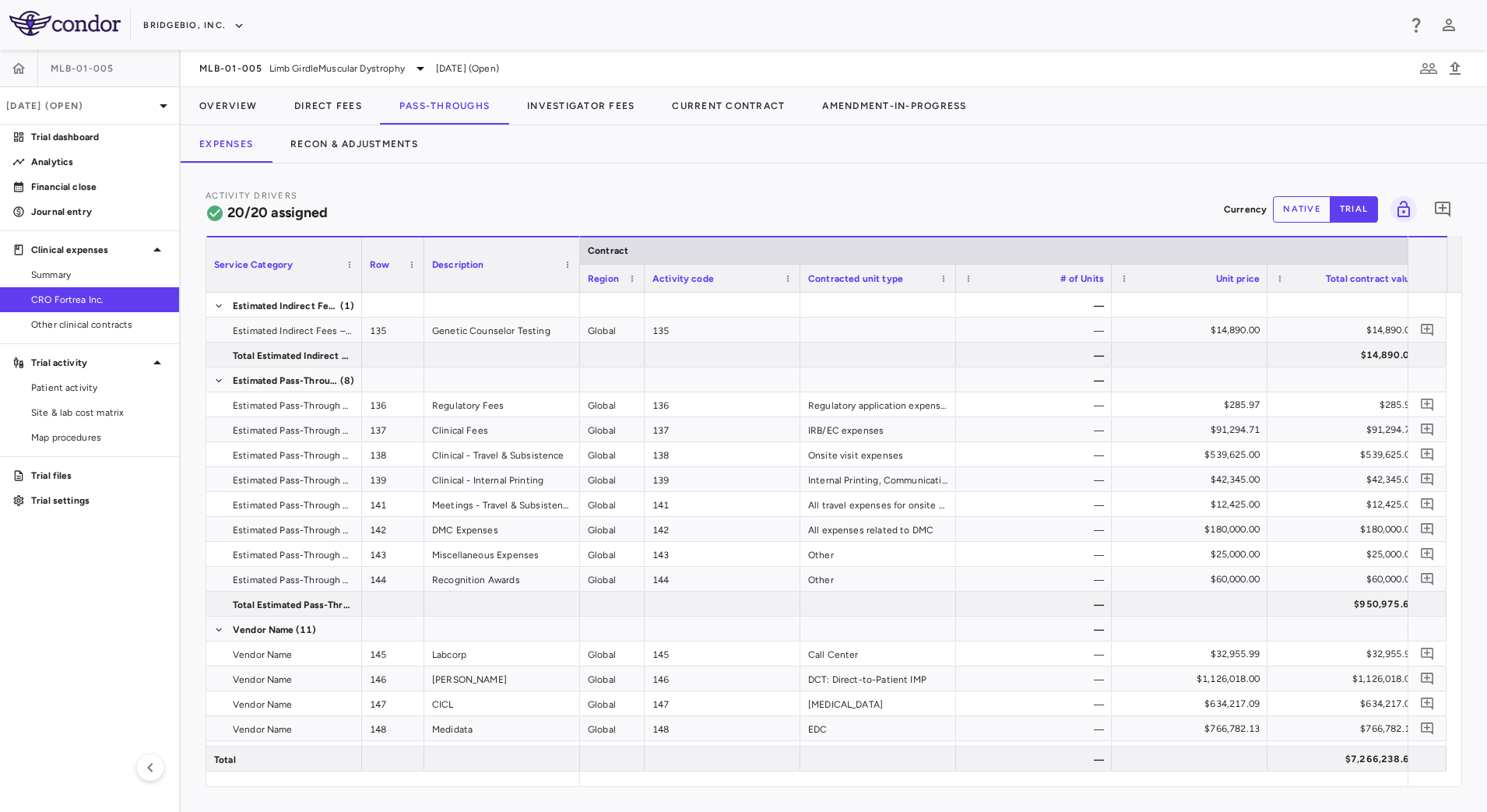
drag, startPoint x: 732, startPoint y: 286, endPoint x: 641, endPoint y: 285, distance: 91.0
click at [641, 285] on div at bounding box center [644, 278] width 6 height 27
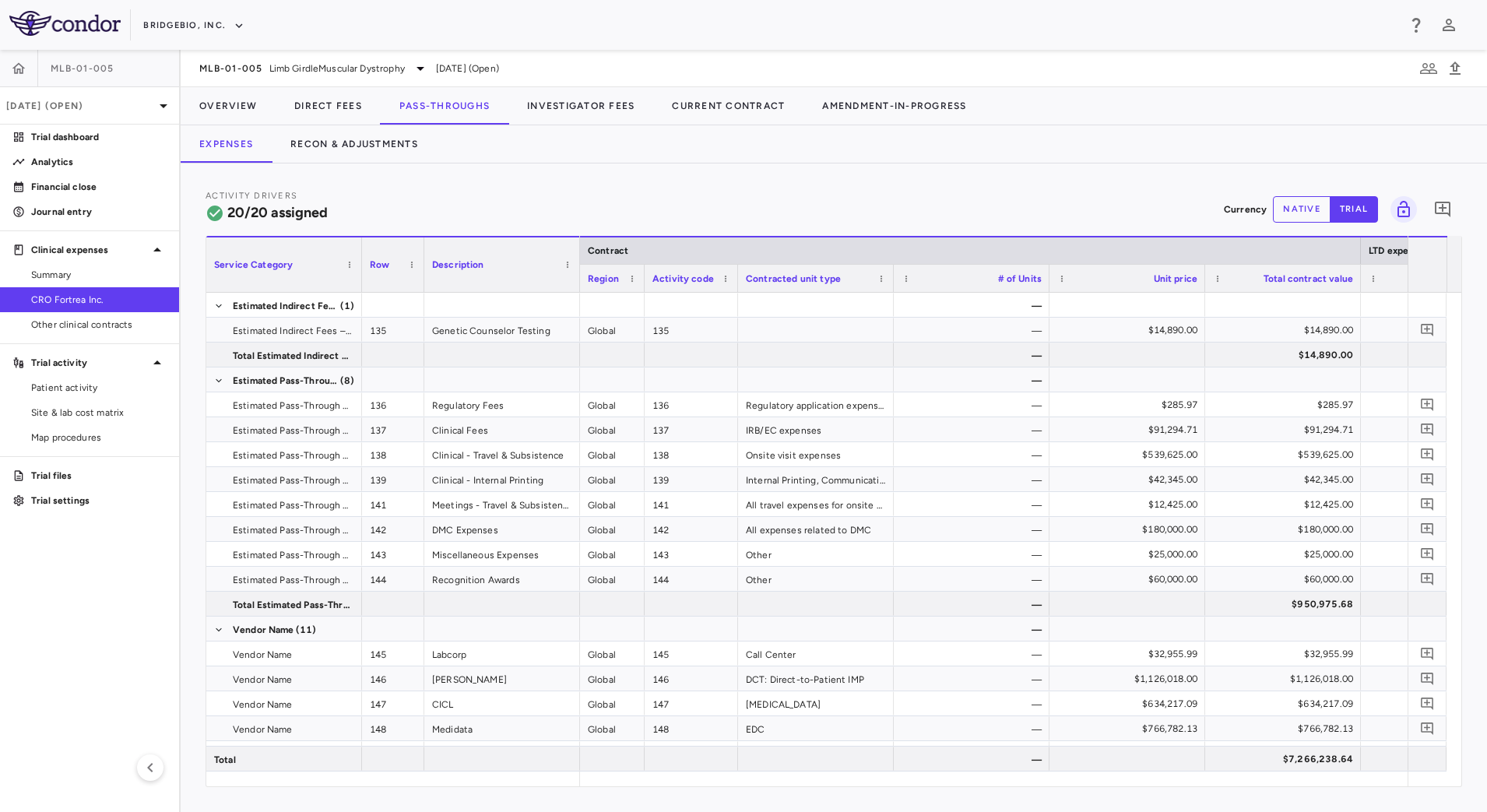
drag, startPoint x: 798, startPoint y: 287, endPoint x: 996, endPoint y: 294, distance: 198.1
click at [740, 290] on div at bounding box center [737, 278] width 6 height 27
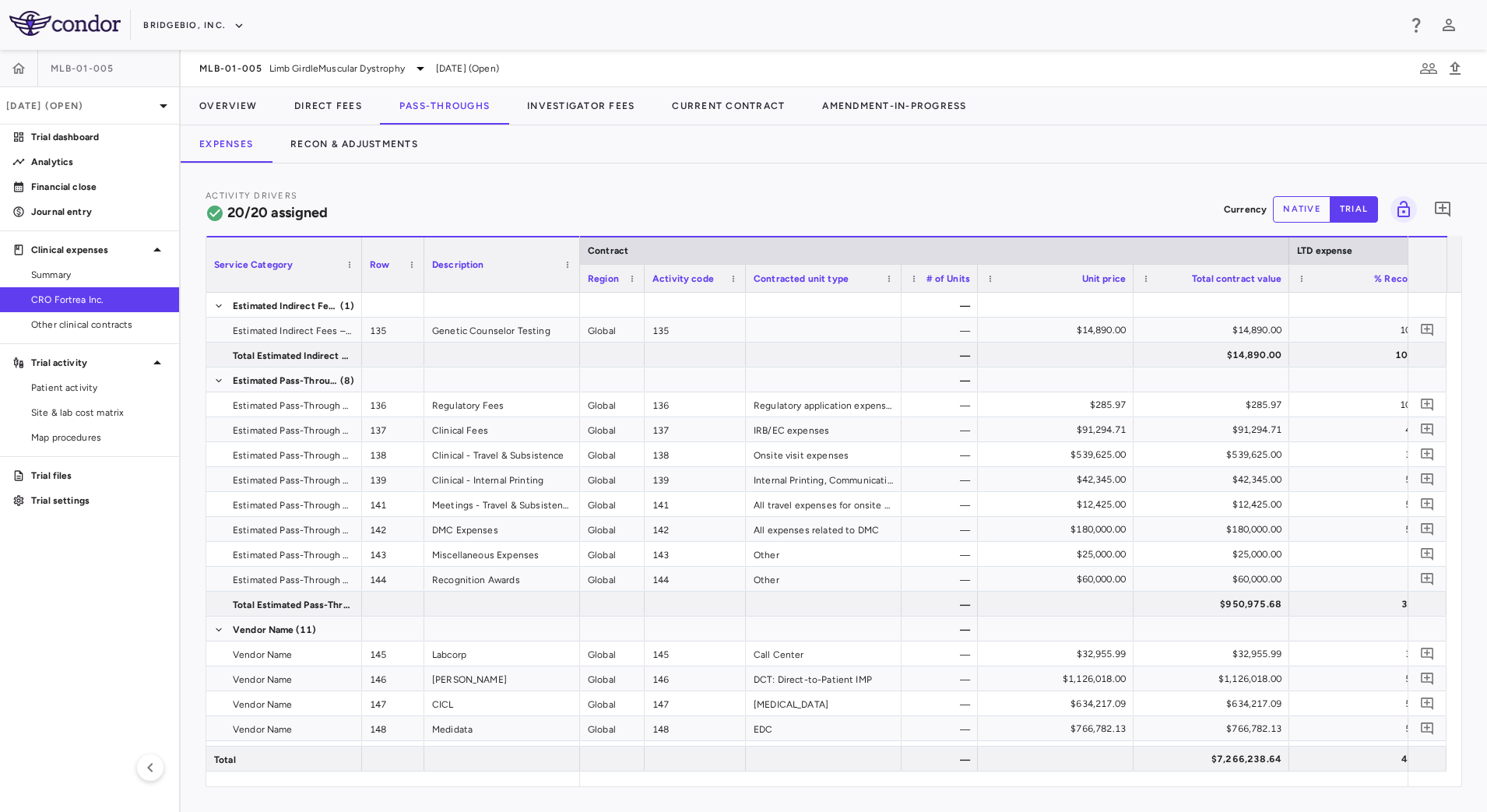
drag, startPoint x: 1054, startPoint y: 286, endPoint x: 975, endPoint y: 287, distance: 79.0
click at [975, 287] on div at bounding box center [977, 278] width 6 height 27
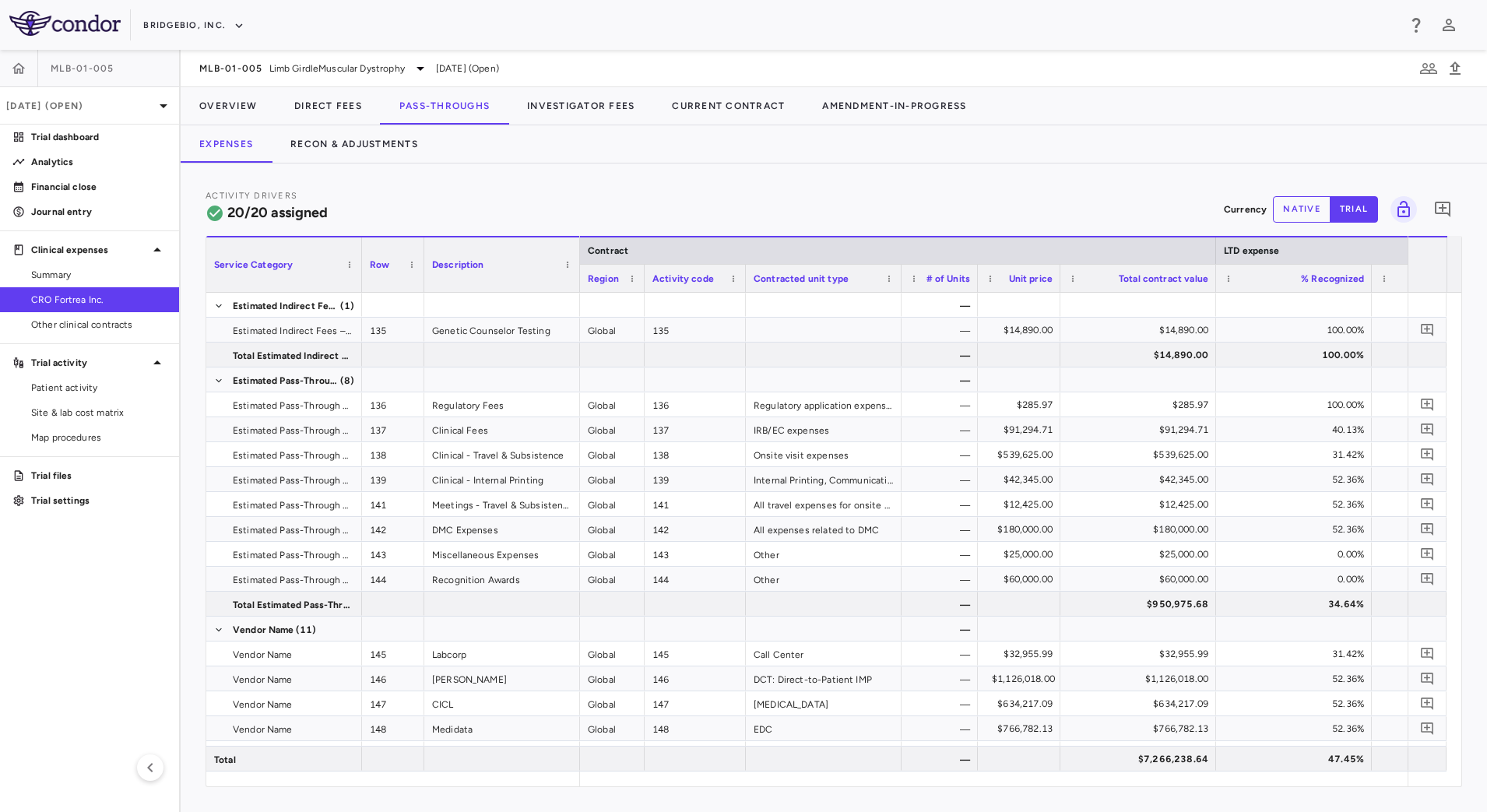
drag, startPoint x: 1132, startPoint y: 285, endPoint x: 1059, endPoint y: 294, distance: 73.6
click at [1059, 294] on div "Service Category Row Description Contract LTD expense Region 0" at bounding box center [833, 511] width 1255 height 550
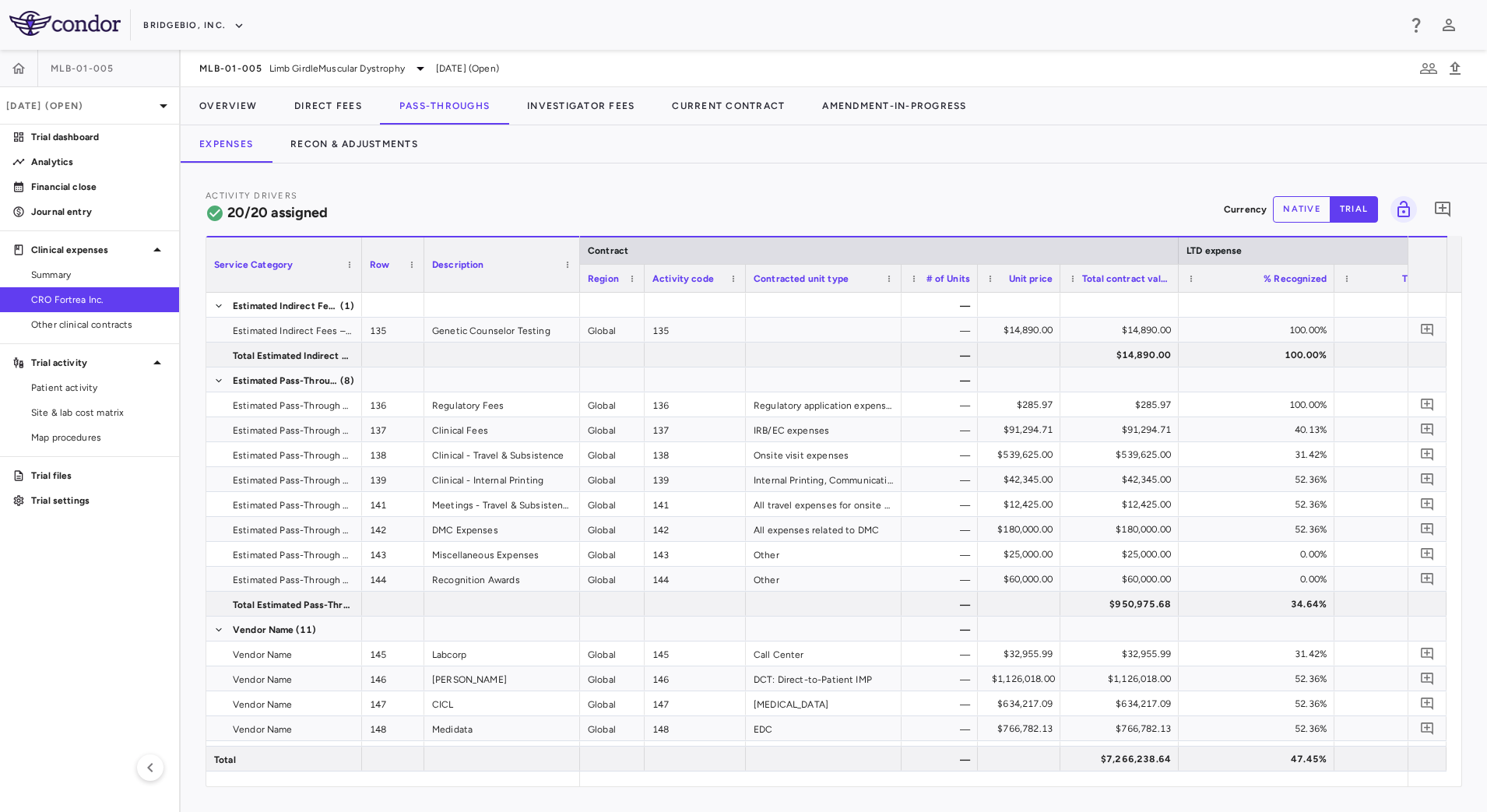
drag, startPoint x: 1214, startPoint y: 287, endPoint x: 1177, endPoint y: 289, distance: 37.1
click at [1177, 289] on div at bounding box center [1178, 278] width 6 height 27
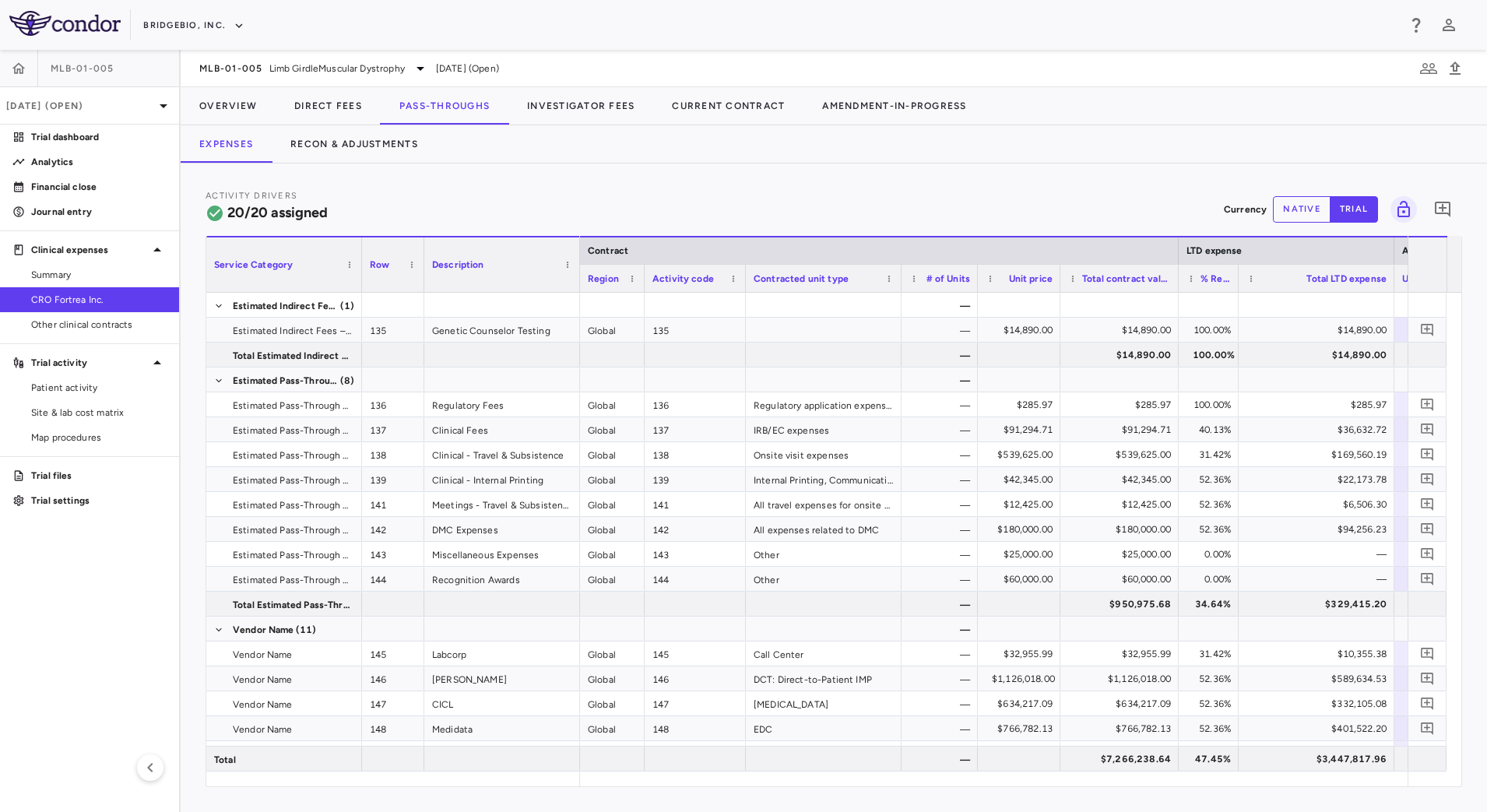
drag, startPoint x: 1331, startPoint y: 285, endPoint x: 1236, endPoint y: 289, distance: 95.1
click at [1236, 289] on div at bounding box center [1238, 278] width 6 height 27
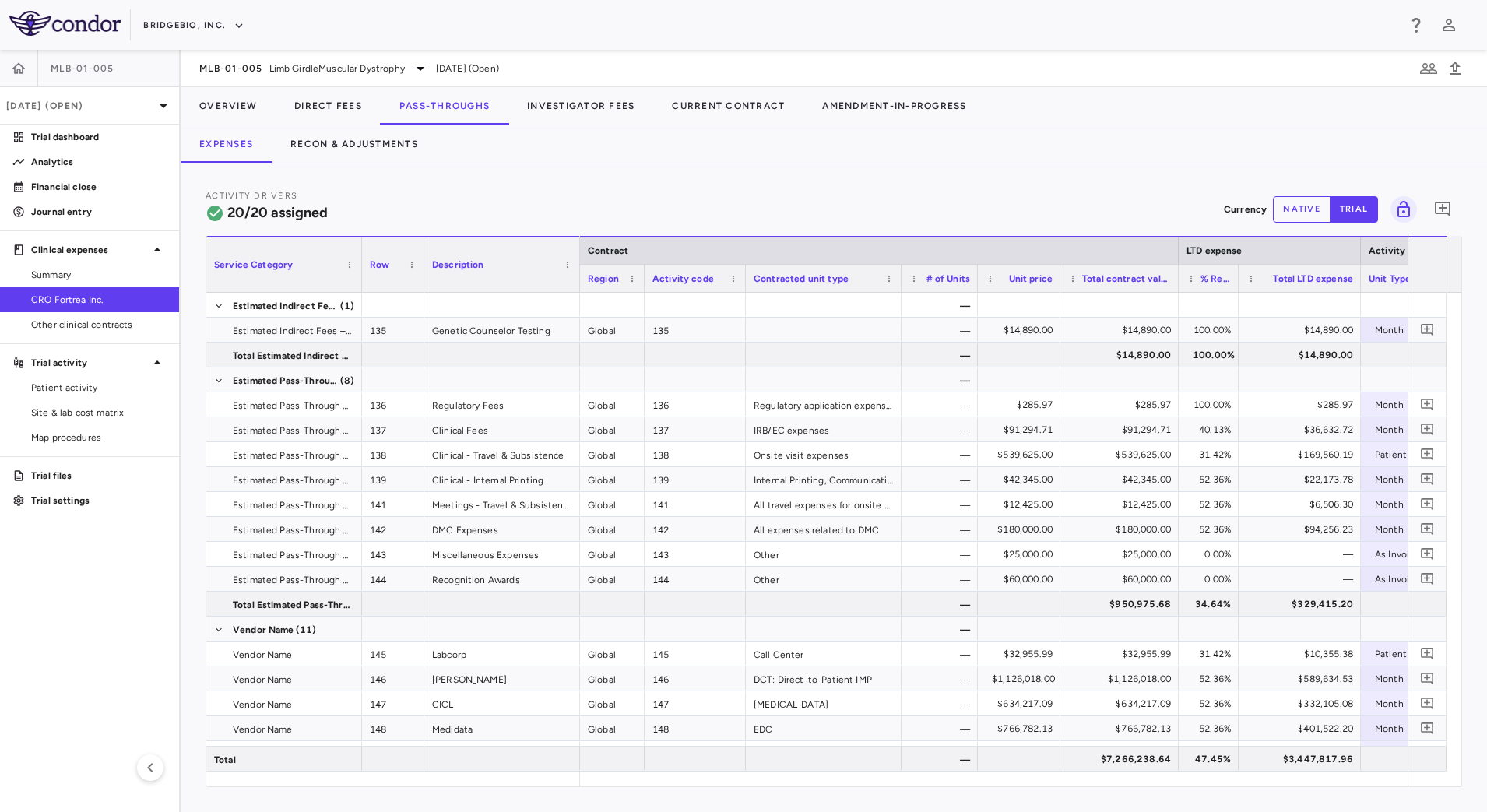
drag, startPoint x: 1392, startPoint y: 281, endPoint x: 1291, endPoint y: 284, distance: 101.0
click at [1357, 284] on div at bounding box center [1360, 278] width 6 height 27
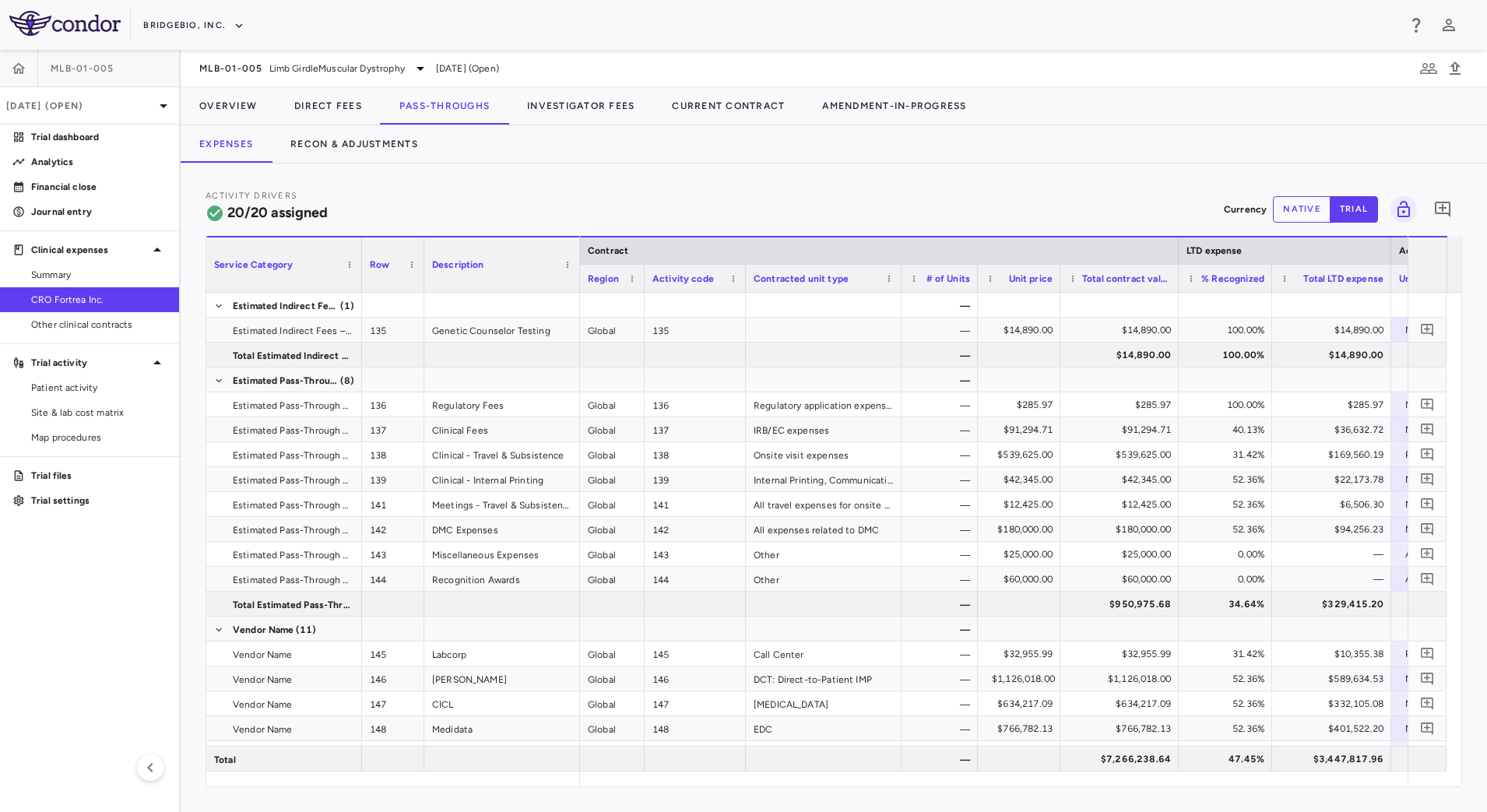
drag, startPoint x: 1236, startPoint y: 282, endPoint x: 1269, endPoint y: 290, distance: 34.0
click at [1269, 290] on div at bounding box center [1271, 278] width 6 height 27
